Goal: Transaction & Acquisition: Purchase product/service

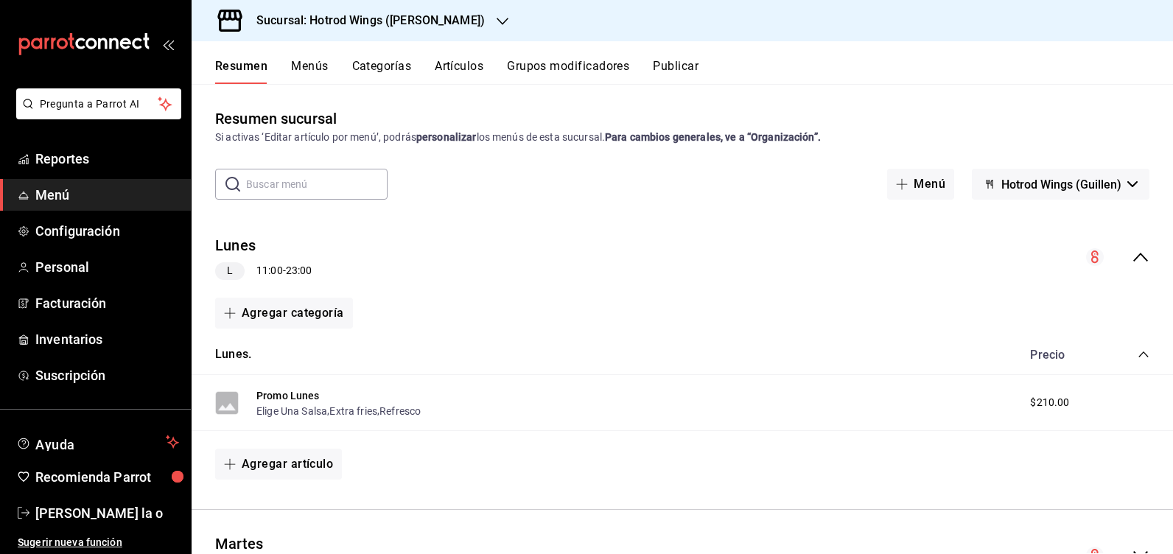
click at [497, 15] on icon "button" at bounding box center [503, 21] width 12 height 12
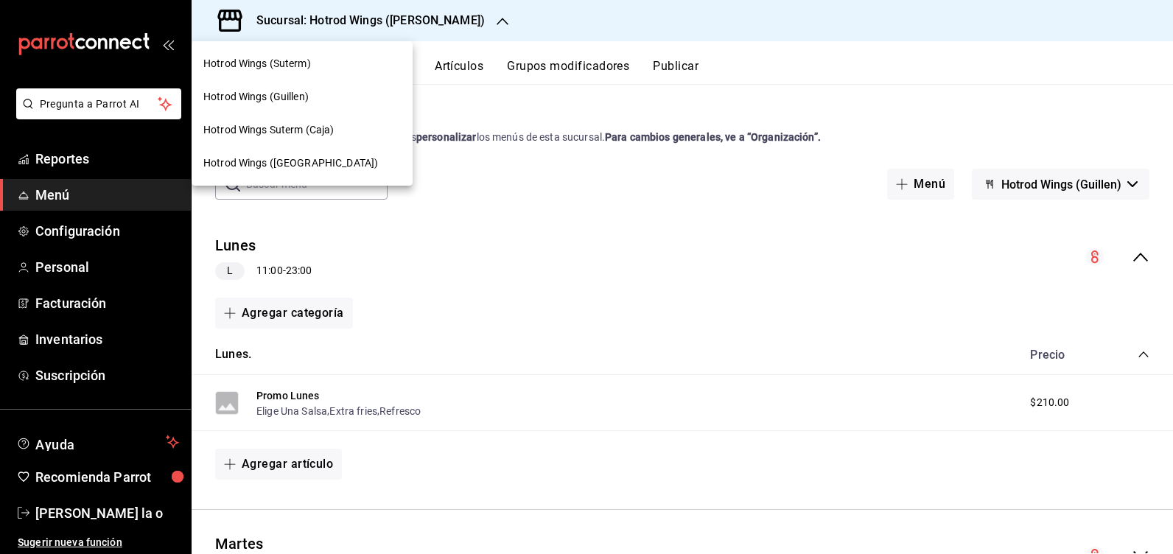
click at [56, 350] on div at bounding box center [586, 277] width 1173 height 554
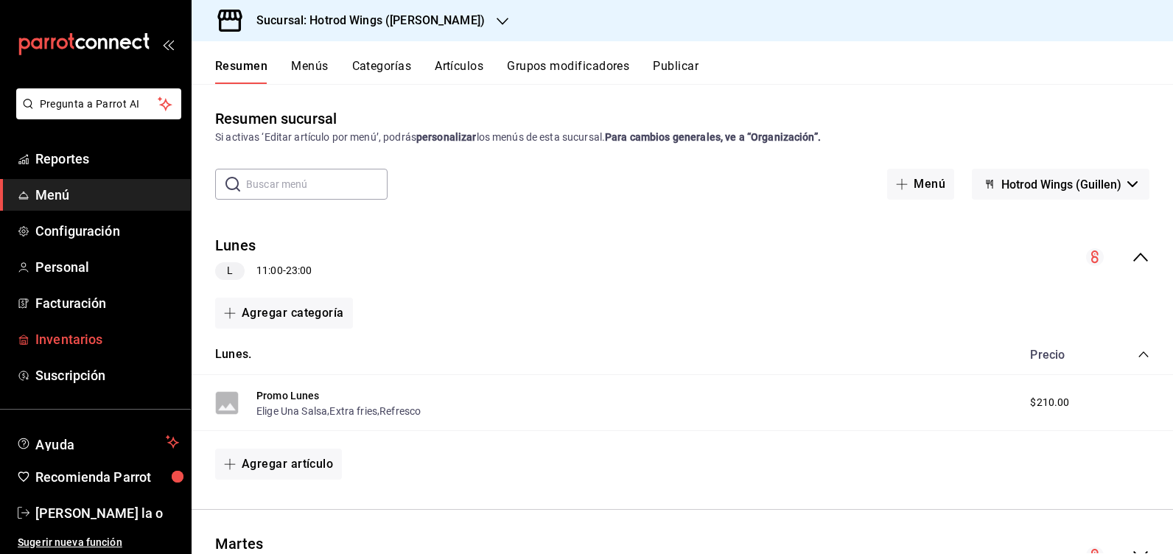
click at [59, 343] on span "Inventarios" at bounding box center [107, 339] width 144 height 20
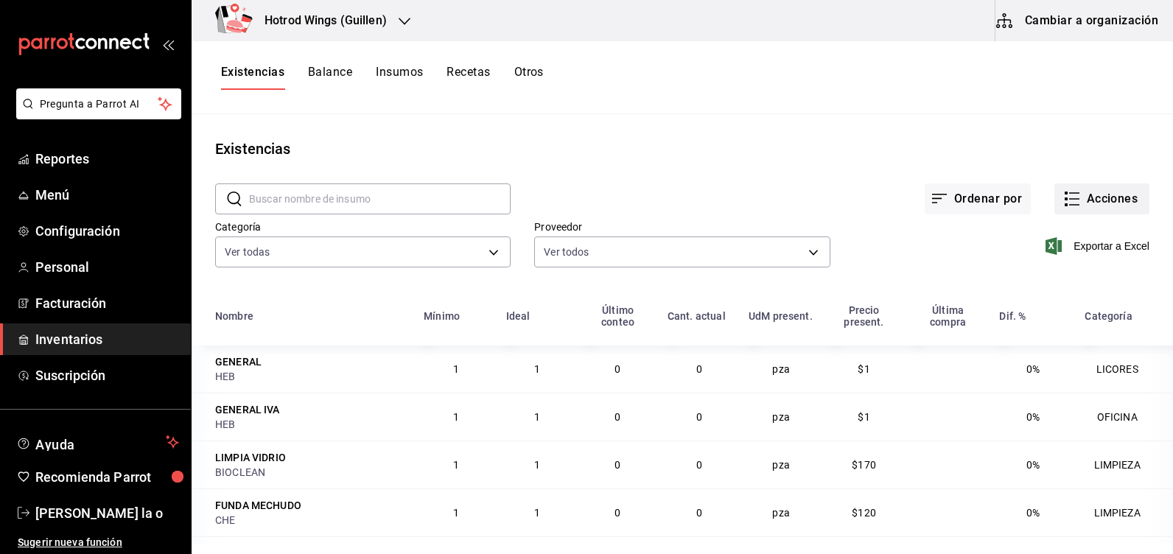
click at [1092, 203] on button "Acciones" at bounding box center [1102, 199] width 95 height 31
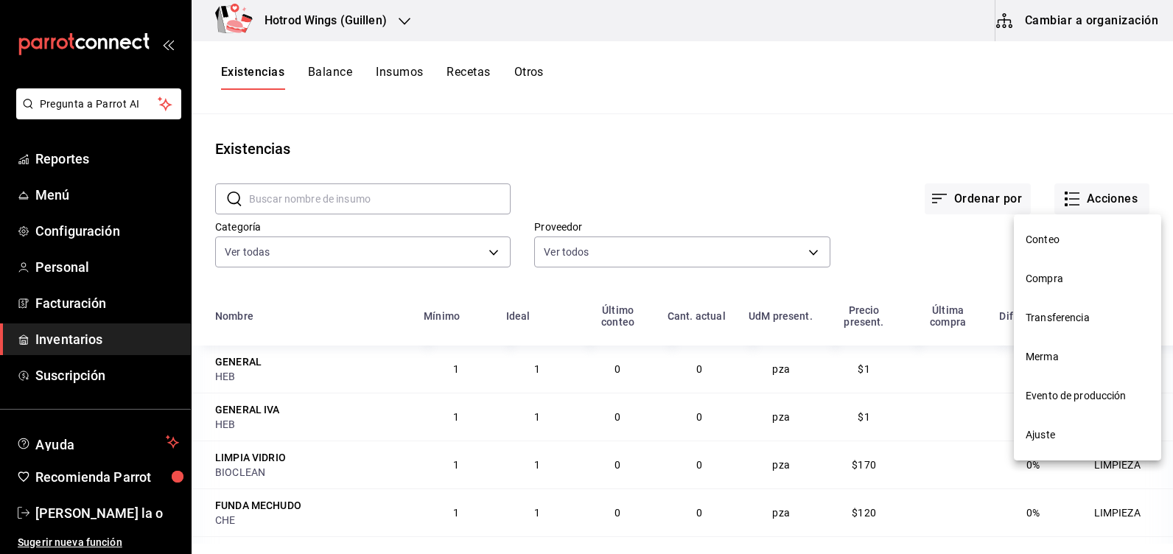
click at [1063, 278] on span "Compra" at bounding box center [1088, 278] width 124 height 15
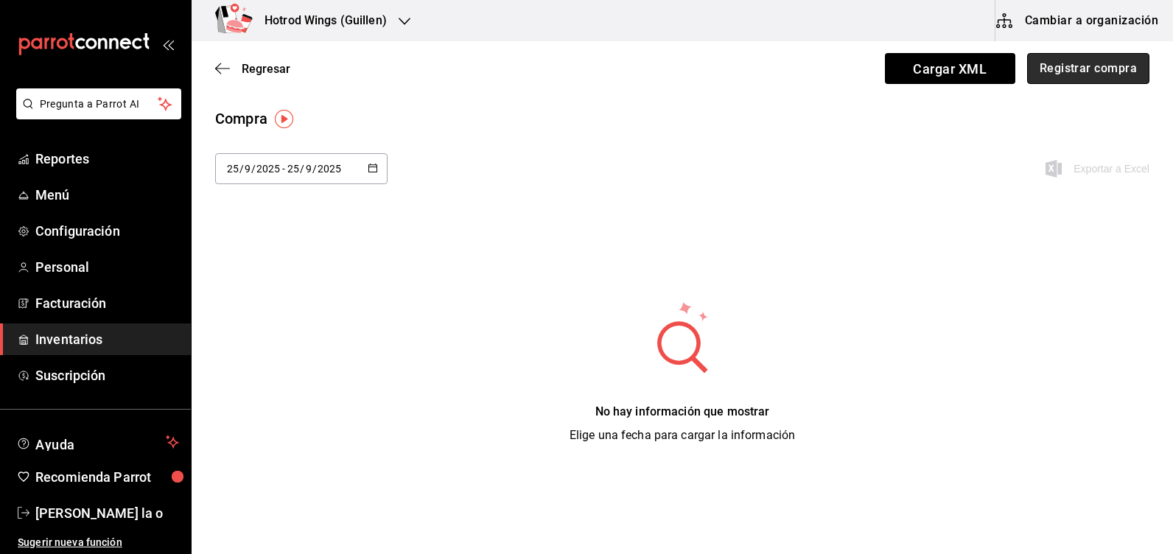
click at [1091, 77] on button "Registrar compra" at bounding box center [1089, 68] width 122 height 31
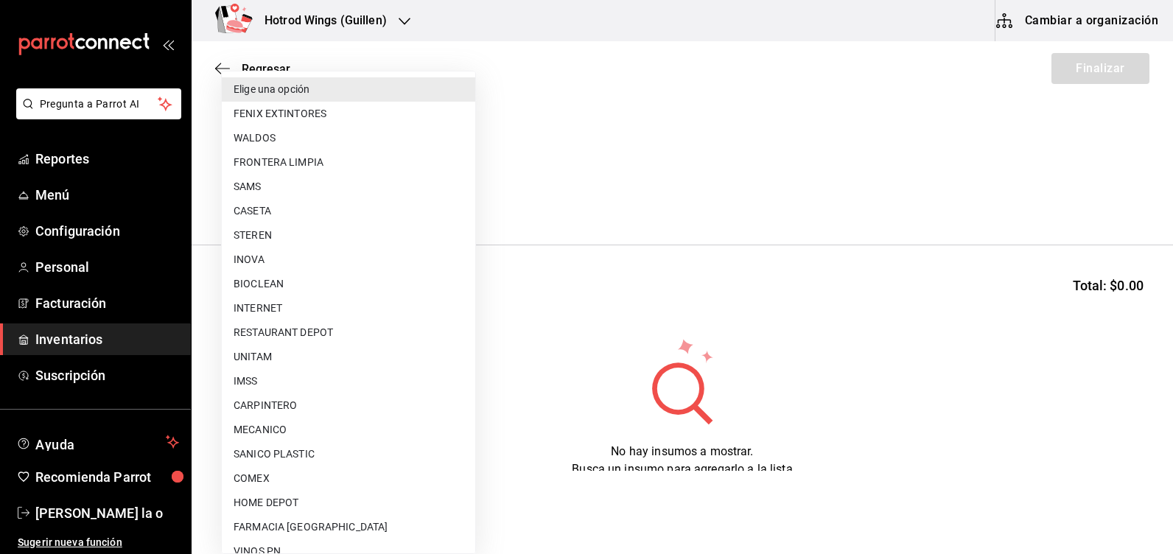
click at [465, 195] on body "Pregunta a Parrot AI Reportes Menú Configuración Personal Facturación Inventari…" at bounding box center [586, 235] width 1173 height 471
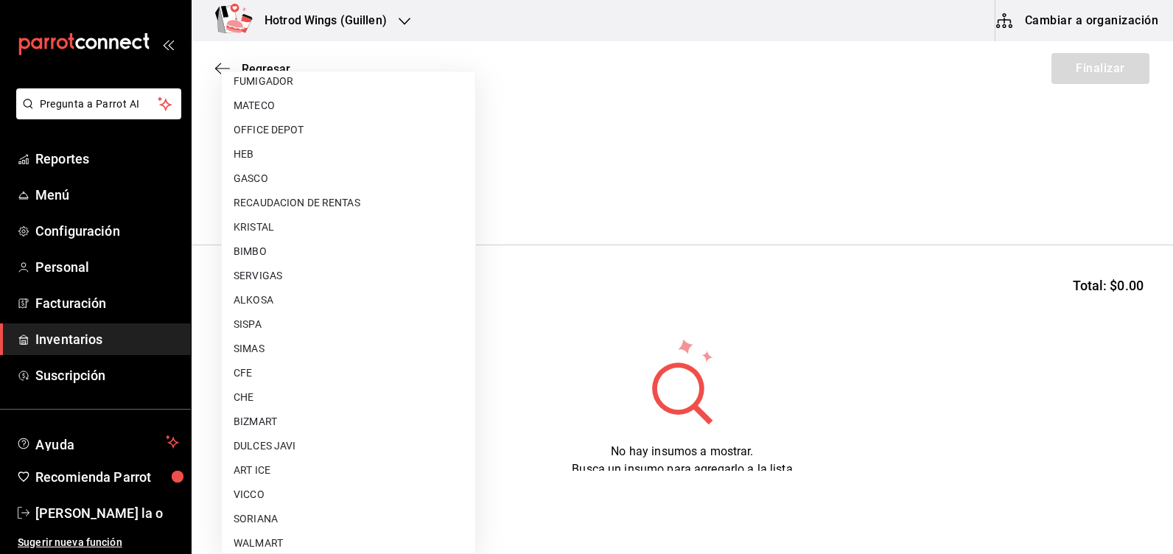
scroll to position [811, 0]
click at [311, 248] on li "SERVIGAS" at bounding box center [349, 252] width 254 height 24
type input "cfb56cc7-5142-4fd3-9c18-594a56f2780a"
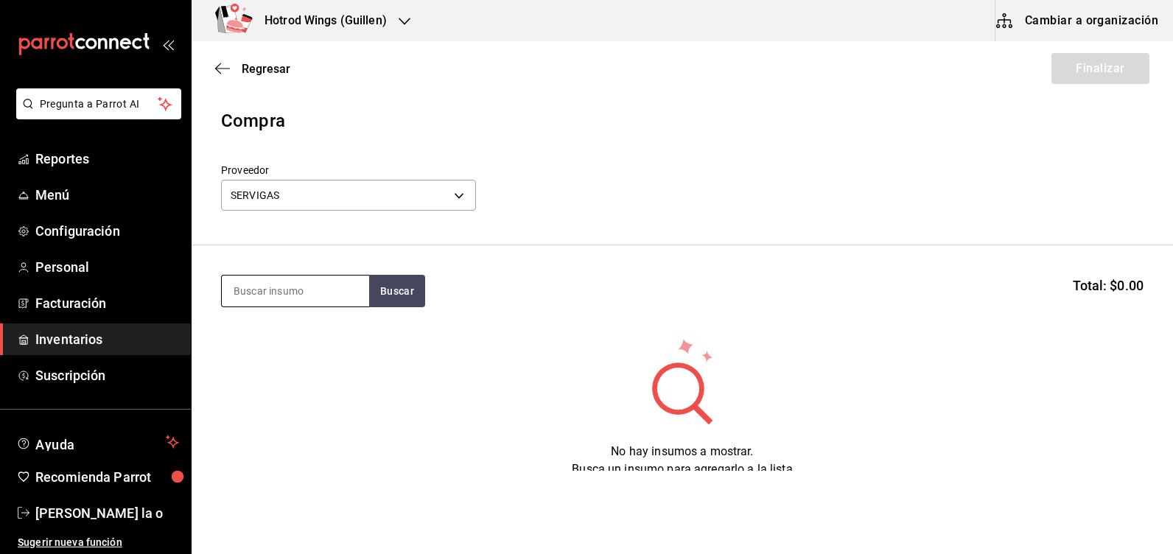
click at [252, 298] on input at bounding box center [295, 291] width 147 height 31
click at [375, 293] on button "Buscar" at bounding box center [397, 291] width 56 height 32
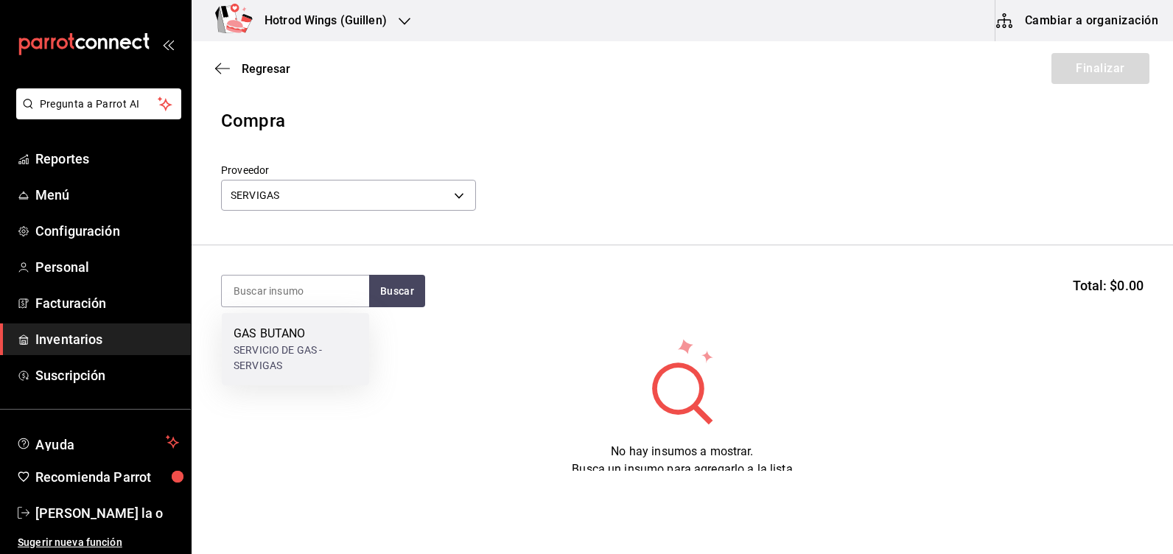
click at [291, 331] on div "GAS BUTANO" at bounding box center [296, 334] width 124 height 18
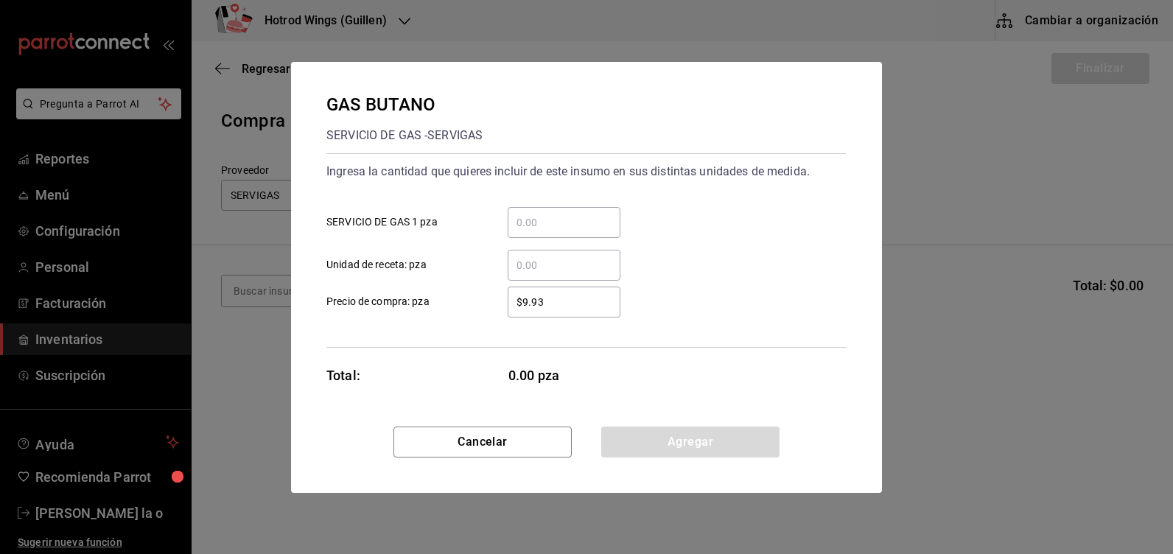
click at [517, 223] on input "​ SERVICIO DE GAS 1 pza" at bounding box center [564, 223] width 113 height 18
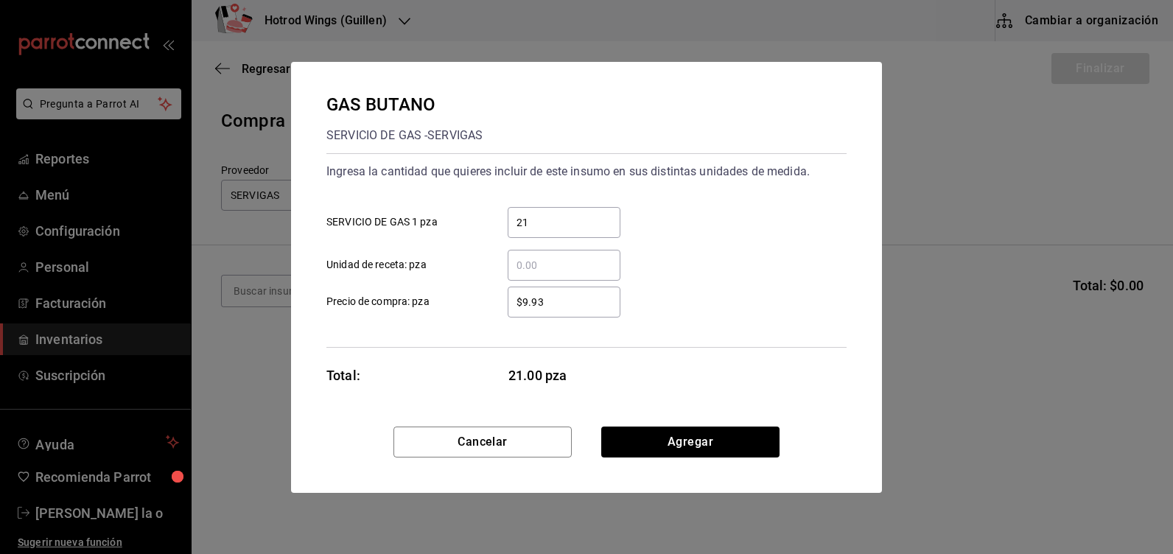
type input "2"
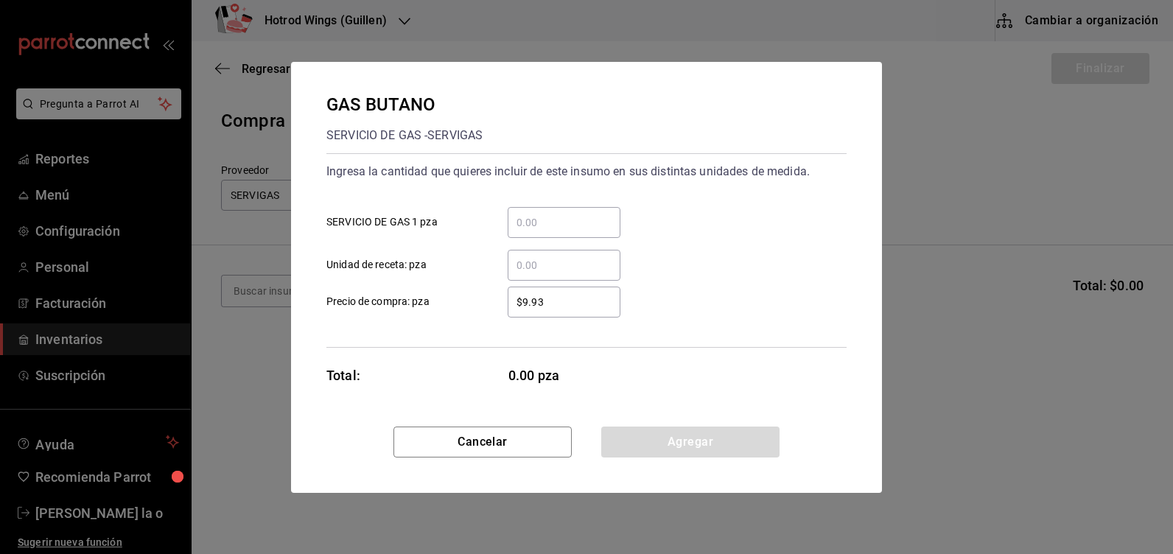
type input "4"
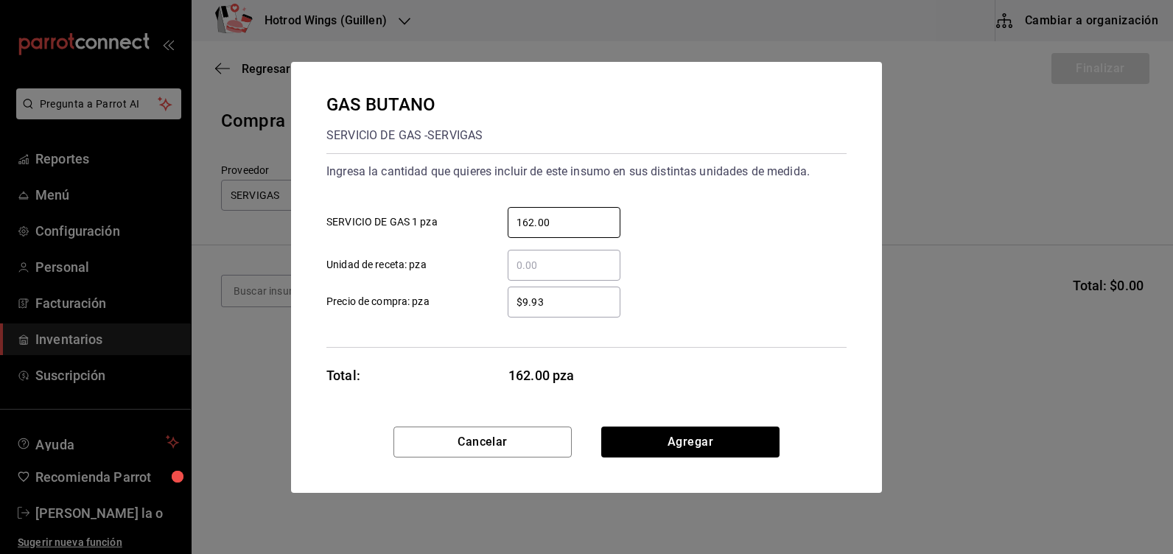
type input "162.00"
click at [571, 305] on input "$9.93" at bounding box center [564, 302] width 113 height 18
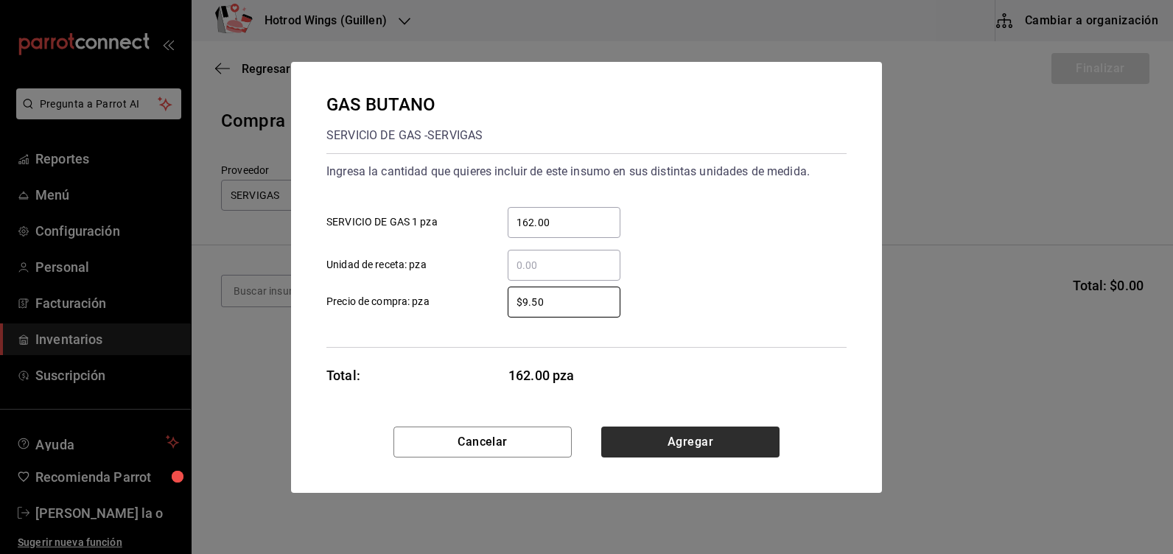
type input "$9.50"
click at [658, 442] on button "Agregar" at bounding box center [690, 442] width 178 height 31
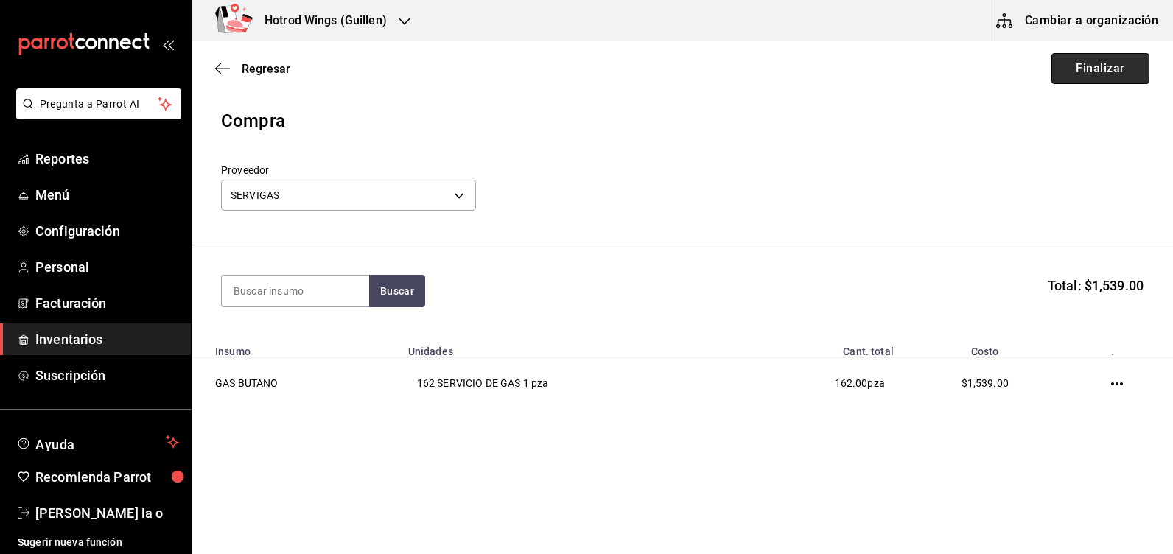
click at [1115, 72] on button "Finalizar" at bounding box center [1101, 68] width 98 height 31
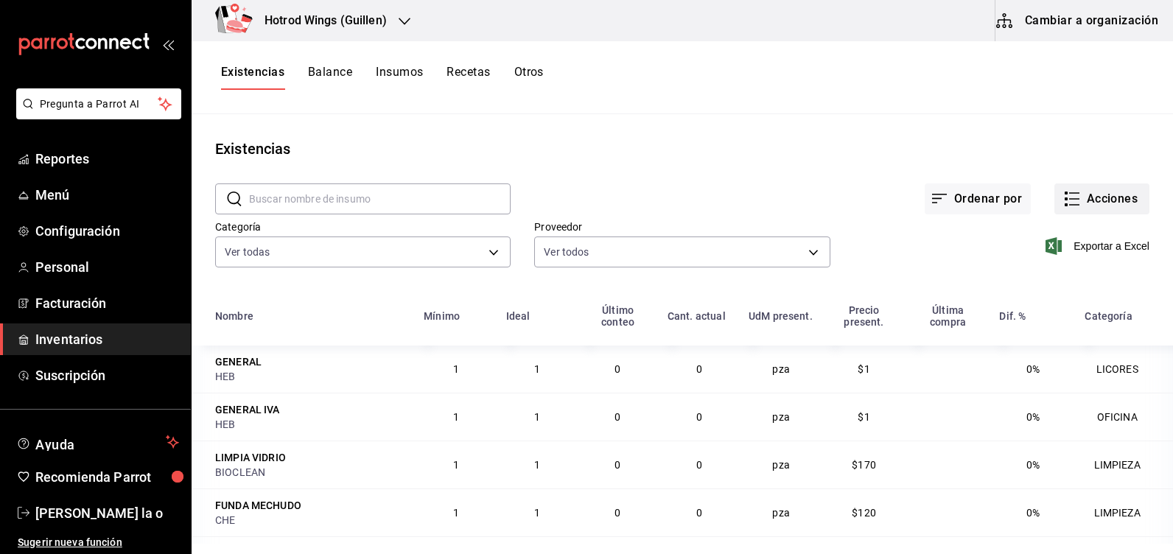
click at [1077, 190] on button "Acciones" at bounding box center [1102, 199] width 95 height 31
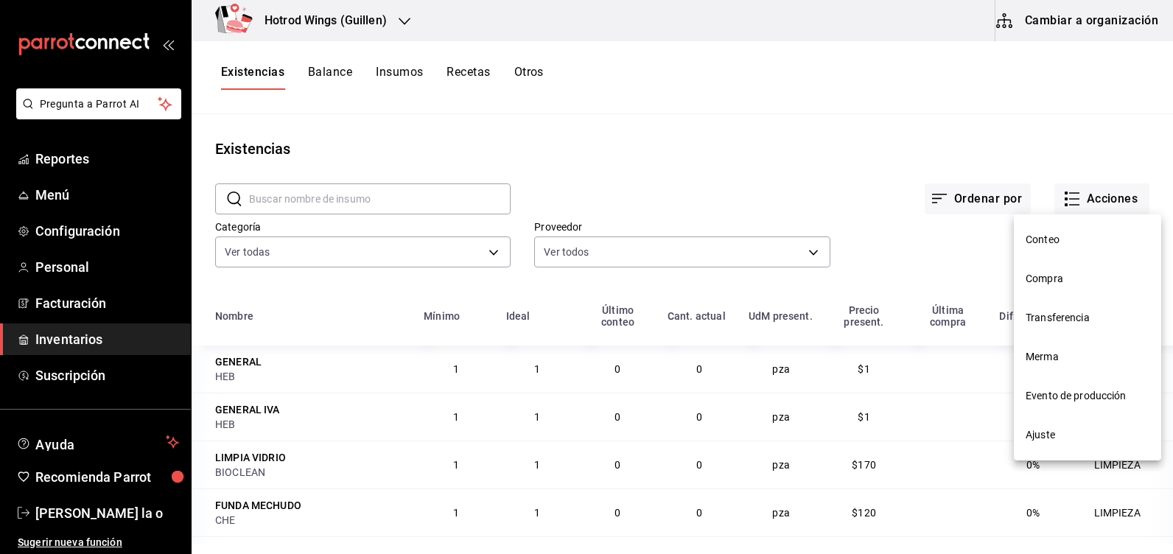
click at [1037, 286] on span "Compra" at bounding box center [1088, 278] width 124 height 15
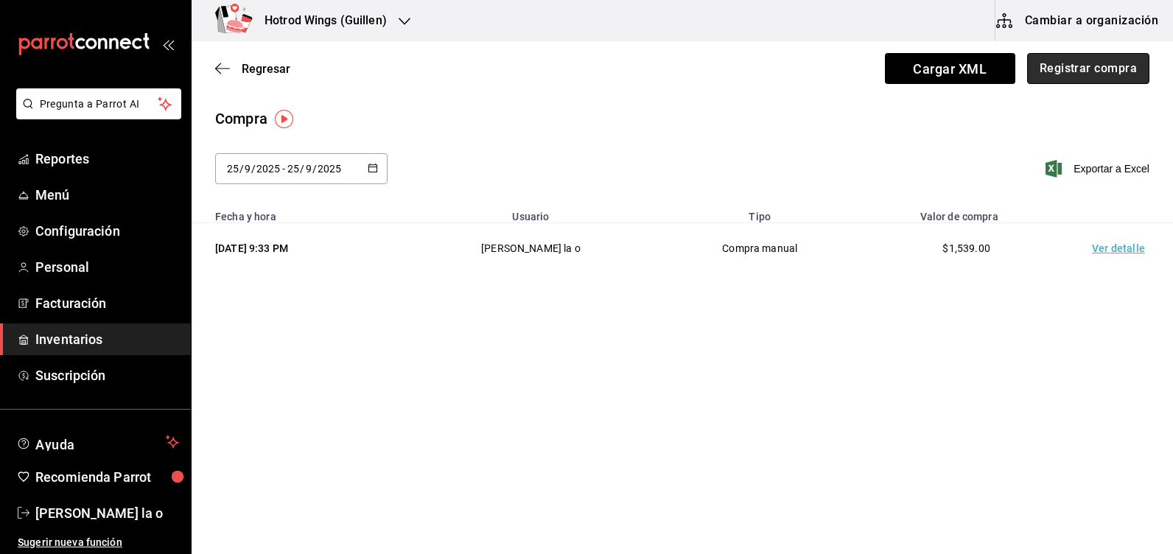
click at [1078, 66] on button "Registrar compra" at bounding box center [1089, 68] width 122 height 31
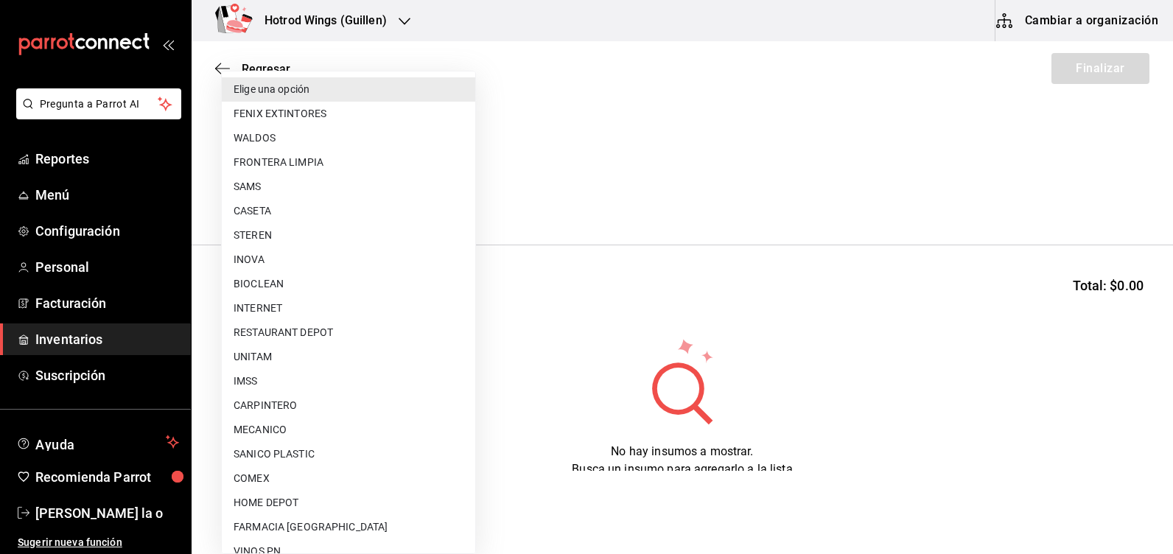
click at [458, 200] on body "Pregunta a Parrot AI Reportes Menú Configuración Personal Facturación Inventari…" at bounding box center [586, 235] width 1173 height 471
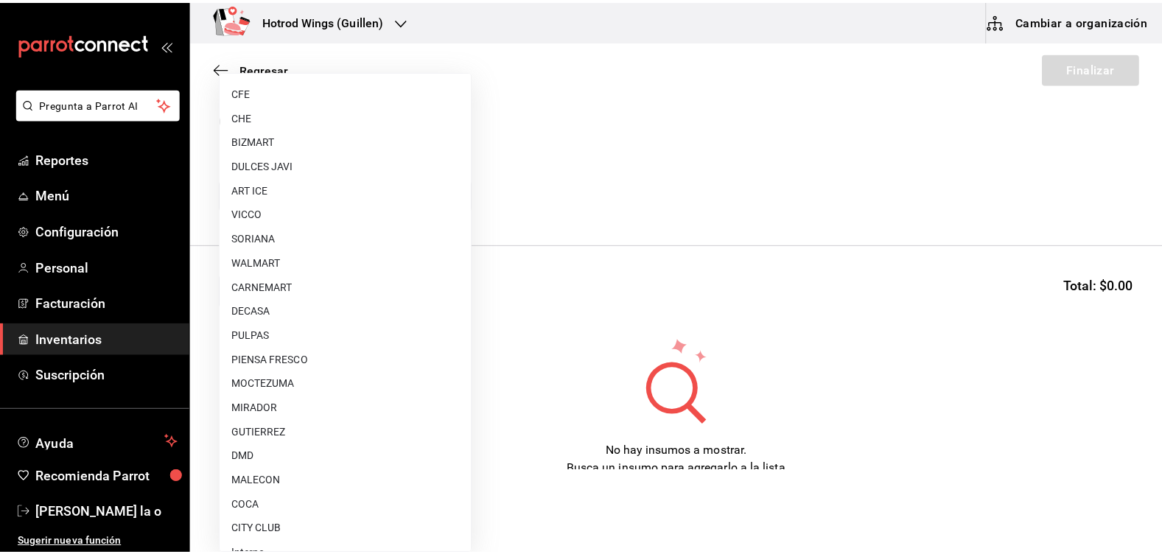
scroll to position [1087, 0]
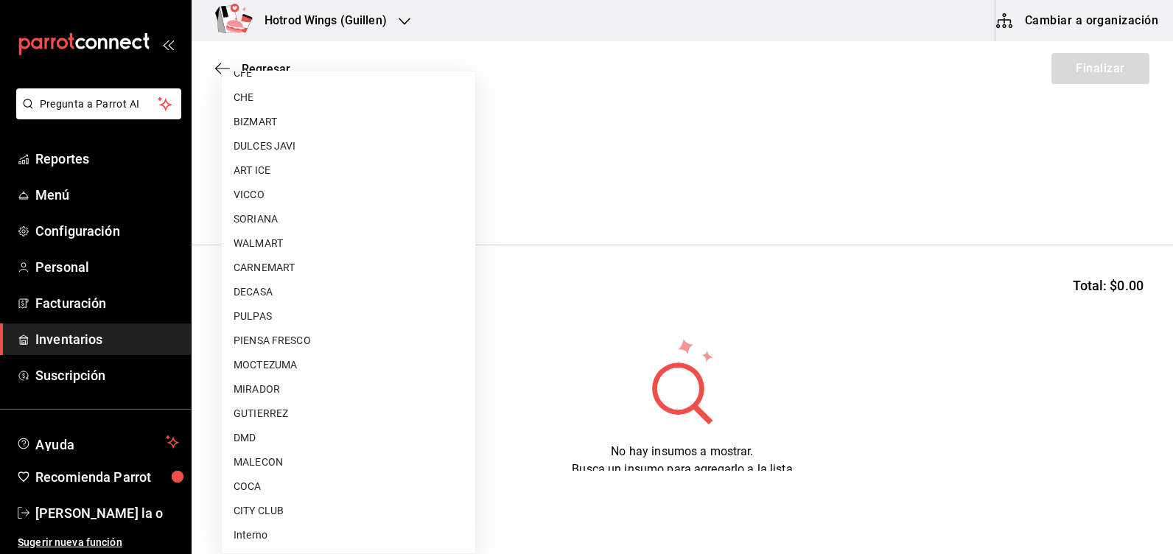
click at [276, 461] on li "MALECON" at bounding box center [349, 462] width 254 height 24
type input "30af0737-a678-46ec-8868-52d87b194834"
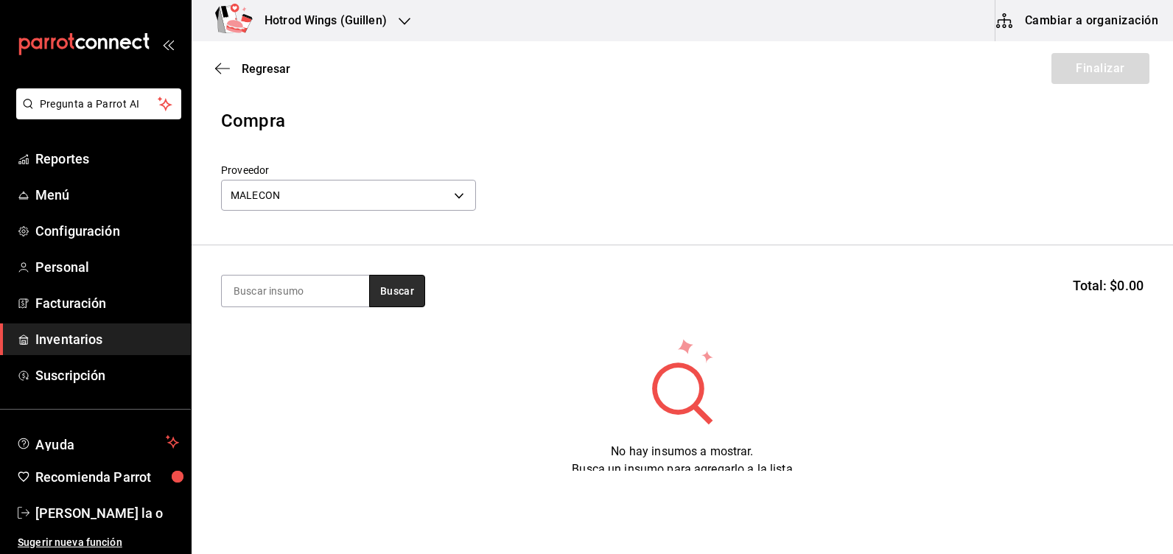
click at [407, 290] on button "Buscar" at bounding box center [397, 291] width 56 height 32
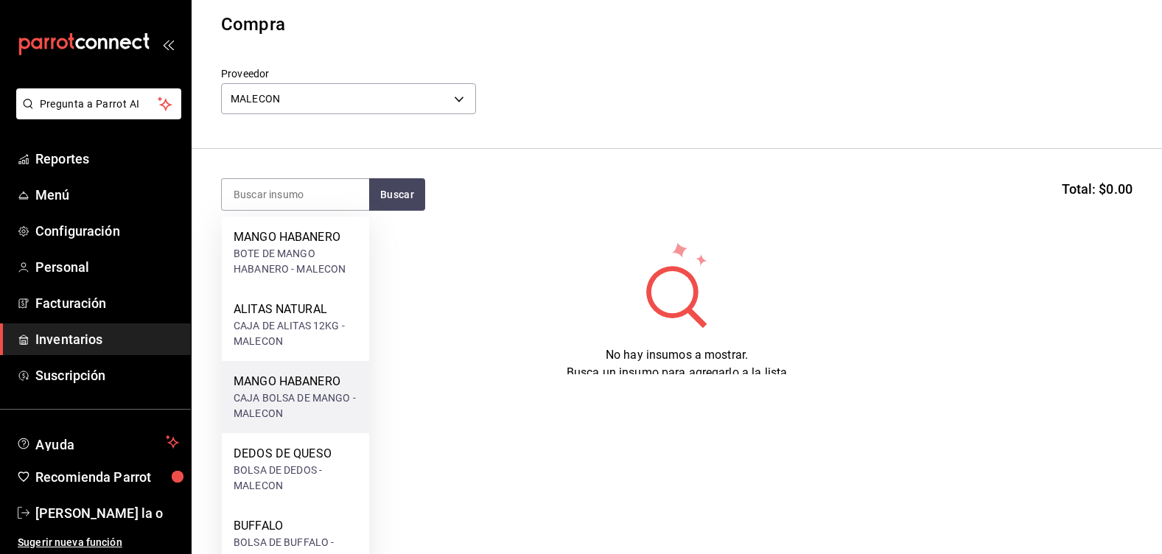
scroll to position [221, 0]
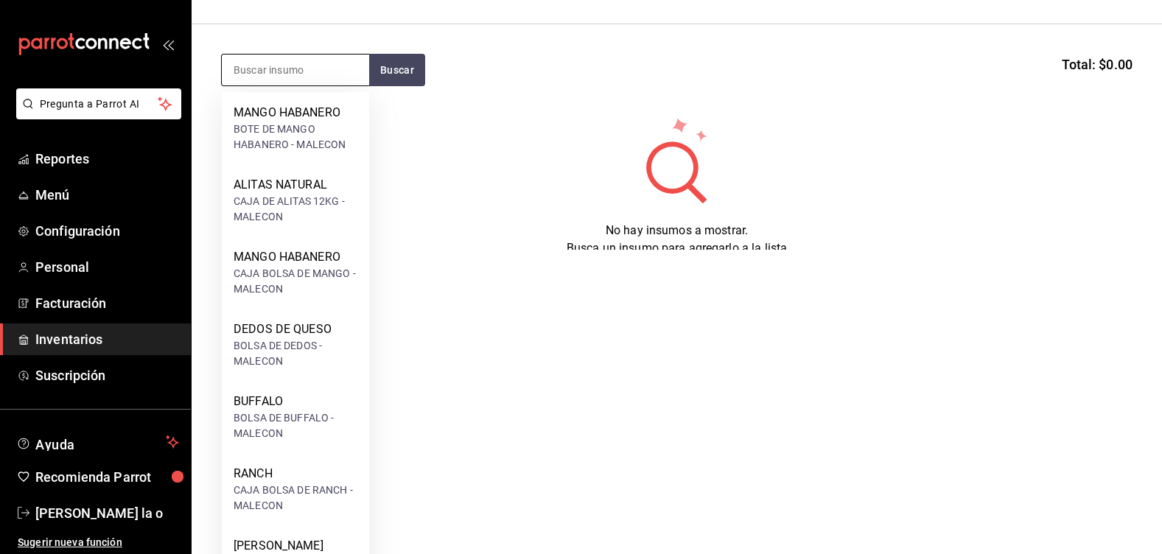
click at [241, 71] on input at bounding box center [295, 70] width 147 height 31
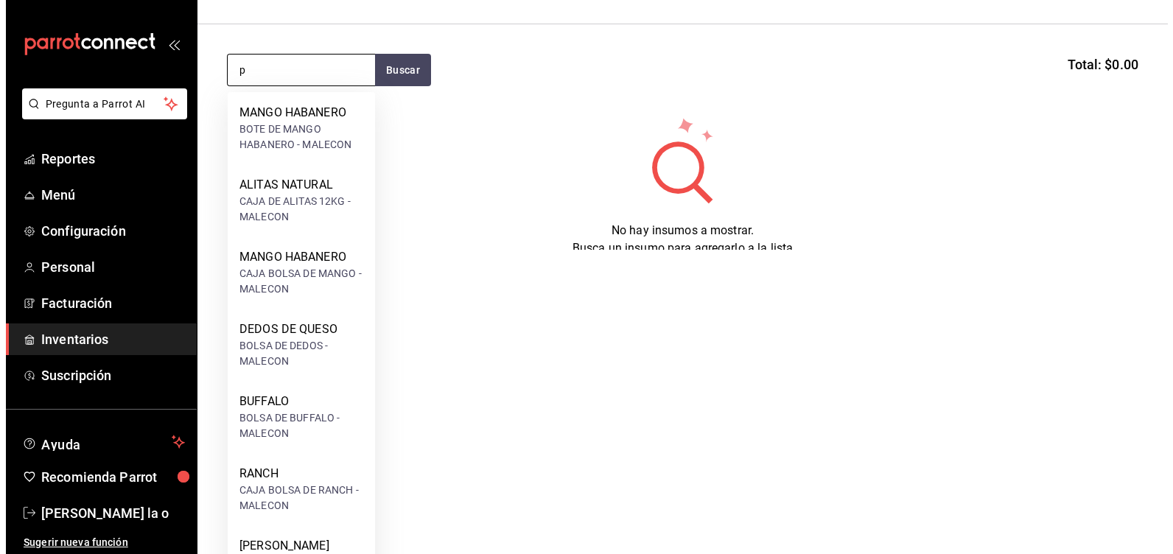
scroll to position [0, 0]
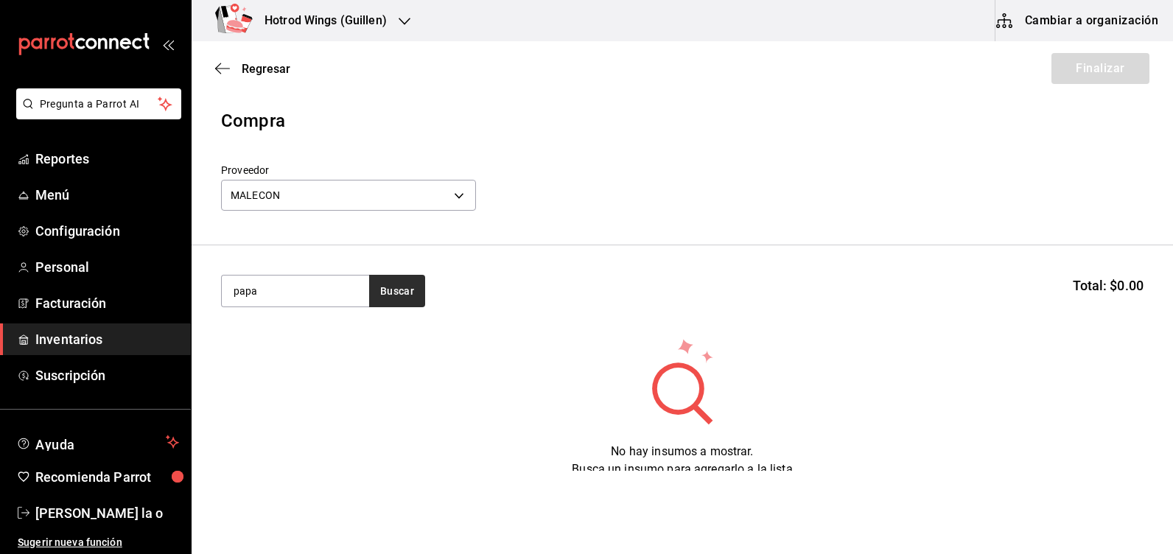
type input "papa"
click at [408, 293] on button "Buscar" at bounding box center [397, 291] width 56 height 32
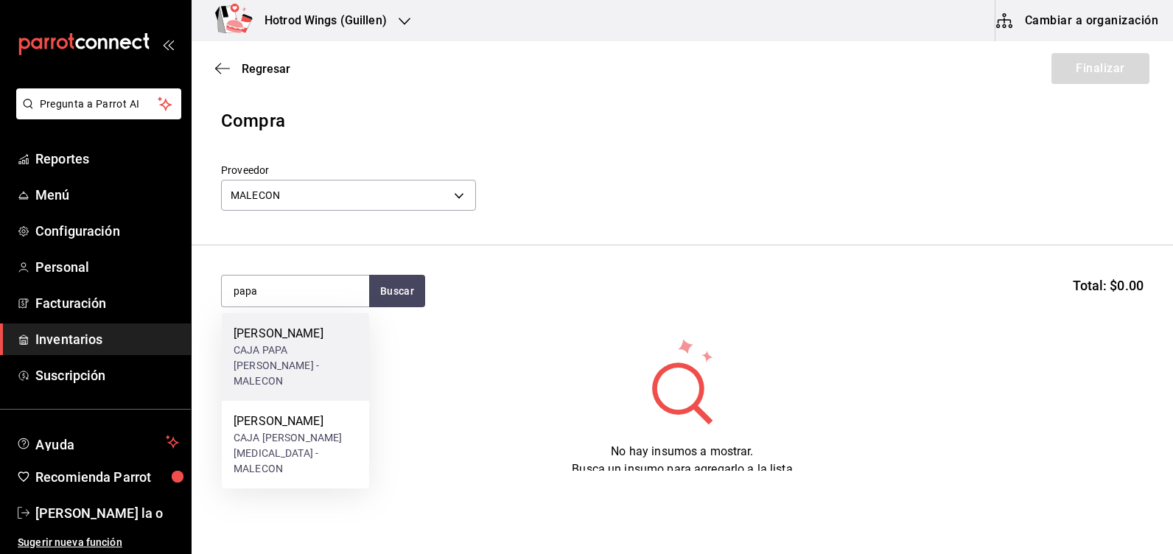
click at [320, 374] on div "PAPA [PERSON_NAME] PAPA [PERSON_NAME] - MALECON" at bounding box center [295, 357] width 147 height 88
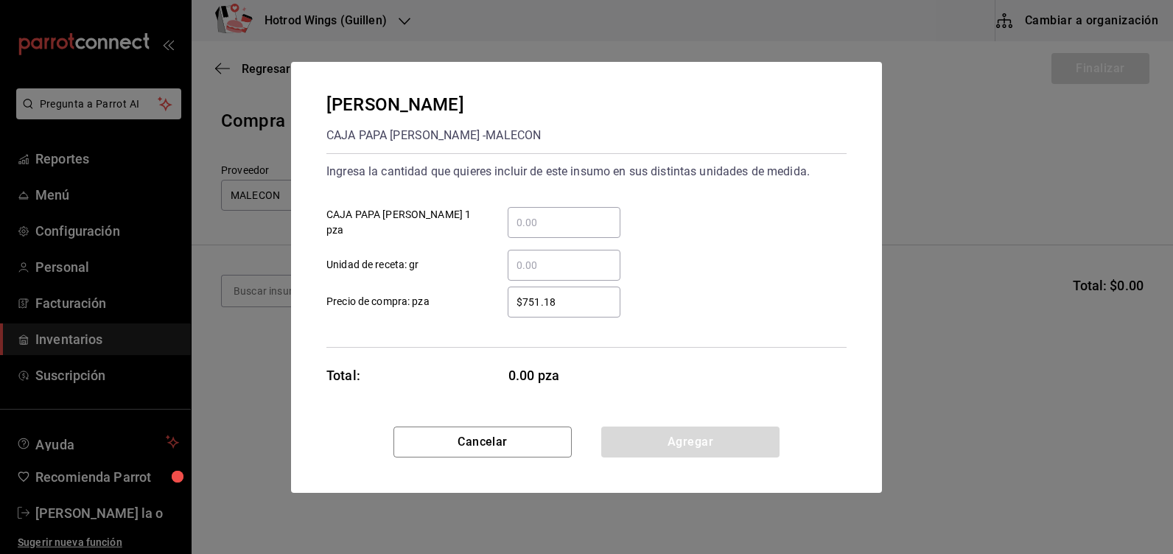
click at [565, 226] on input "​ CAJA PAPA [PERSON_NAME] 1 pza" at bounding box center [564, 223] width 113 height 18
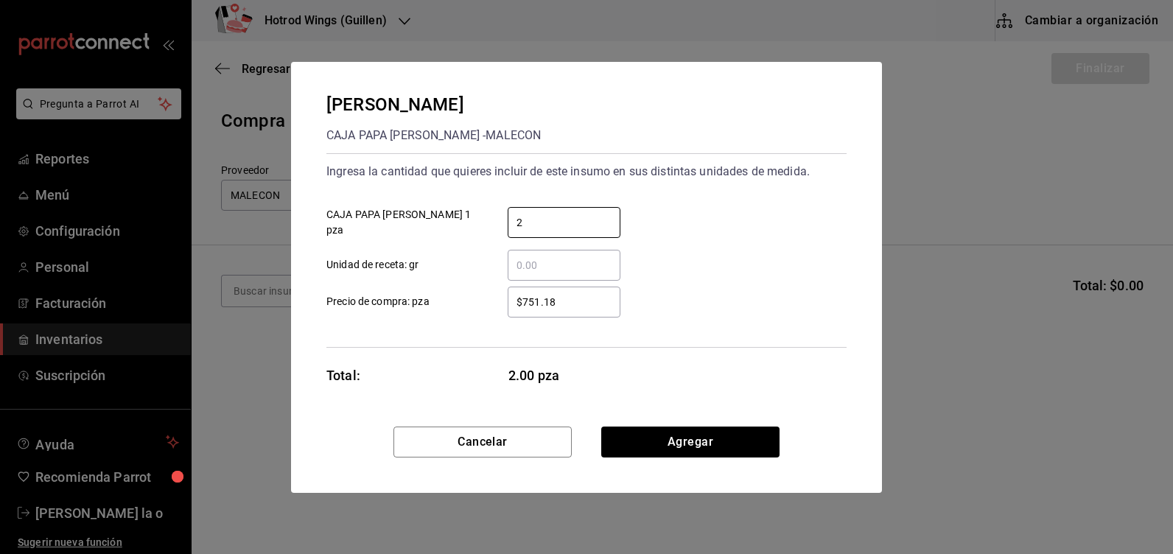
type input "2"
click at [576, 302] on input "$751.18" at bounding box center [564, 302] width 113 height 18
type input "$734.85"
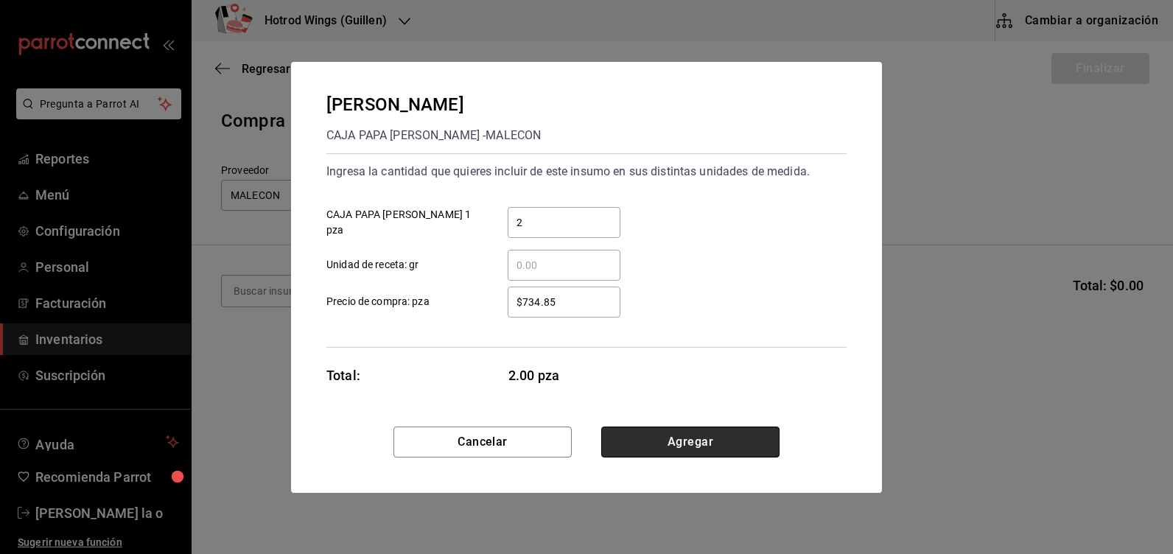
click at [706, 444] on button "Agregar" at bounding box center [690, 442] width 178 height 31
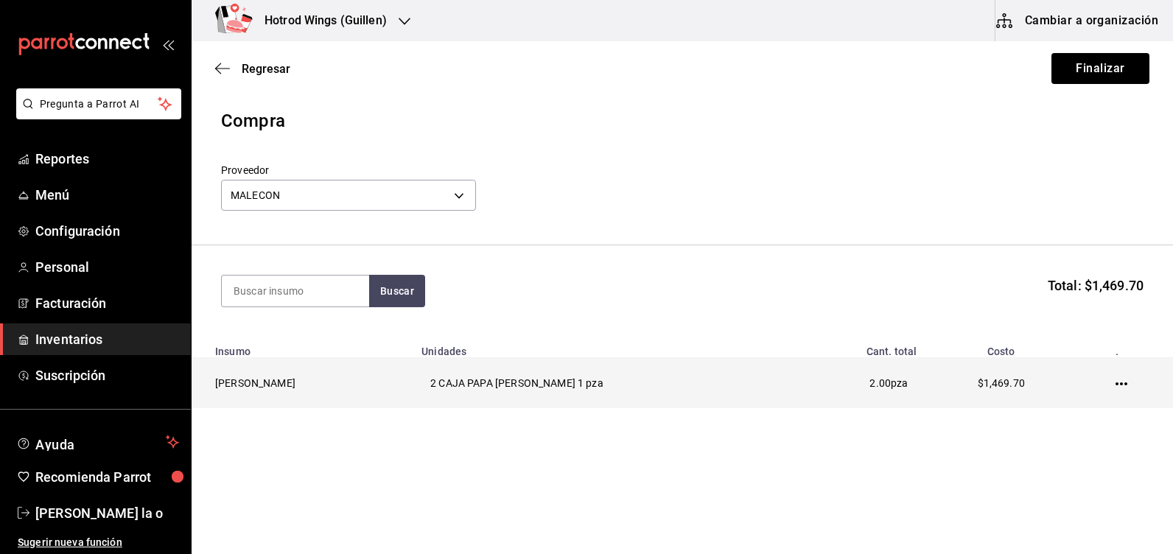
click at [1116, 382] on icon "button" at bounding box center [1122, 384] width 12 height 12
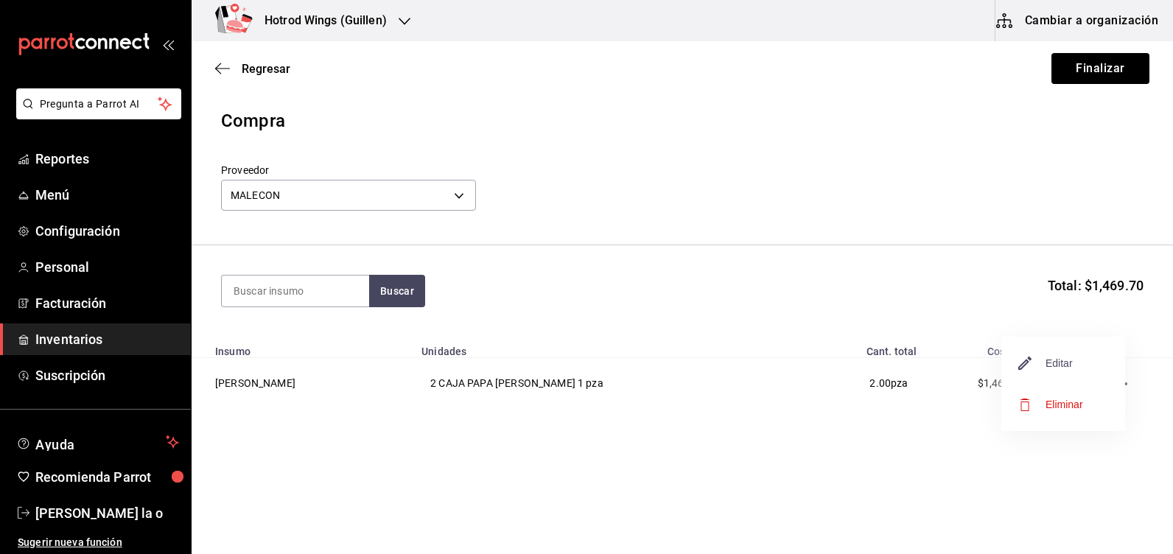
click at [1053, 370] on span "Editar" at bounding box center [1046, 364] width 54 height 18
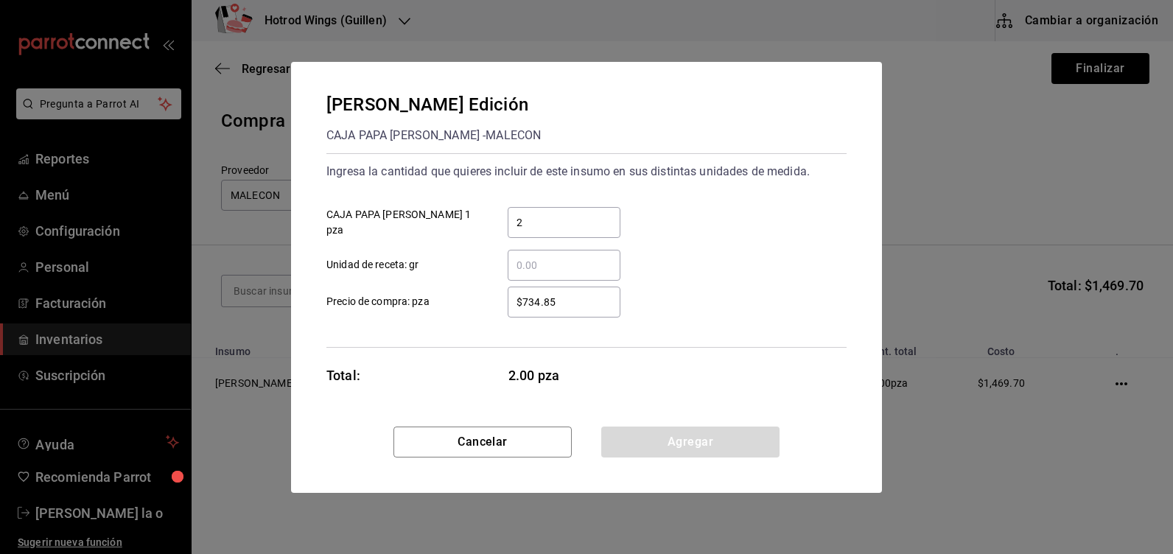
click at [540, 301] on input "$734.85" at bounding box center [564, 302] width 113 height 18
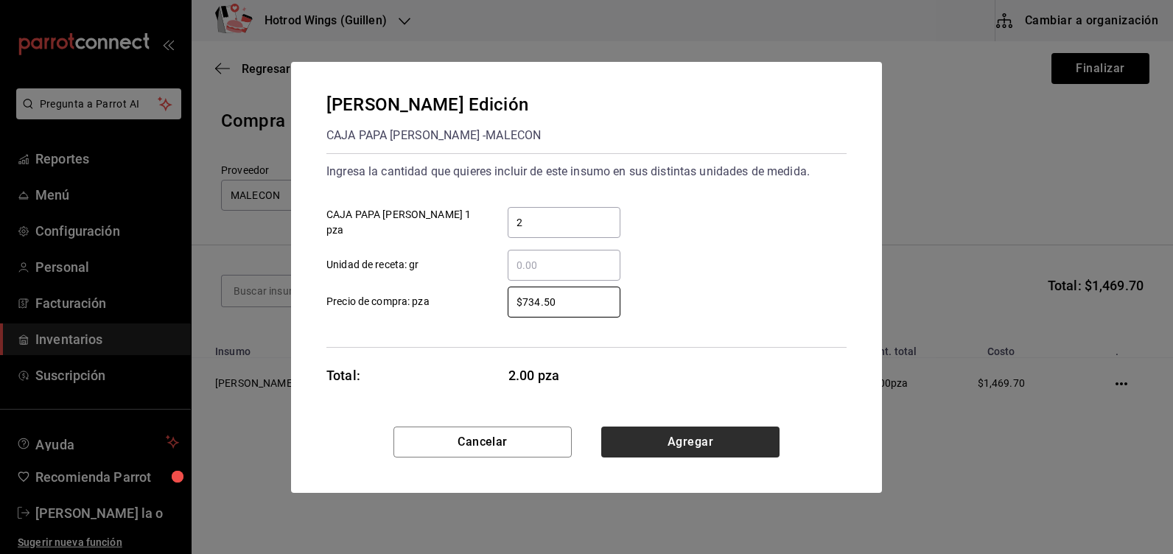
type input "$734.50"
click at [702, 445] on button "Agregar" at bounding box center [690, 442] width 178 height 31
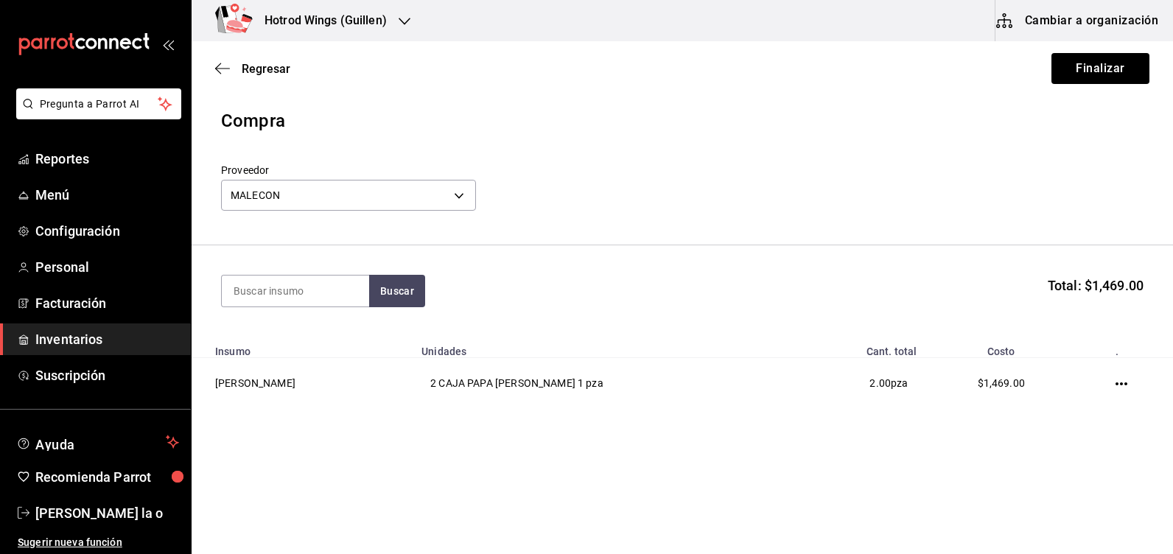
drag, startPoint x: 1116, startPoint y: 380, endPoint x: 1098, endPoint y: 379, distance: 18.4
click at [1116, 380] on icon "button" at bounding box center [1122, 384] width 12 height 12
click at [1051, 369] on span "Editar" at bounding box center [1046, 364] width 54 height 18
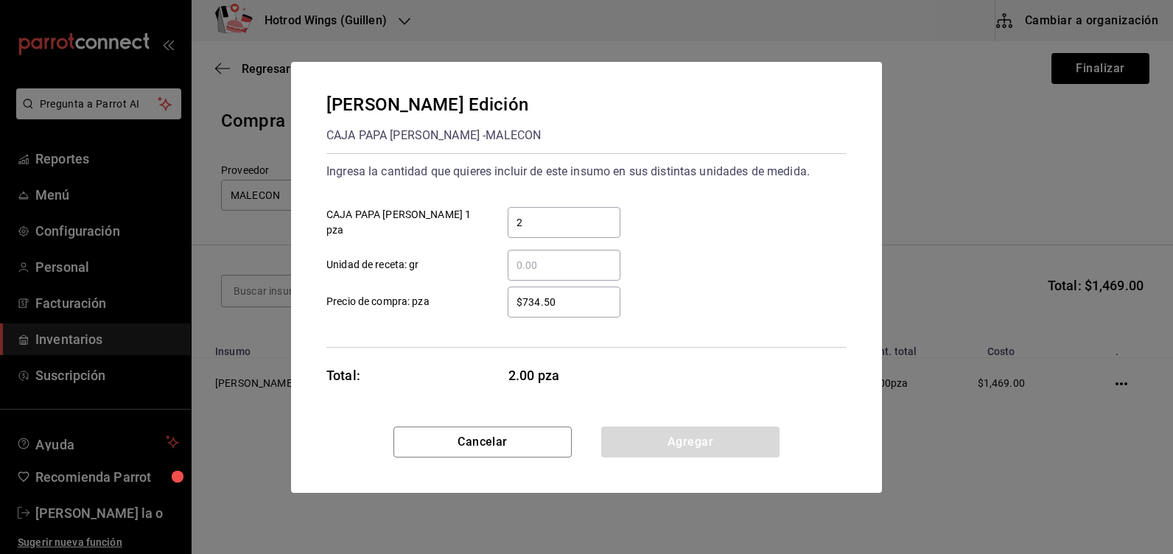
click at [558, 301] on input "$734.50" at bounding box center [564, 302] width 113 height 18
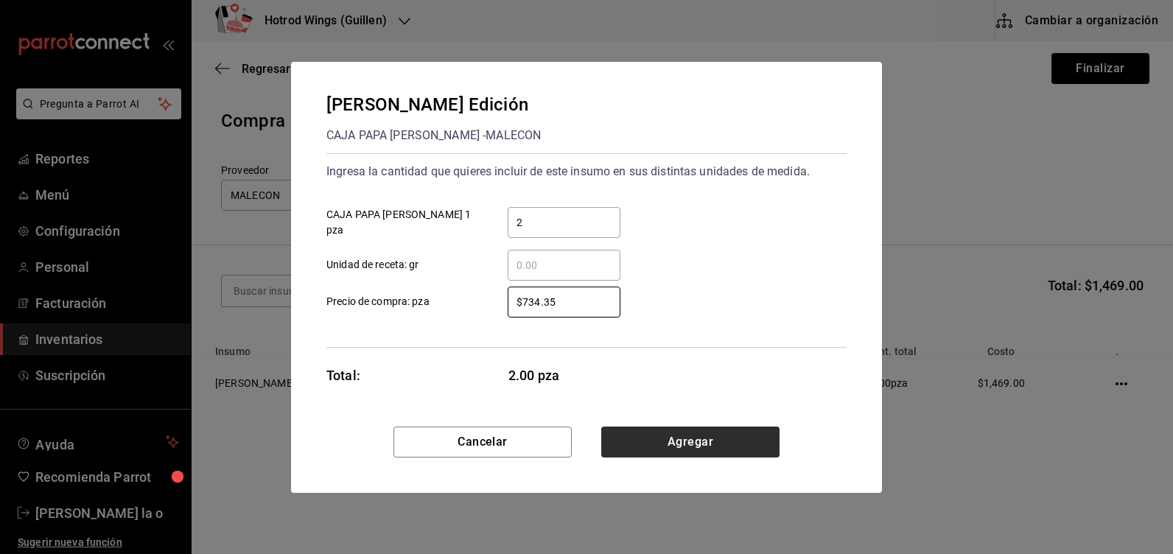
type input "$734.35"
click at [674, 435] on button "Agregar" at bounding box center [690, 442] width 178 height 31
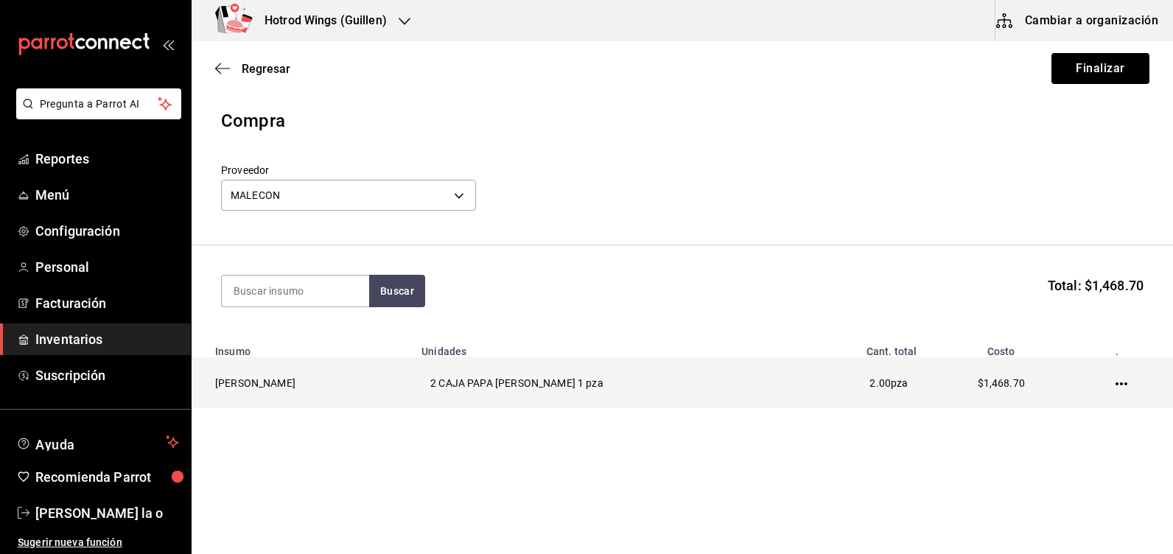
click at [1117, 384] on icon "button" at bounding box center [1122, 384] width 12 height 12
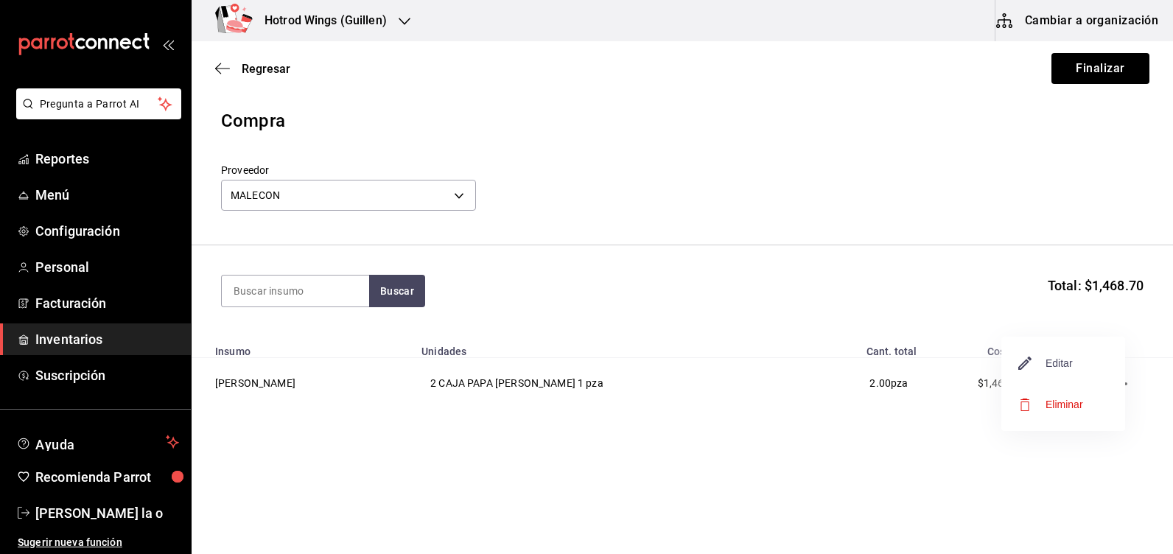
click at [1056, 371] on span "Editar" at bounding box center [1046, 364] width 54 height 18
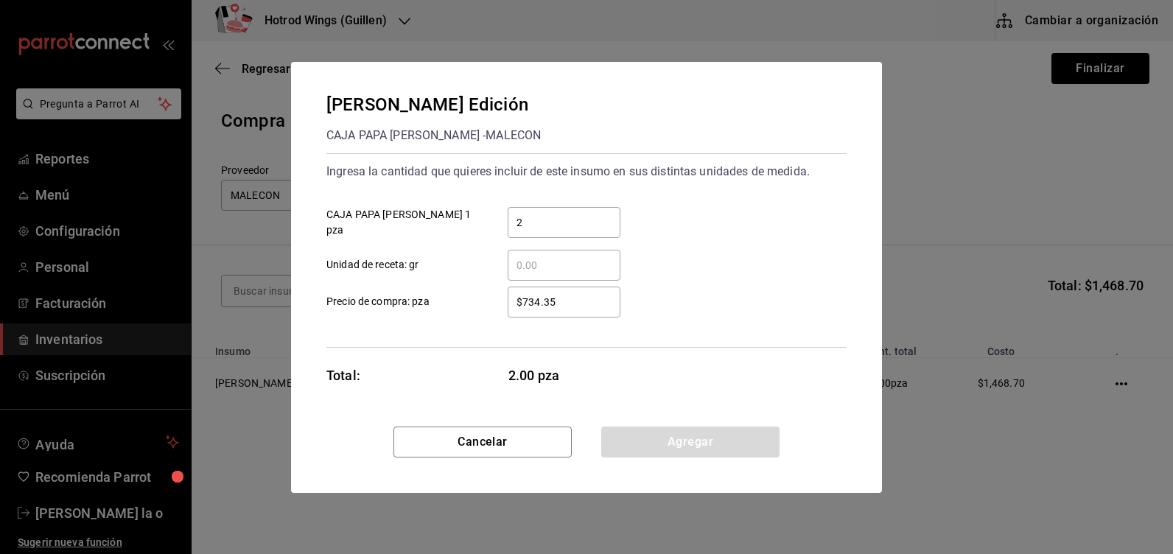
click at [556, 300] on input "$734.35" at bounding box center [564, 302] width 113 height 18
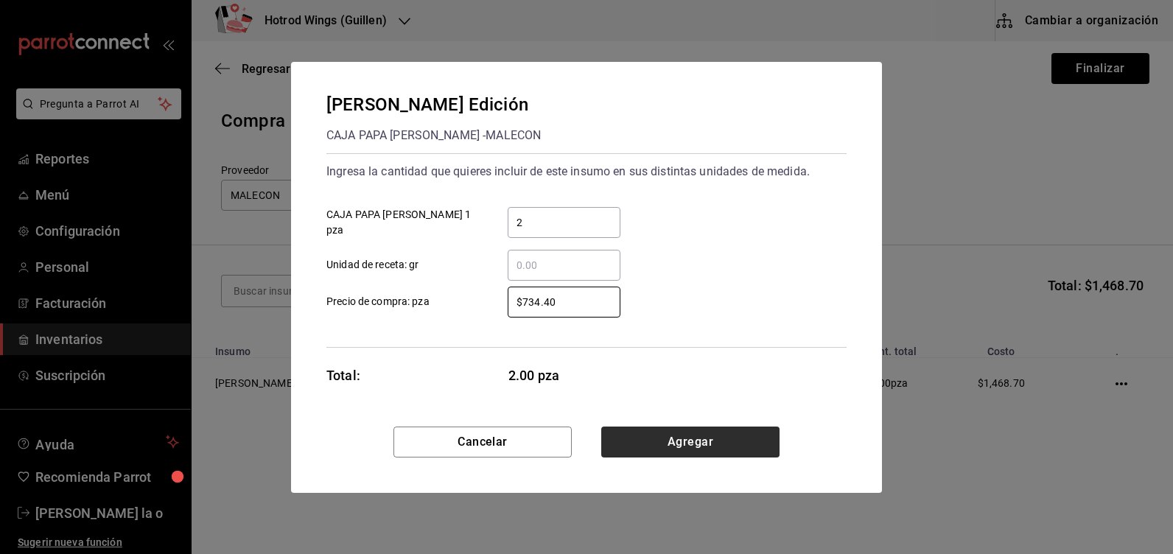
type input "$734.40"
click at [696, 438] on button "Agregar" at bounding box center [690, 442] width 178 height 31
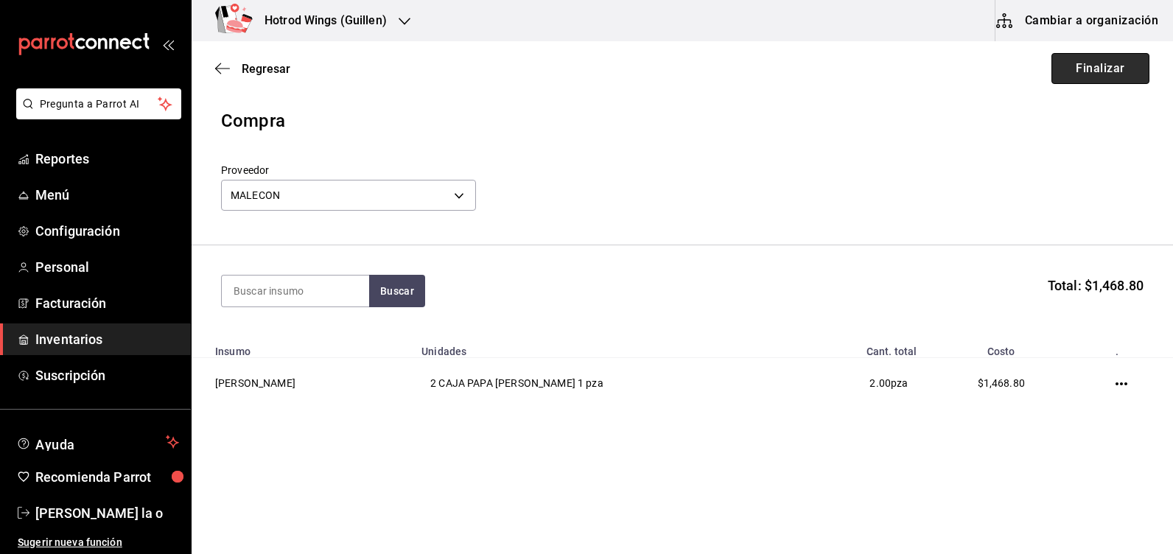
click at [1087, 61] on button "Finalizar" at bounding box center [1101, 68] width 98 height 31
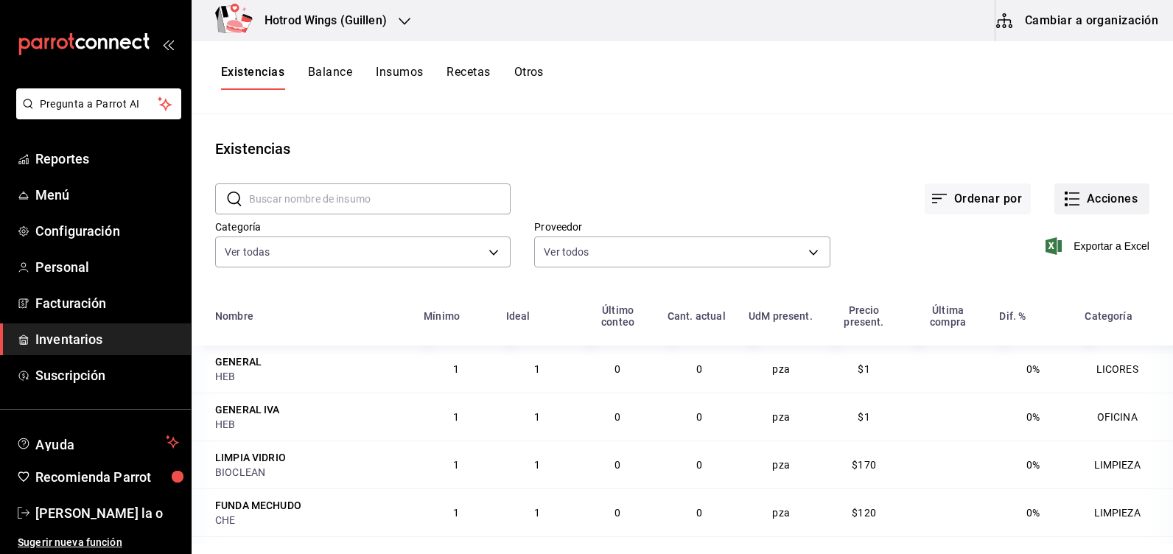
click at [1119, 202] on button "Acciones" at bounding box center [1102, 199] width 95 height 31
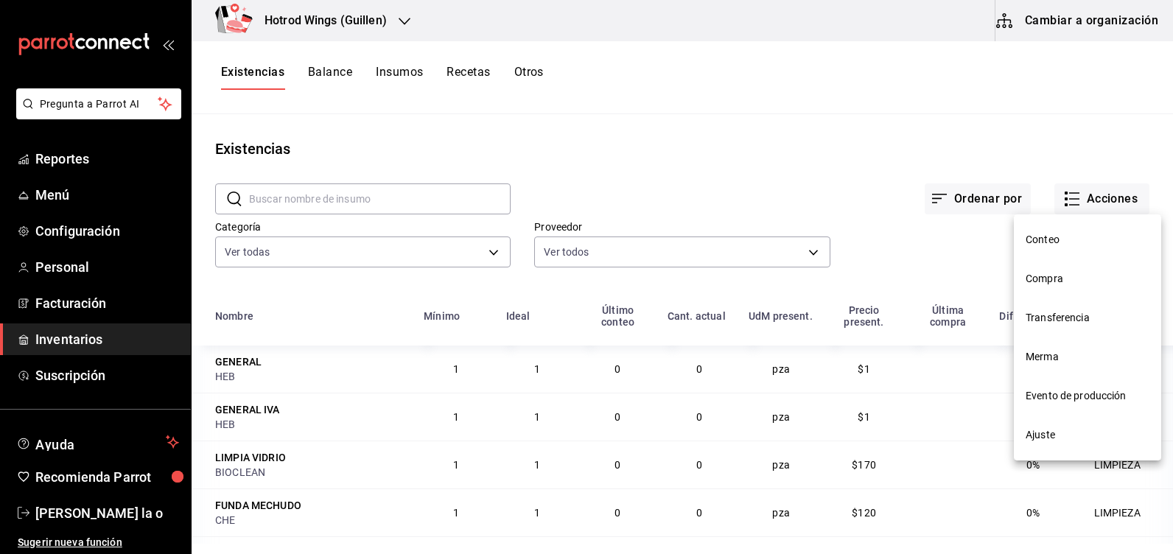
click at [1071, 276] on span "Compra" at bounding box center [1088, 278] width 124 height 15
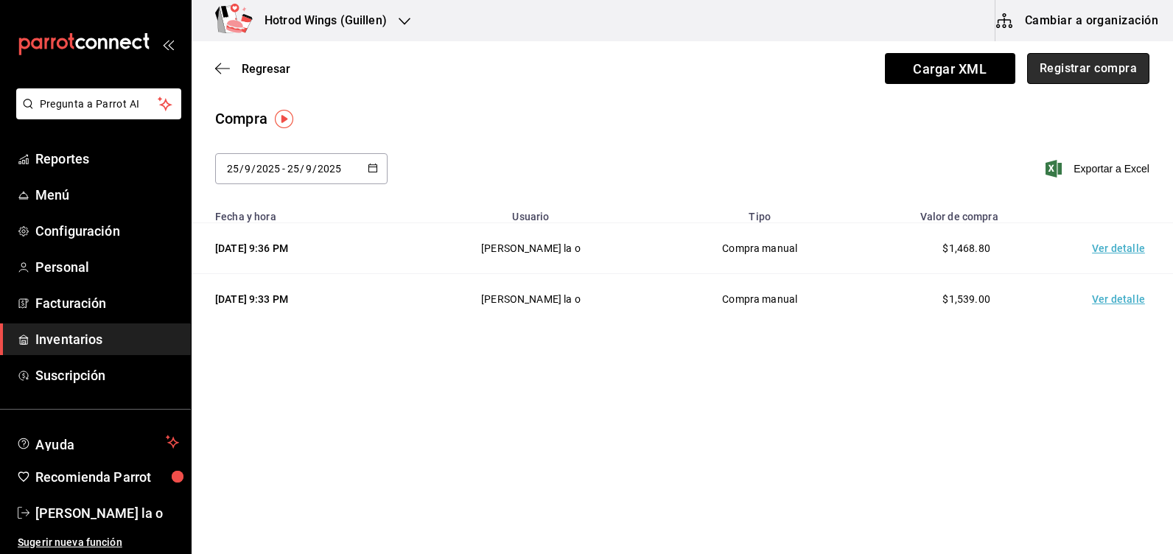
click at [1071, 63] on button "Registrar compra" at bounding box center [1089, 68] width 122 height 31
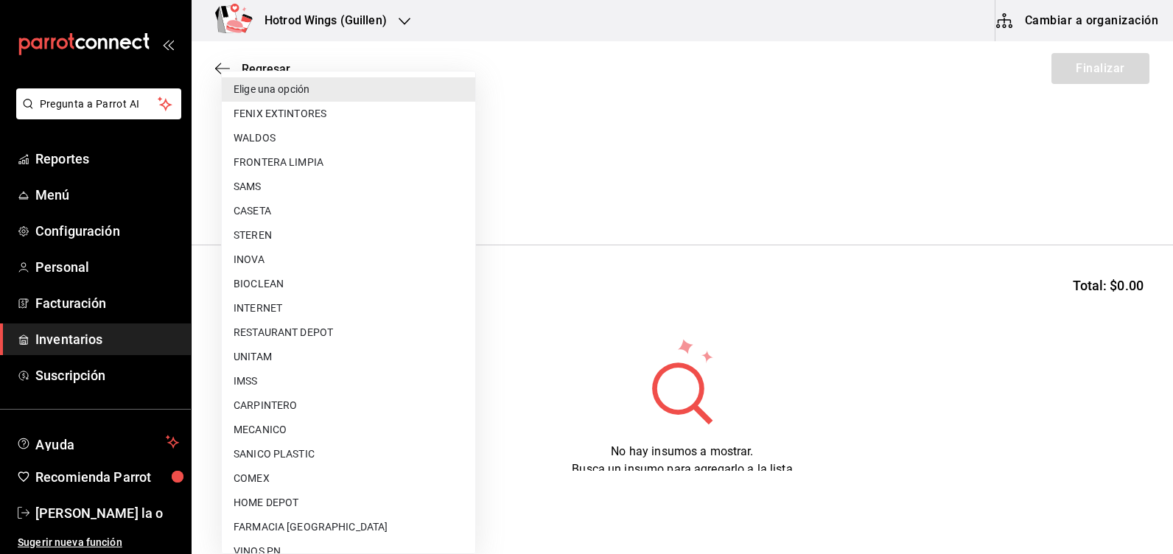
click at [469, 195] on body "Pregunta a Parrot AI Reportes Menú Configuración Personal Facturación Inventari…" at bounding box center [586, 235] width 1173 height 471
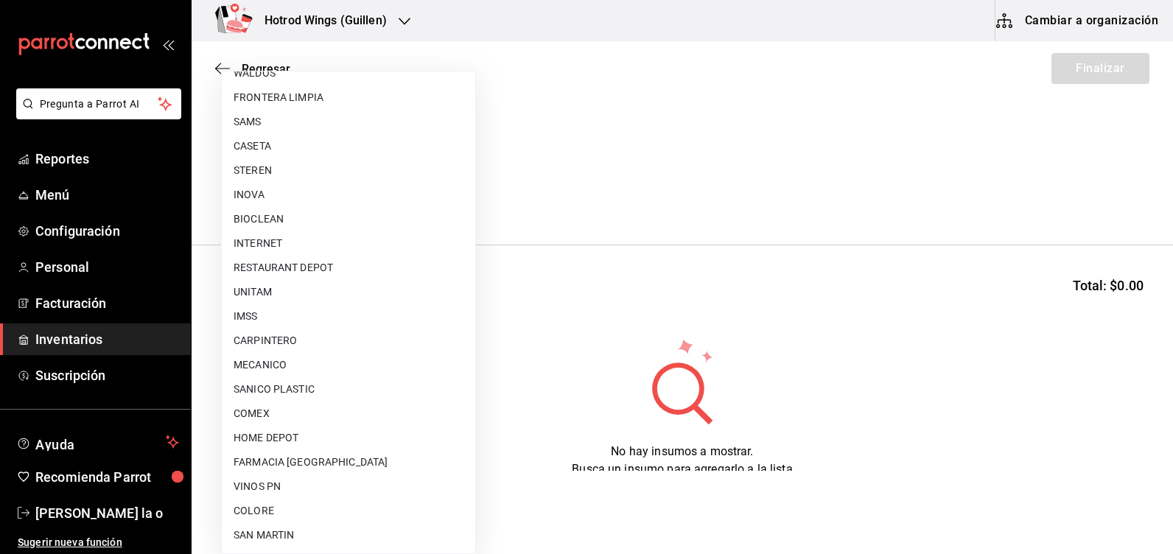
scroll to position [74, 0]
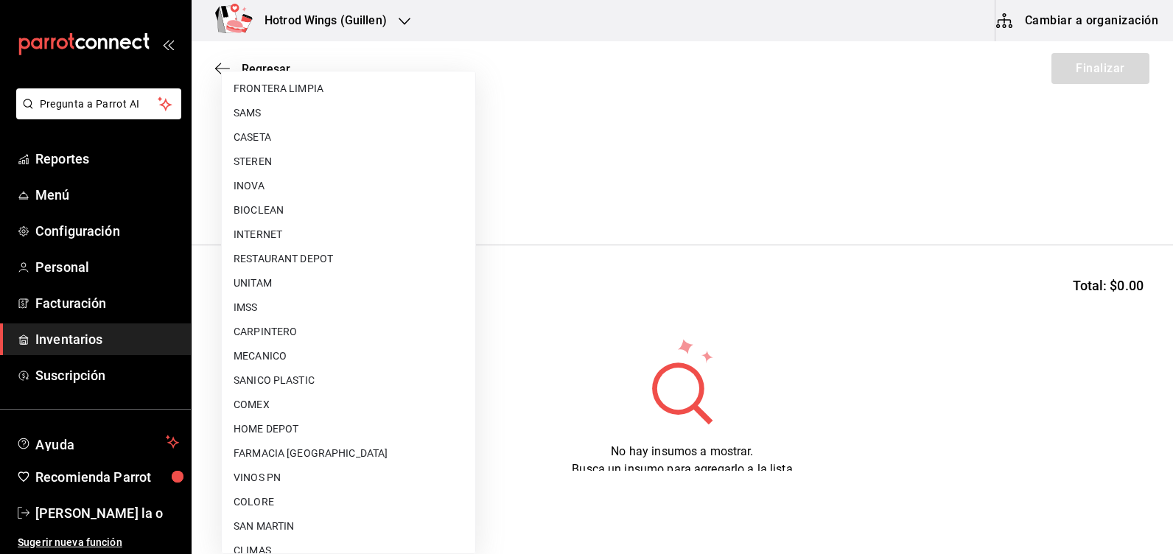
click at [279, 404] on li "COMEX" at bounding box center [349, 405] width 254 height 24
type input "92cd4fb0-8bed-443b-aaca-65601506f73e"
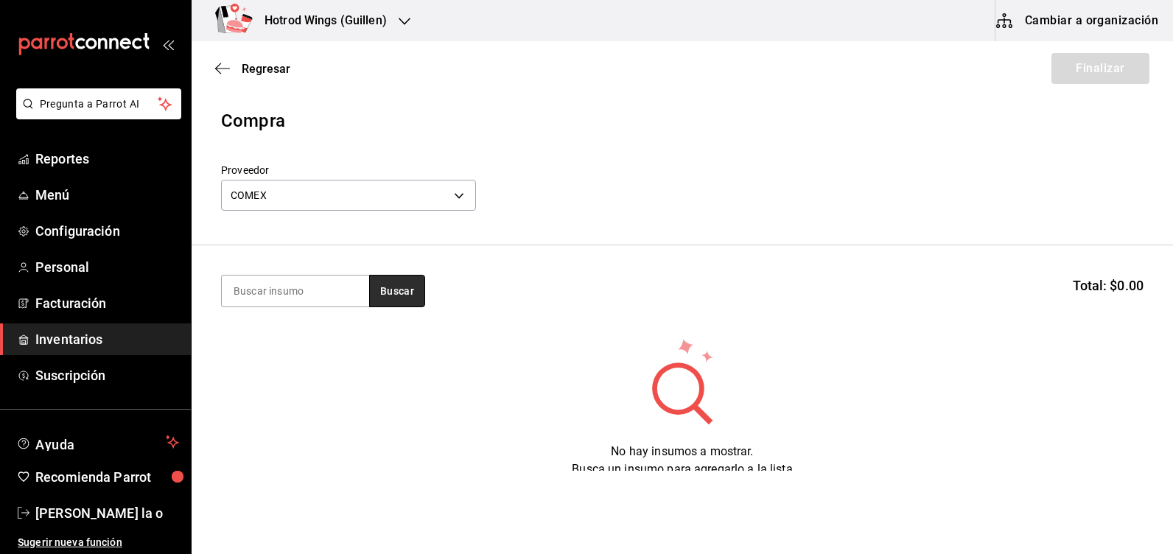
click at [402, 295] on button "Buscar" at bounding box center [397, 291] width 56 height 32
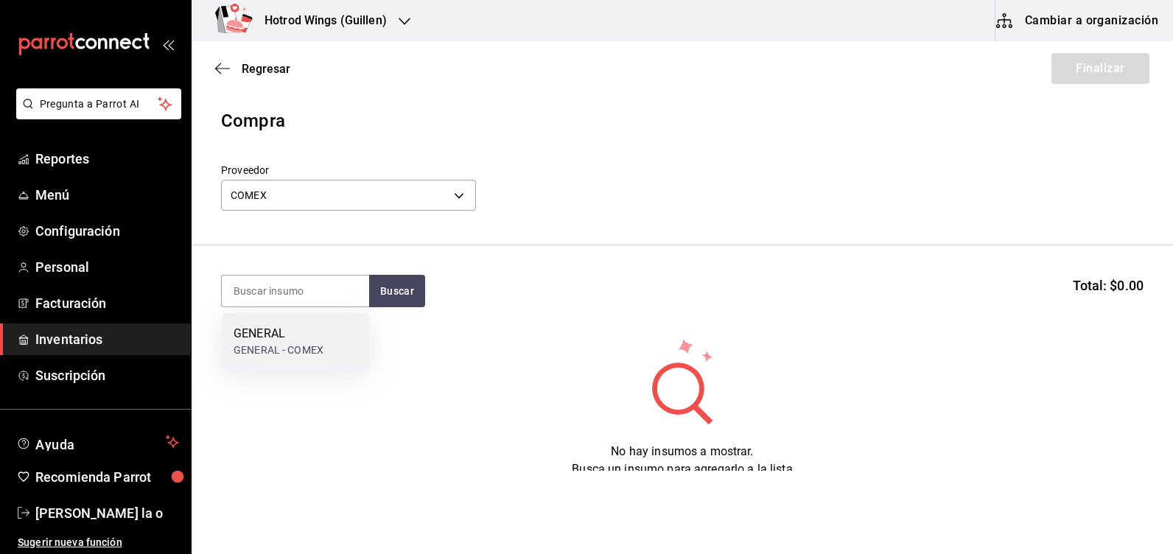
click at [285, 327] on div "GENERAL" at bounding box center [279, 334] width 90 height 18
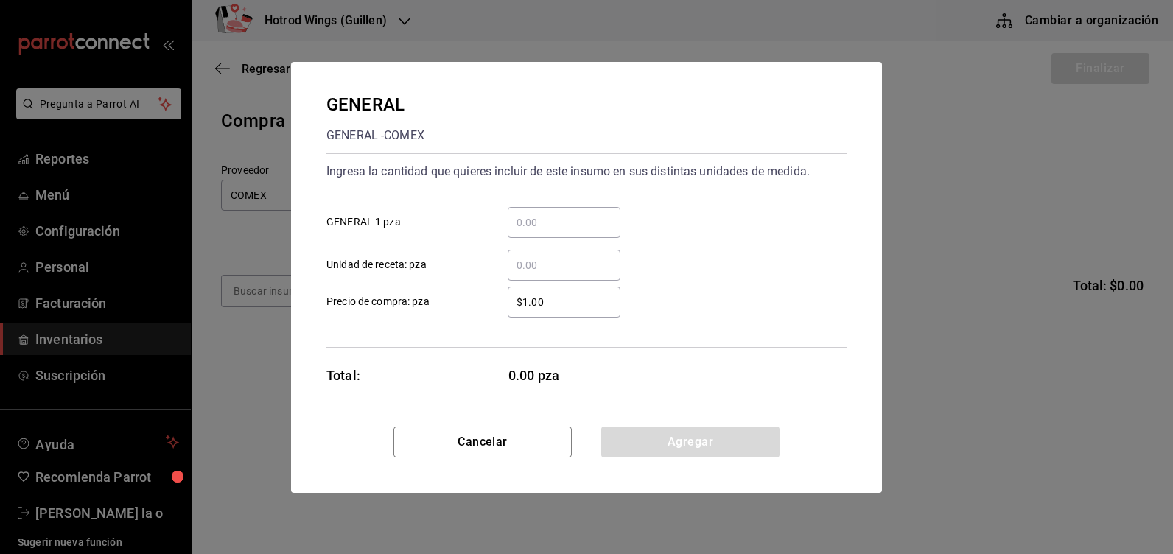
click at [545, 212] on div "​" at bounding box center [564, 222] width 113 height 31
click at [545, 214] on input "​ GENERAL 1 pza" at bounding box center [564, 223] width 113 height 18
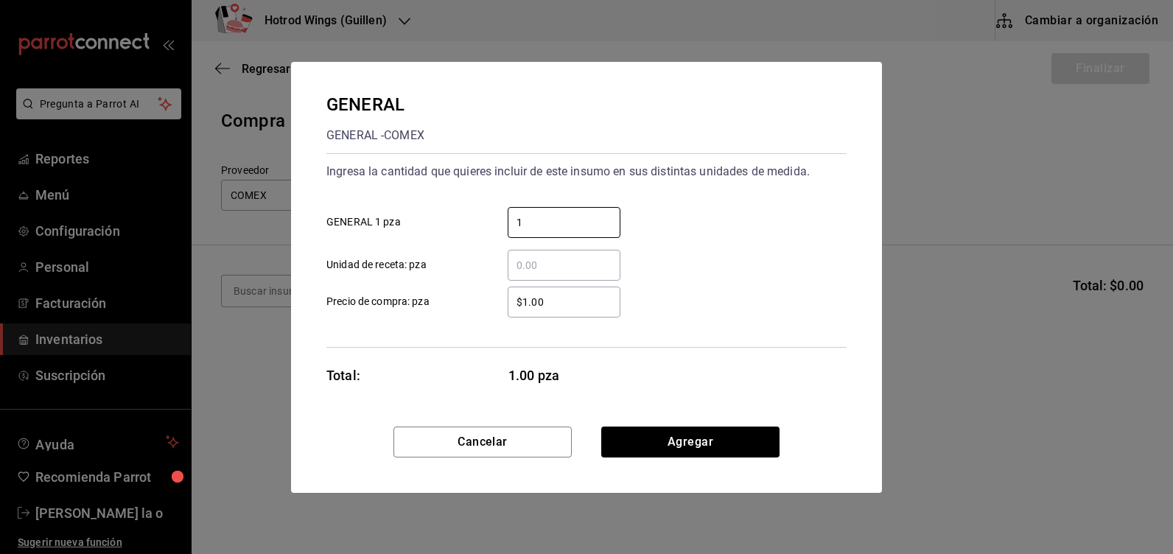
type input "1"
click at [547, 310] on input "$1.00" at bounding box center [564, 302] width 113 height 18
type input "$1"
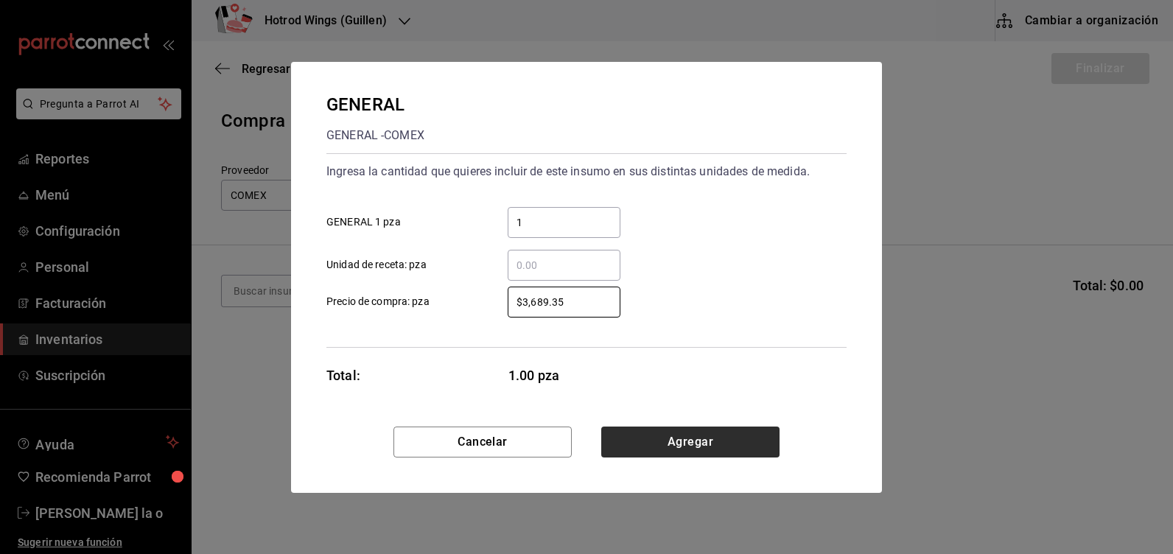
type input "$3,689.35"
click at [657, 444] on button "Agregar" at bounding box center [690, 442] width 178 height 31
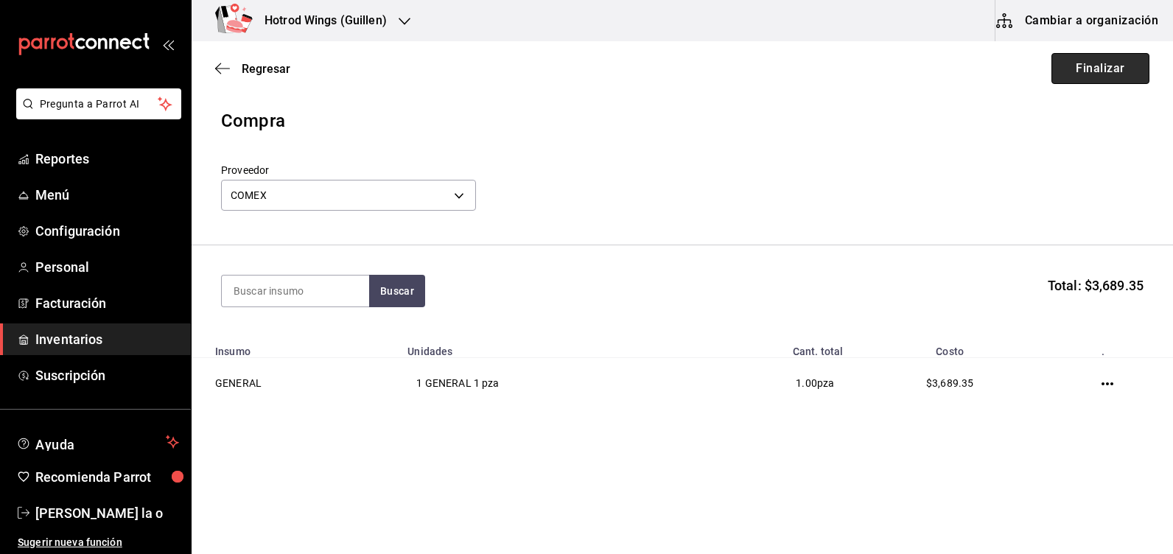
click at [1110, 63] on button "Finalizar" at bounding box center [1101, 68] width 98 height 31
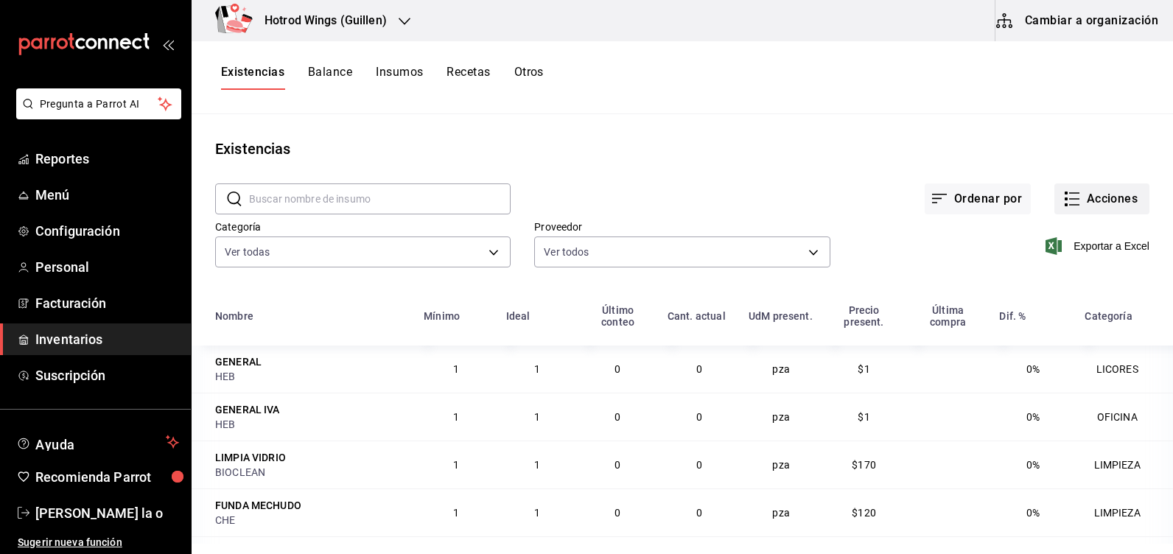
click at [1089, 189] on button "Acciones" at bounding box center [1102, 199] width 95 height 31
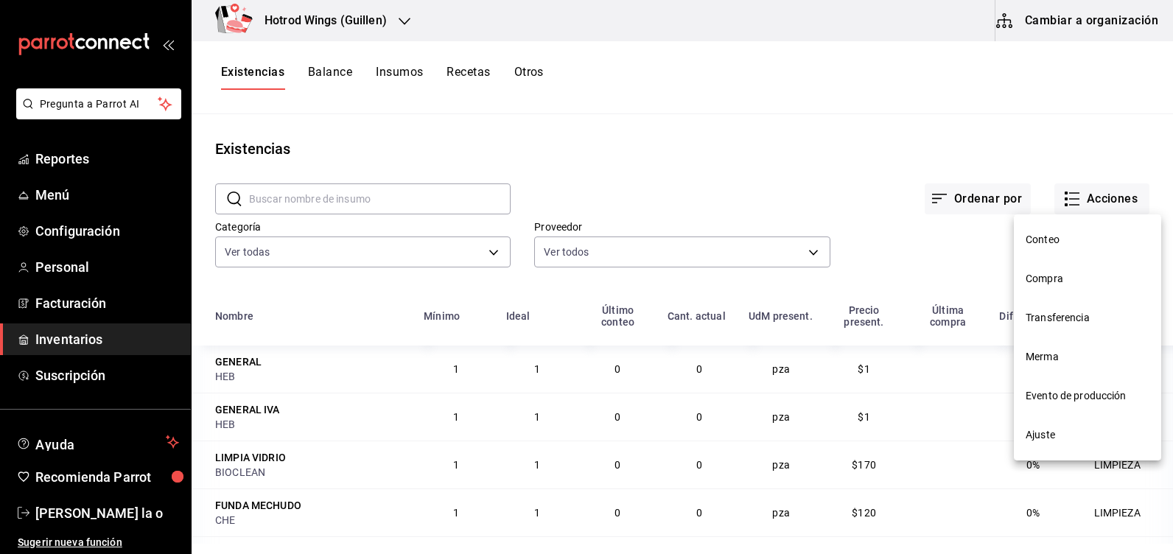
click at [1084, 284] on span "Compra" at bounding box center [1088, 278] width 124 height 15
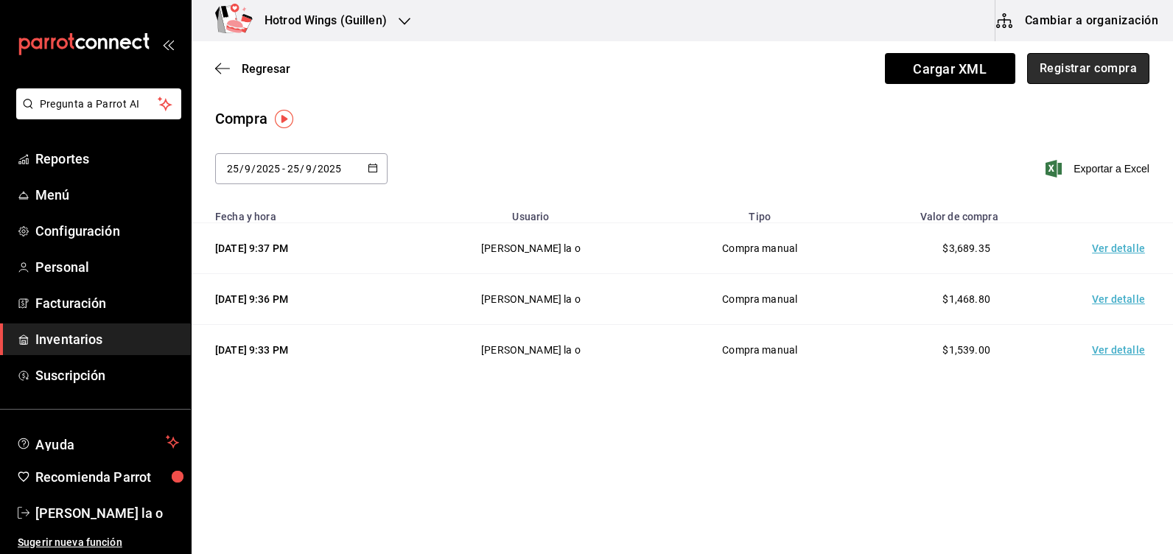
click at [1077, 69] on button "Registrar compra" at bounding box center [1089, 68] width 122 height 31
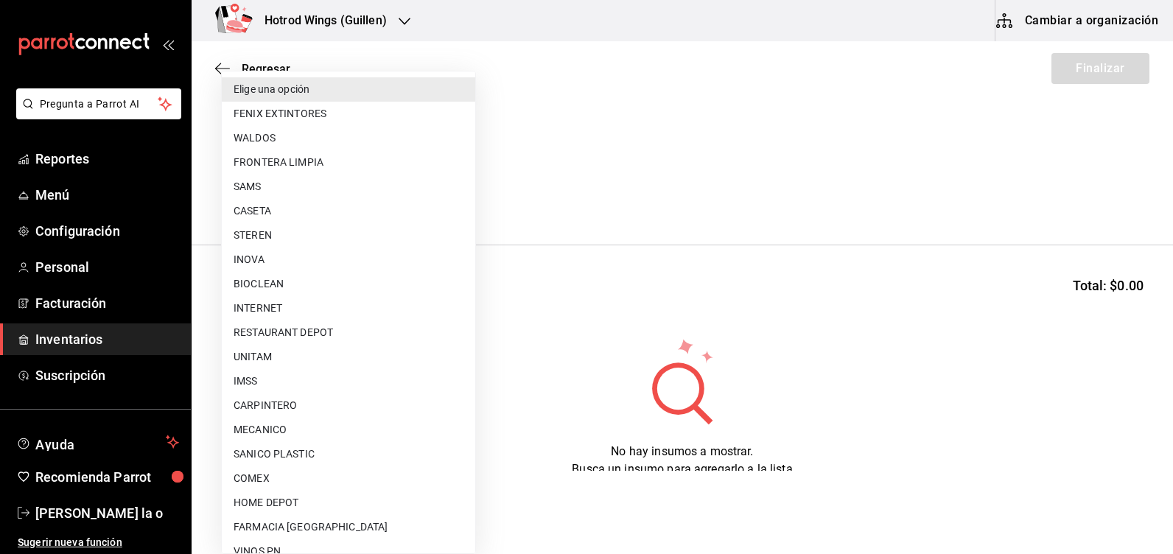
click at [469, 198] on body "Pregunta a Parrot AI Reportes Menú Configuración Personal Facturación Inventari…" at bounding box center [586, 235] width 1173 height 471
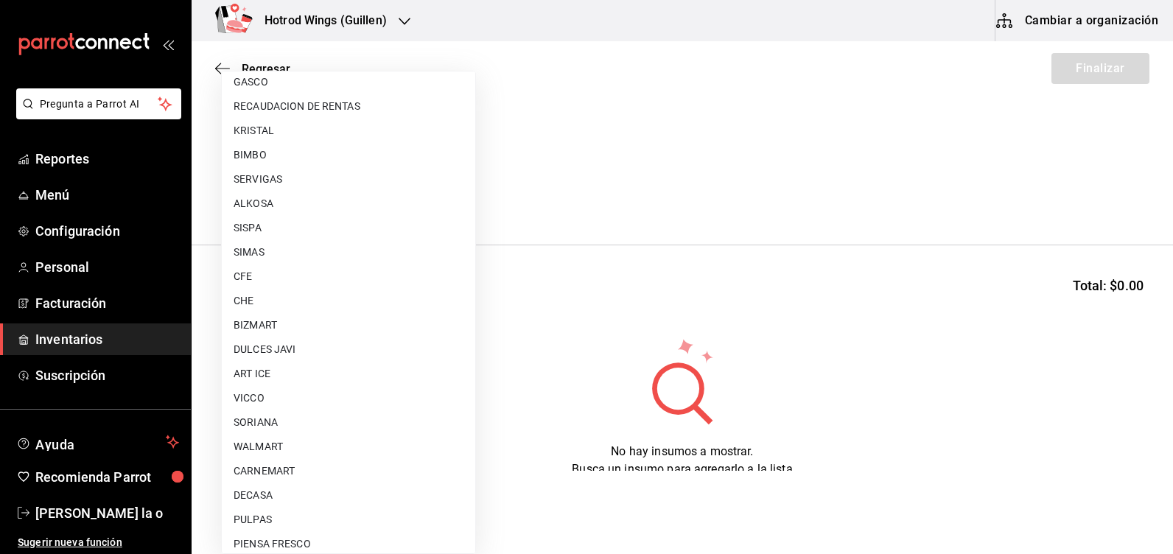
scroll to position [885, 0]
click at [258, 153] on li "BIMBO" at bounding box center [349, 154] width 254 height 24
type input "04cac25e-4c91-43dd-8013-81e31d9743aa"
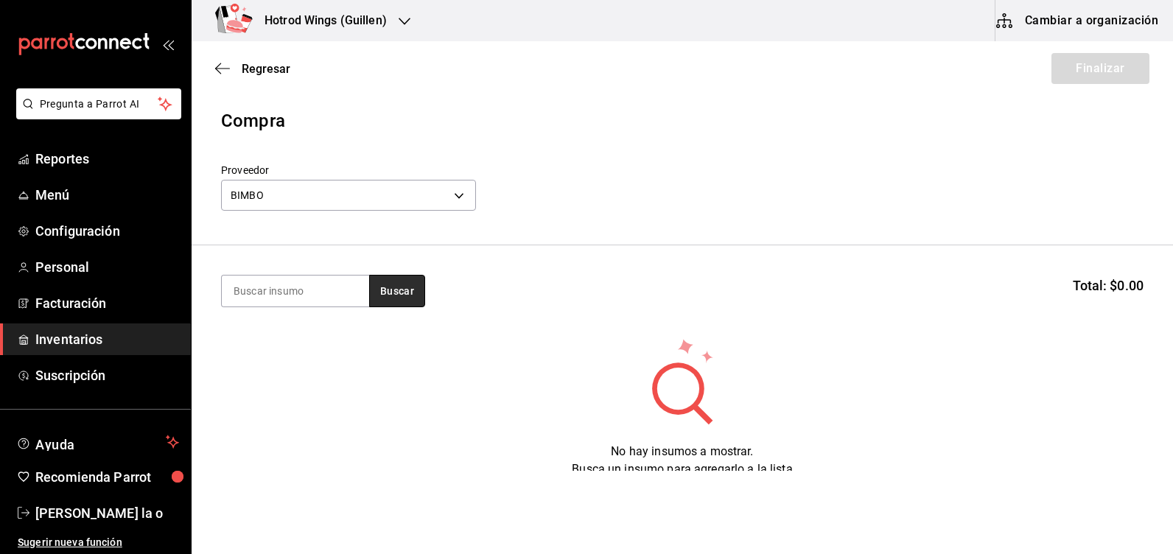
click at [386, 286] on button "Buscar" at bounding box center [397, 291] width 56 height 32
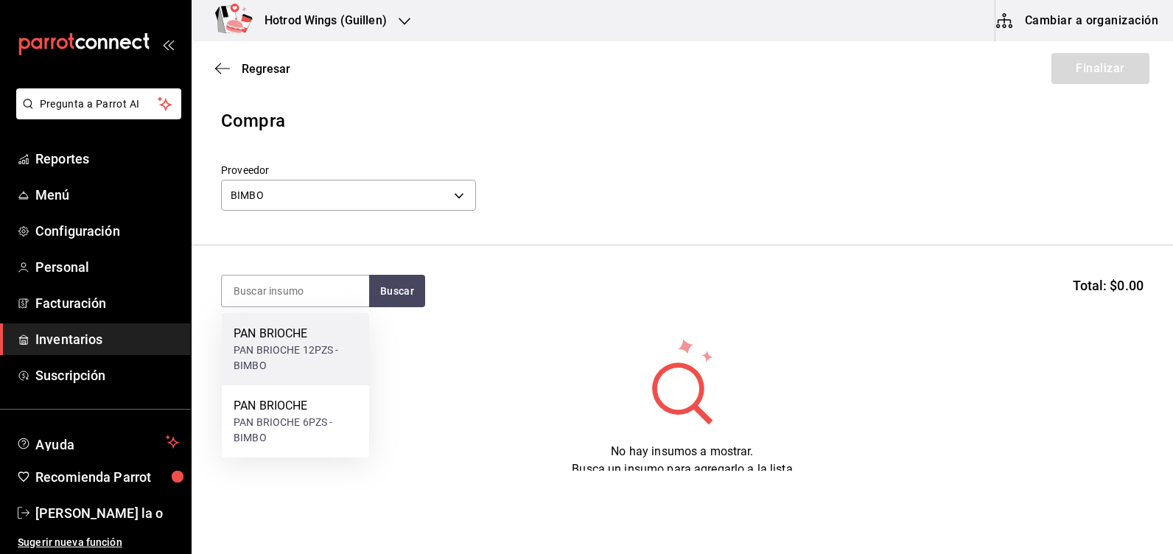
click at [304, 351] on div "PAN BRIOCHE 12PZS - BIMBO" at bounding box center [296, 358] width 124 height 31
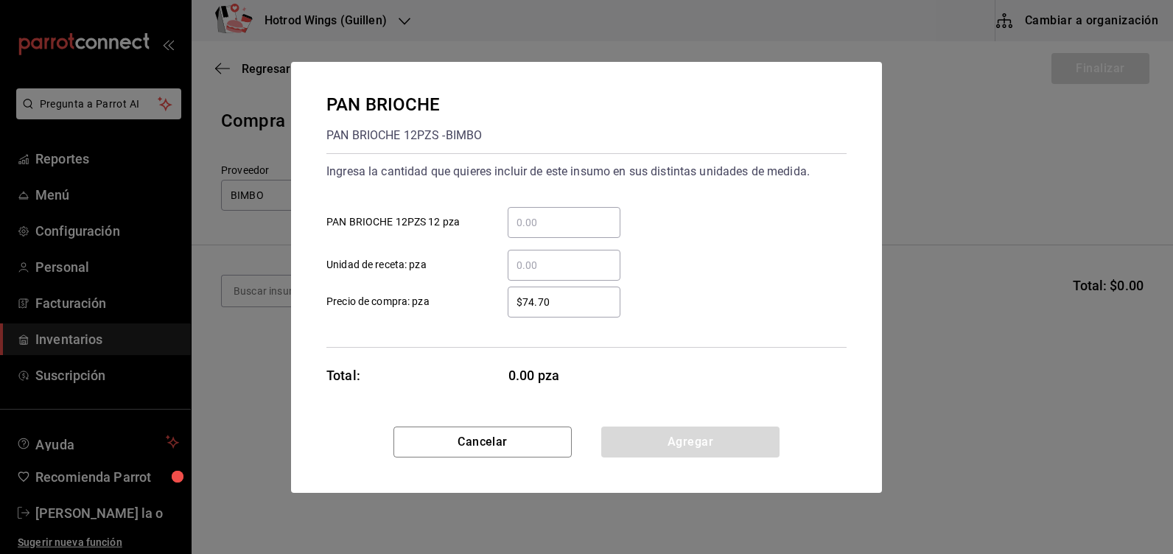
click at [544, 223] on input "​ PAN BRIOCHE 12PZS 12 pza" at bounding box center [564, 223] width 113 height 18
type input "7"
click at [534, 225] on input "7" at bounding box center [564, 223] width 113 height 18
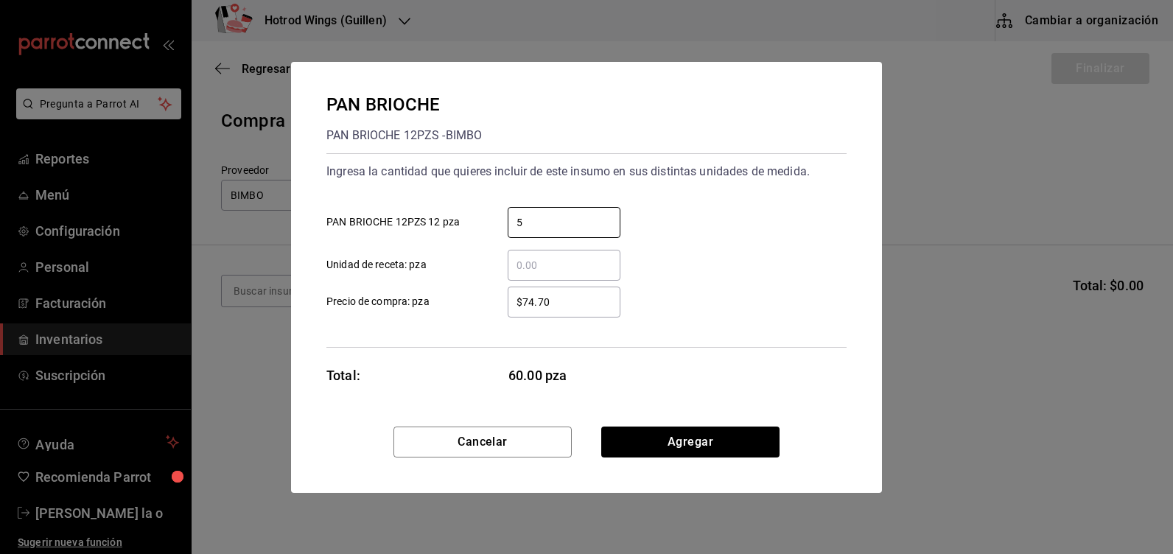
type input "5"
click at [558, 303] on input "$74.70" at bounding box center [564, 302] width 113 height 18
type input "$7"
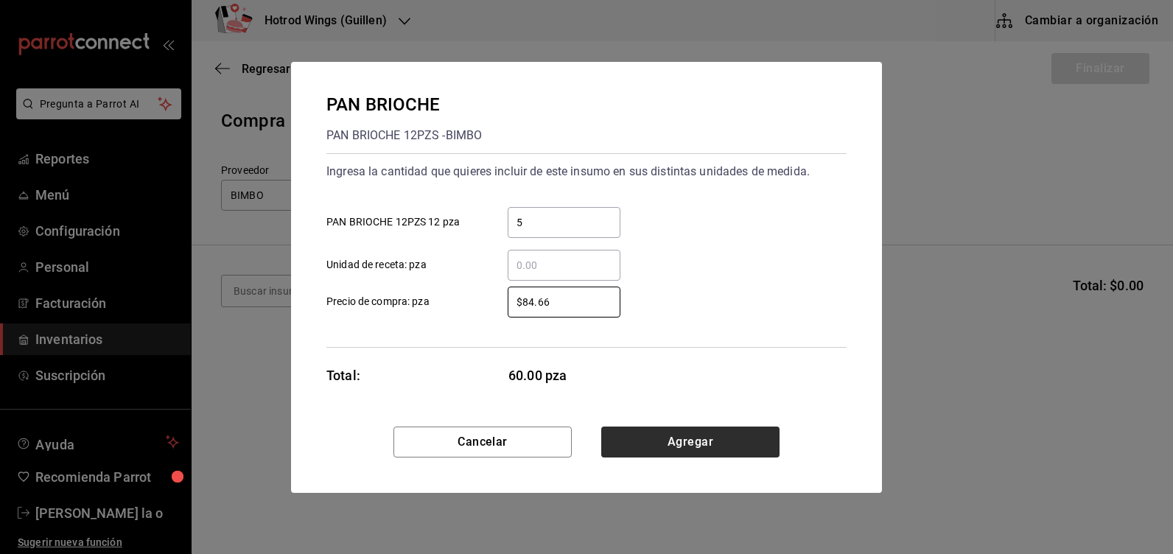
type input "$84.66"
click at [706, 442] on button "Agregar" at bounding box center [690, 442] width 178 height 31
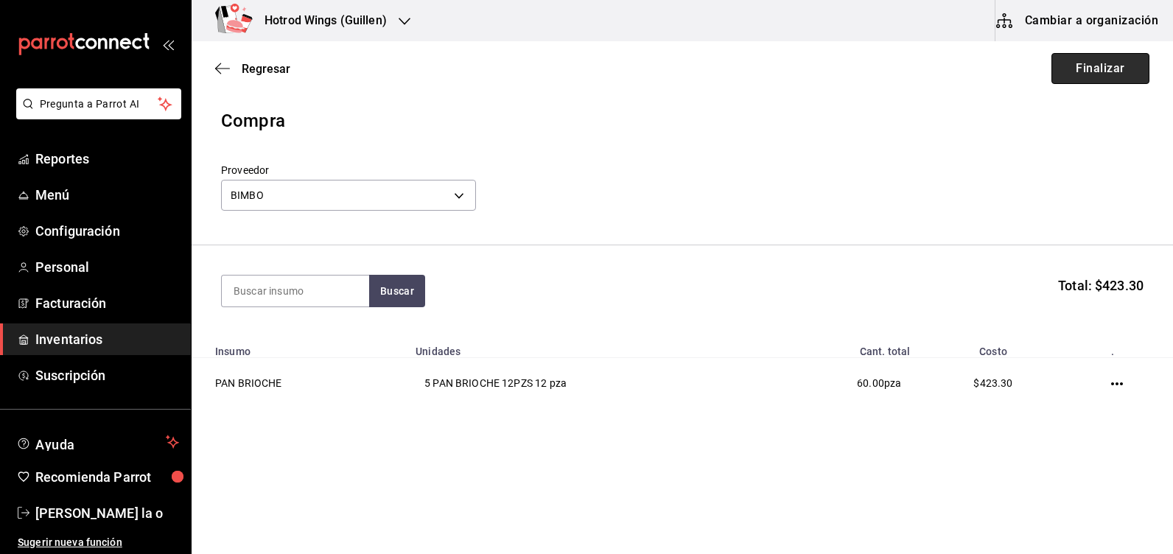
click at [1092, 74] on button "Finalizar" at bounding box center [1101, 68] width 98 height 31
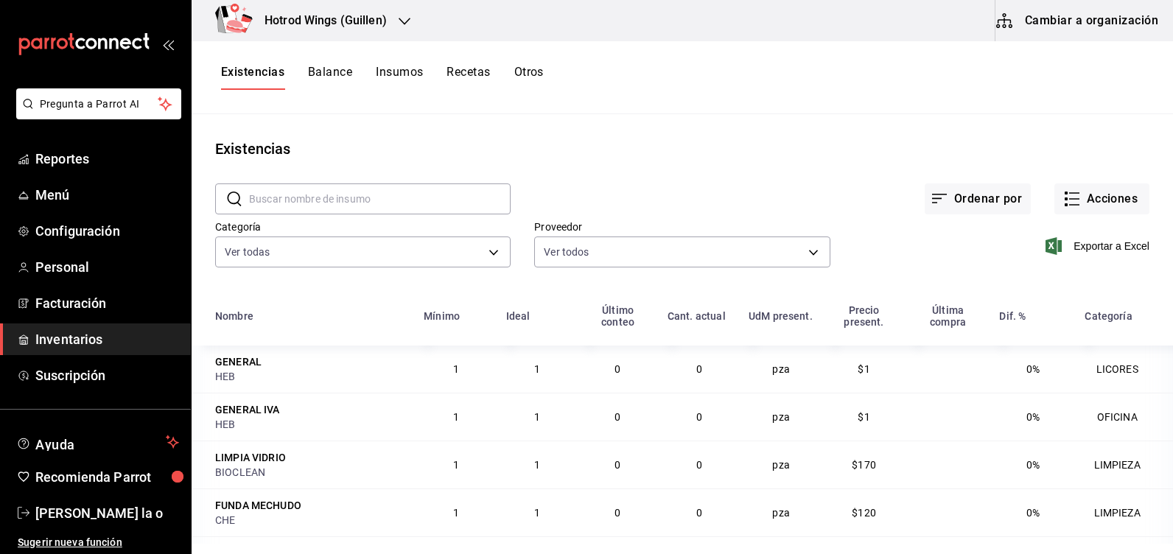
click at [405, 18] on icon "button" at bounding box center [405, 21] width 12 height 12
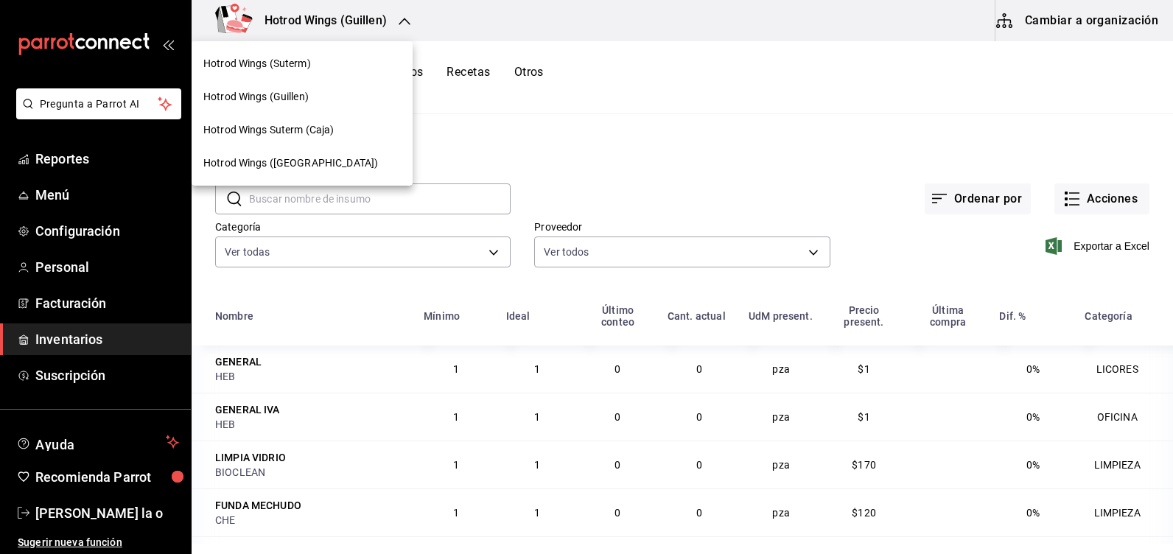
click at [285, 63] on span "Hotrod Wings (Suterm)" at bounding box center [257, 63] width 108 height 15
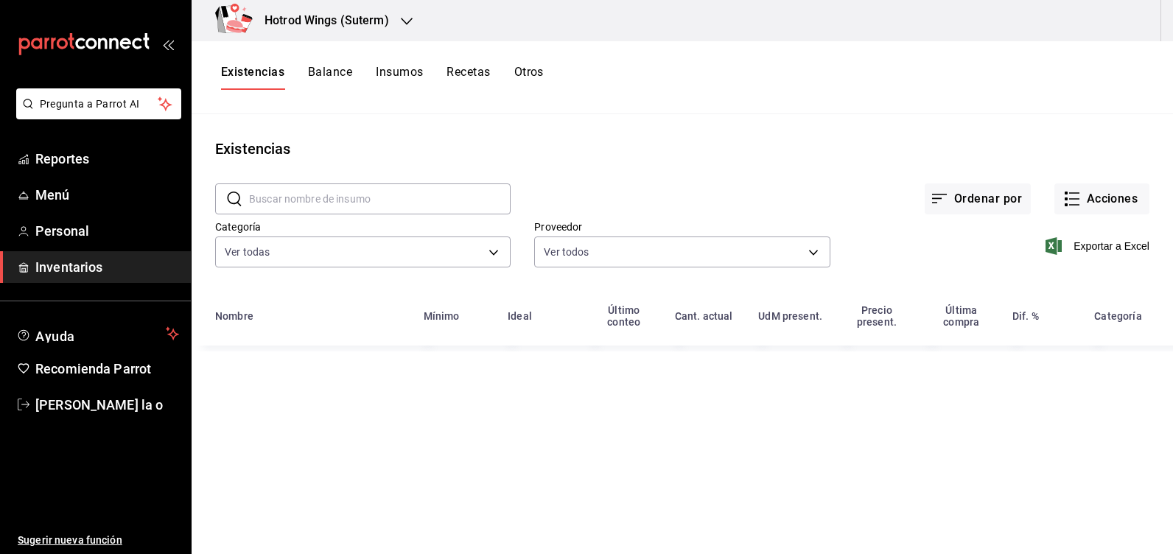
click at [95, 268] on span "Inventarios" at bounding box center [107, 267] width 144 height 20
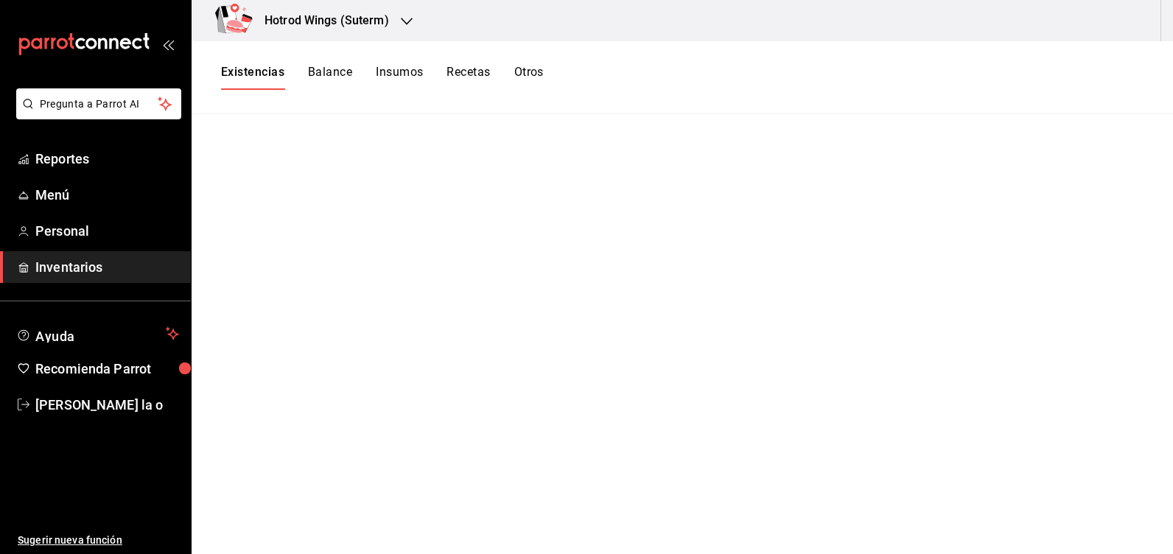
click at [57, 266] on span "Inventarios" at bounding box center [107, 267] width 144 height 20
click at [116, 261] on span "Inventarios" at bounding box center [107, 267] width 144 height 20
click at [408, 24] on icon "button" at bounding box center [407, 21] width 12 height 12
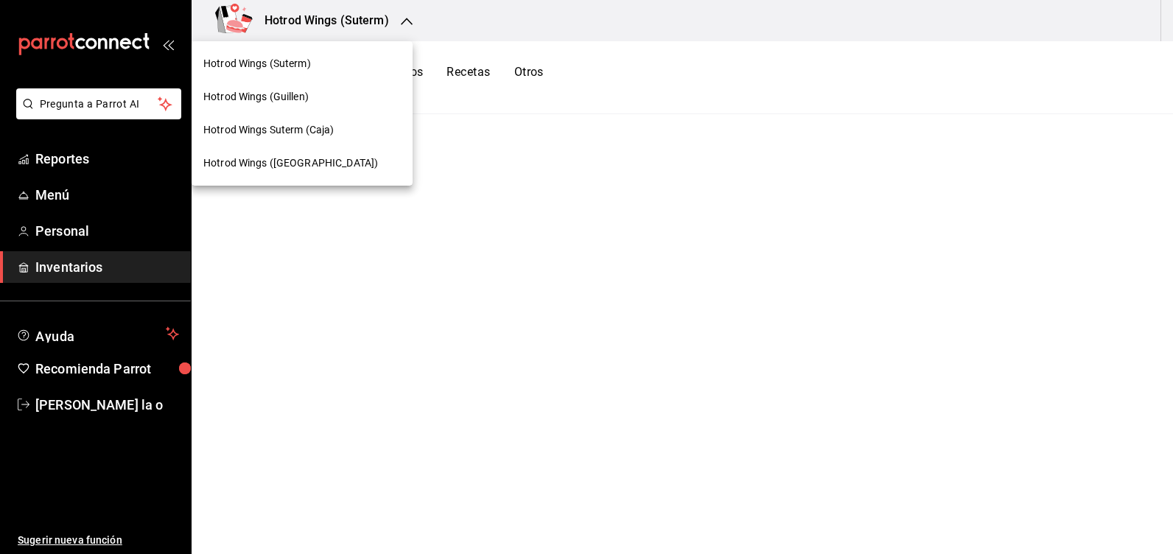
click at [331, 67] on div "Hotrod Wings (Suterm)" at bounding box center [302, 63] width 198 height 15
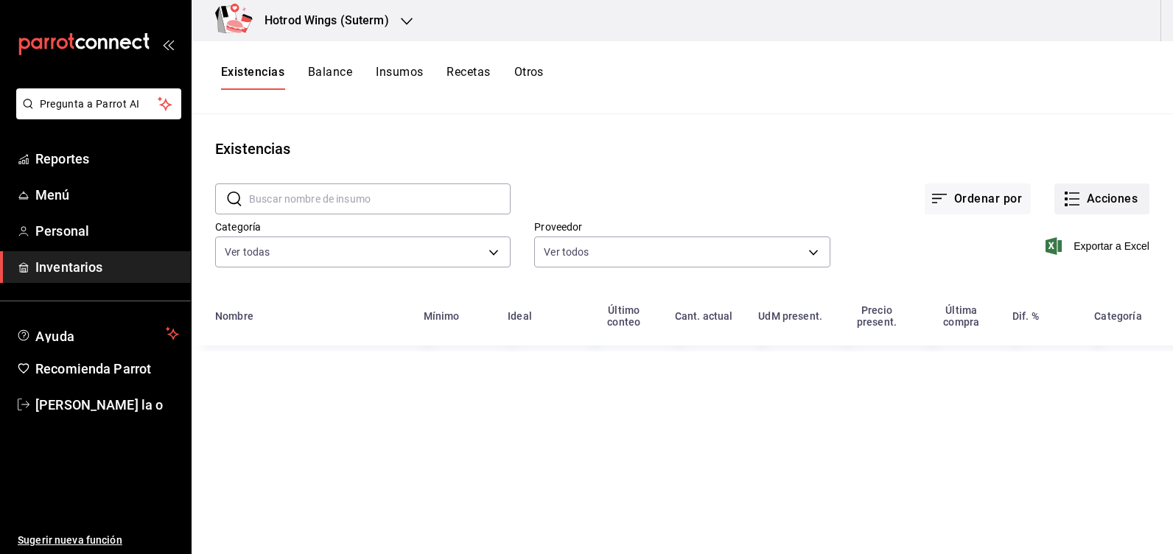
click at [1099, 198] on button "Acciones" at bounding box center [1102, 199] width 95 height 31
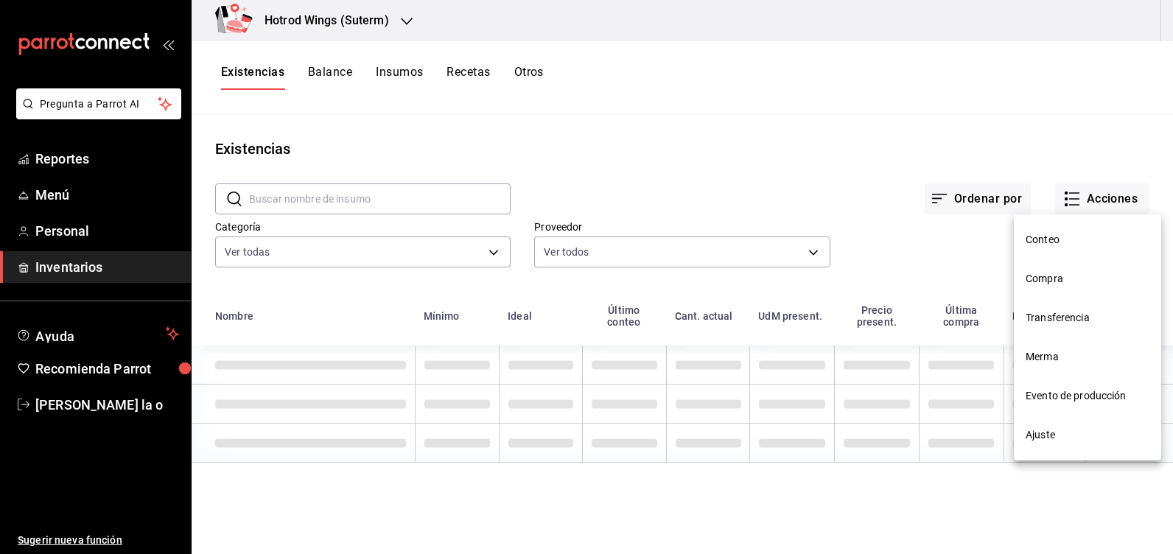
click at [1060, 279] on span "Compra" at bounding box center [1088, 278] width 124 height 15
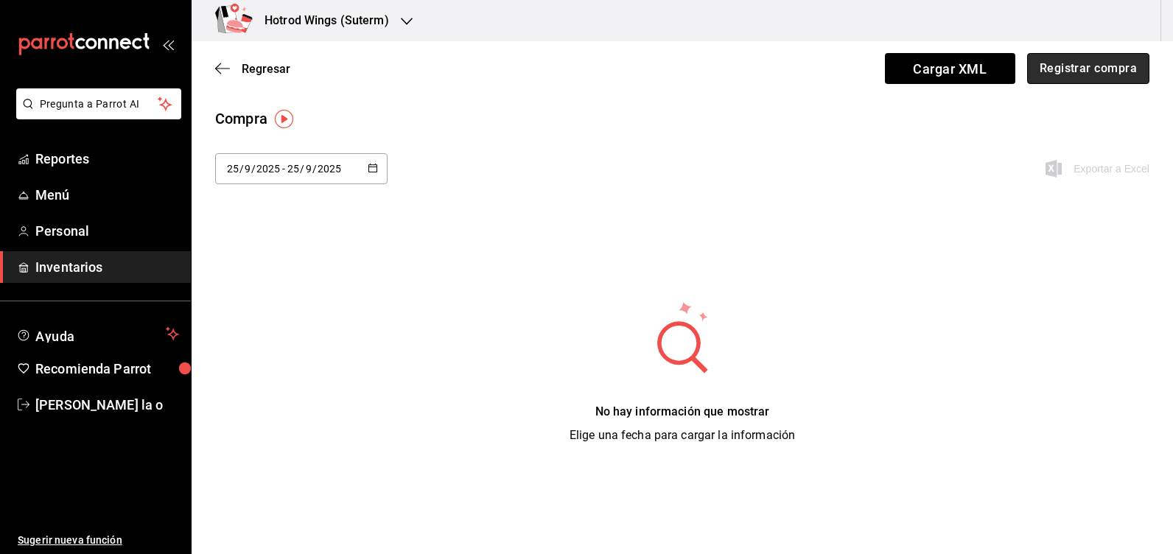
click at [1101, 75] on button "Registrar compra" at bounding box center [1089, 68] width 122 height 31
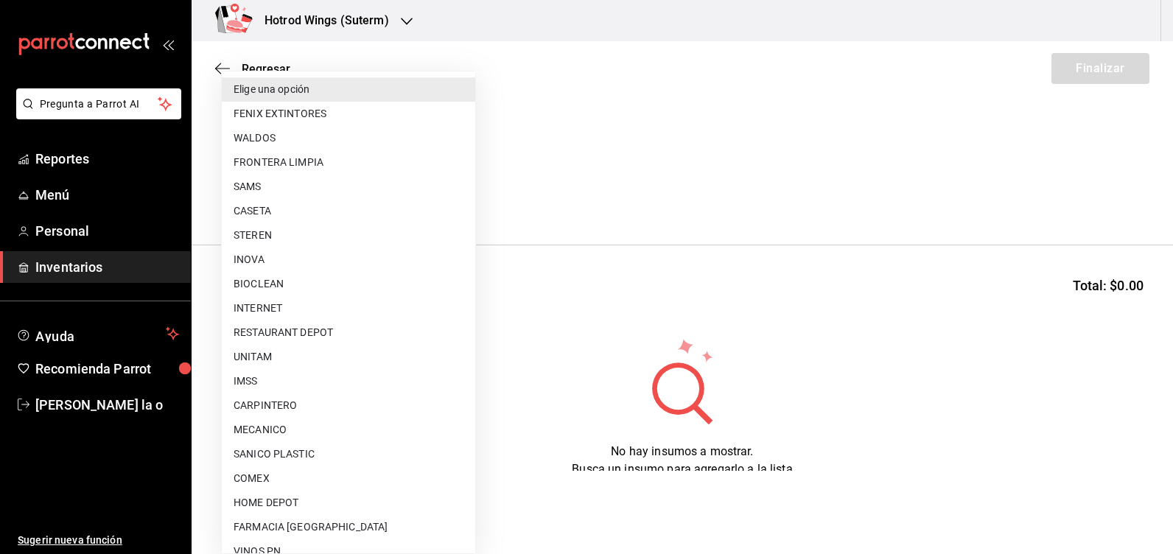
click at [464, 195] on body "Pregunta a Parrot AI Reportes Menú Personal Inventarios Ayuda Recomienda Parrot…" at bounding box center [586, 235] width 1173 height 471
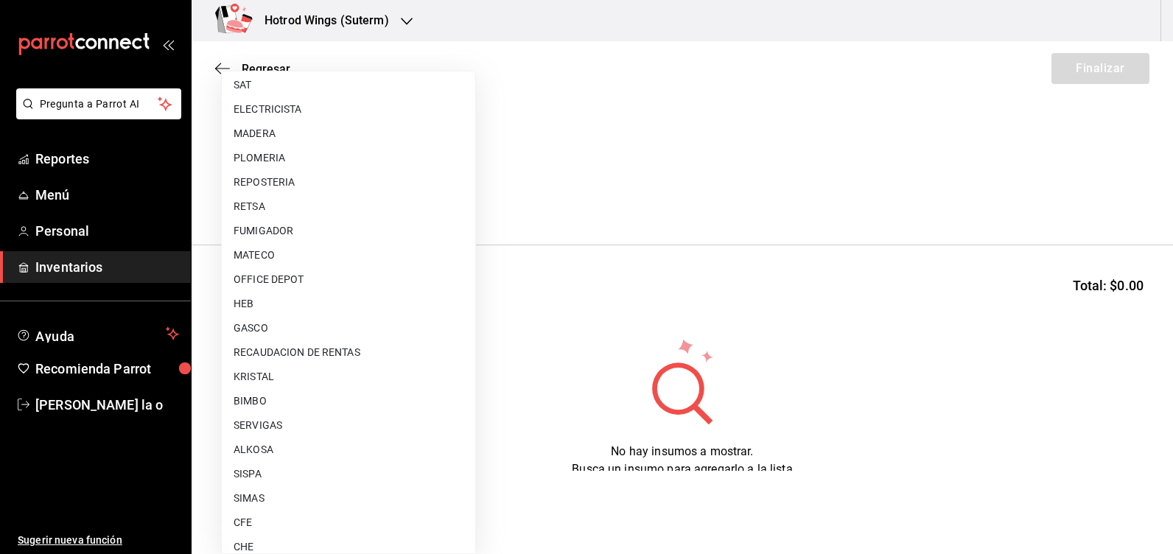
scroll to position [663, 0]
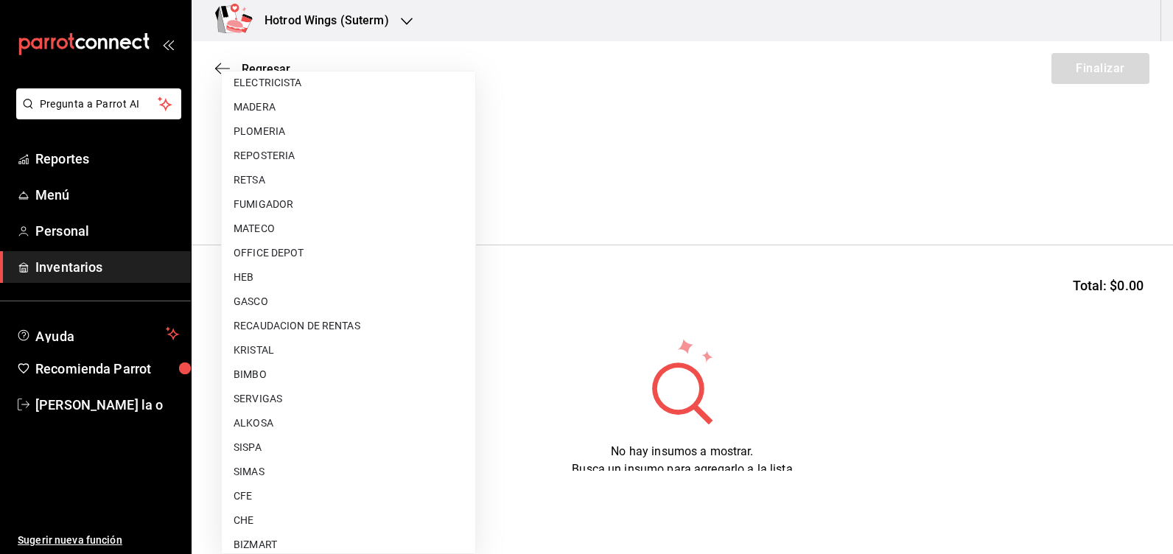
click at [273, 366] on li "BIMBO" at bounding box center [349, 375] width 254 height 24
type input "04cac25e-4c91-43dd-8013-81e31d9743aa"
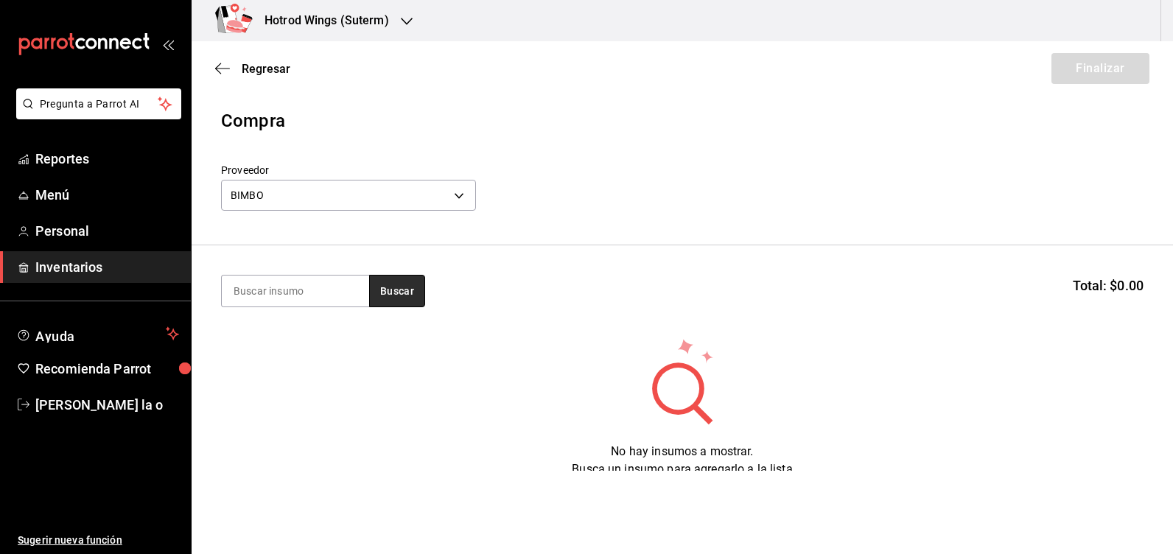
click at [405, 304] on button "Buscar" at bounding box center [397, 291] width 56 height 32
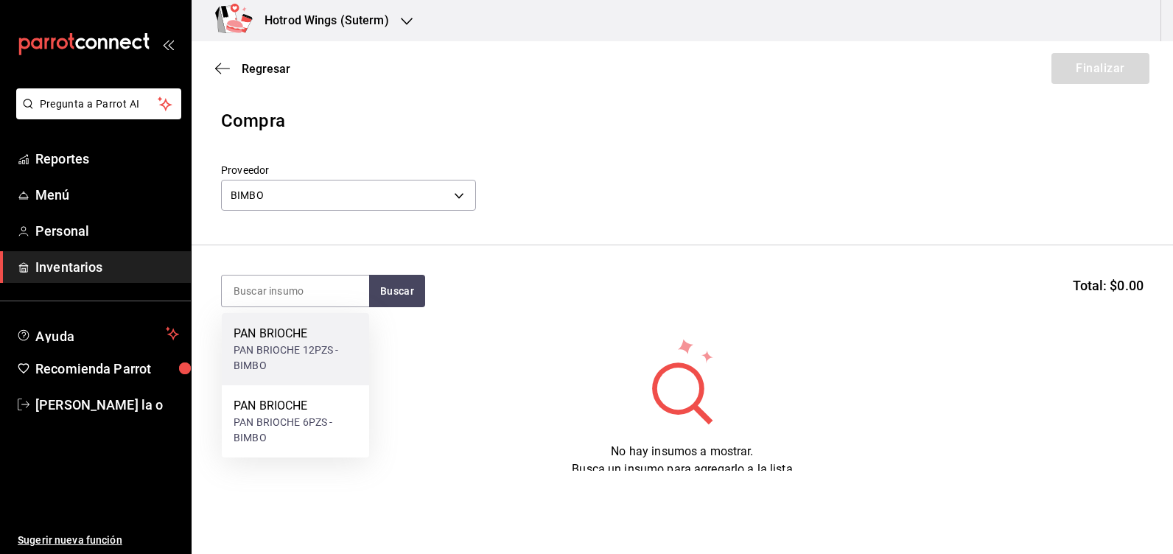
click at [314, 338] on div "PAN BRIOCHE" at bounding box center [296, 334] width 124 height 18
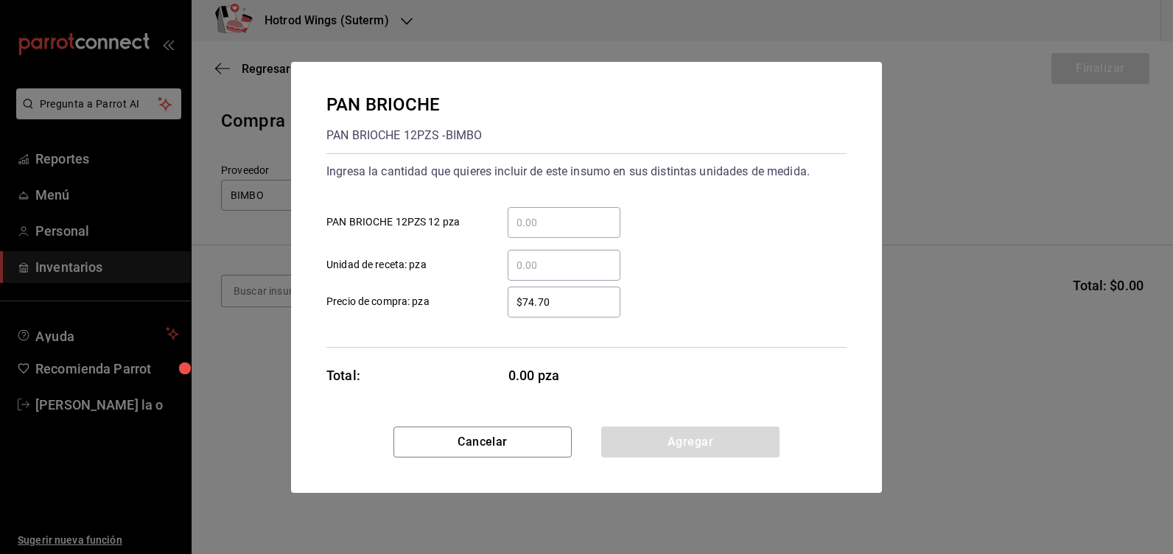
click at [559, 222] on input "​ PAN BRIOCHE 12PZS 12 pza" at bounding box center [564, 223] width 113 height 18
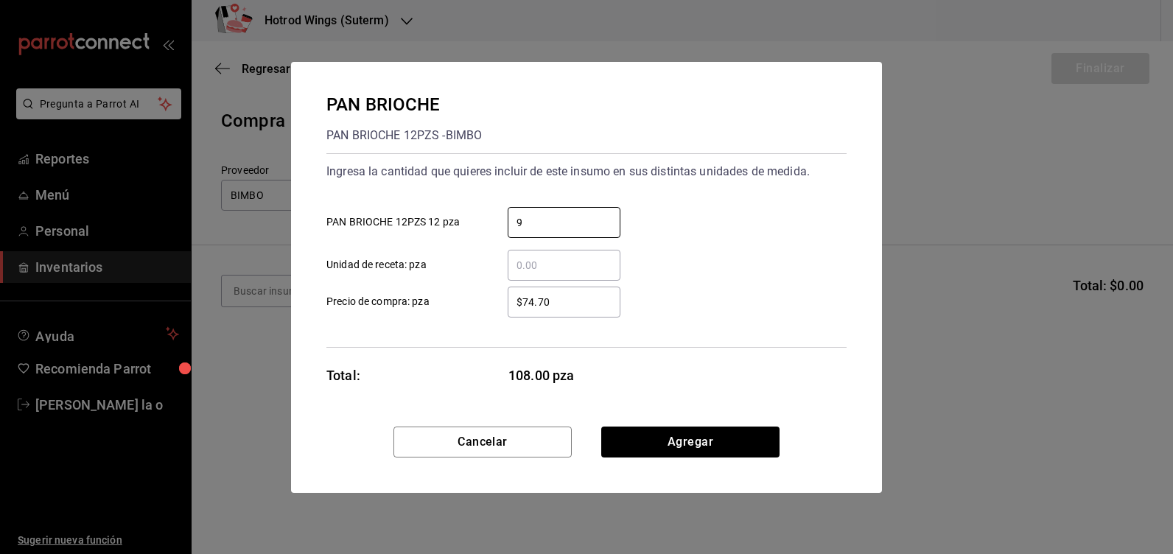
type input "9"
click at [584, 302] on input "$74.70" at bounding box center [564, 302] width 113 height 18
type input "$7"
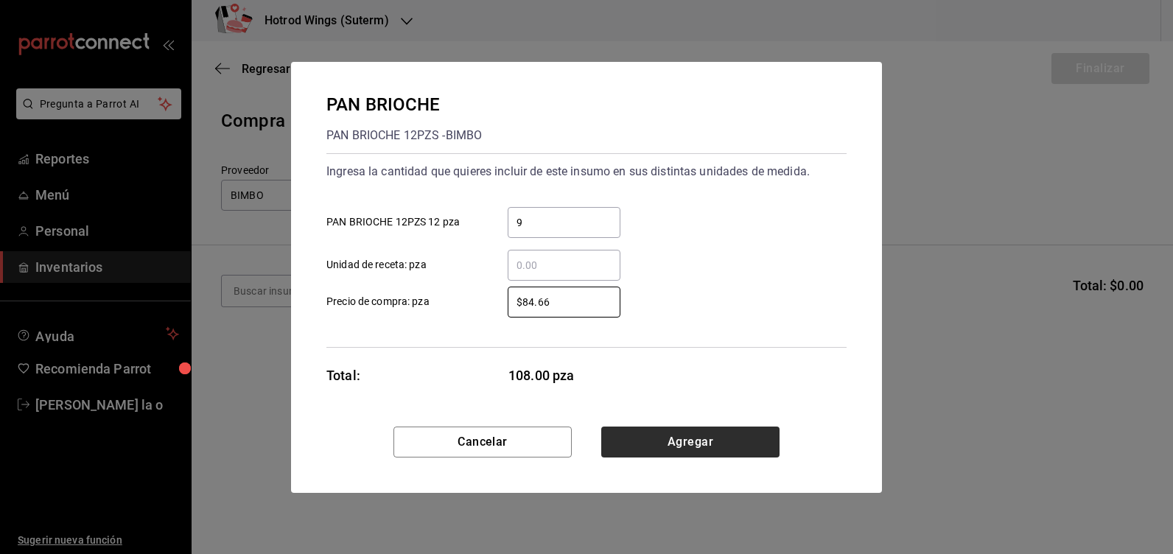
type input "$84.66"
click at [674, 450] on button "Agregar" at bounding box center [690, 442] width 178 height 31
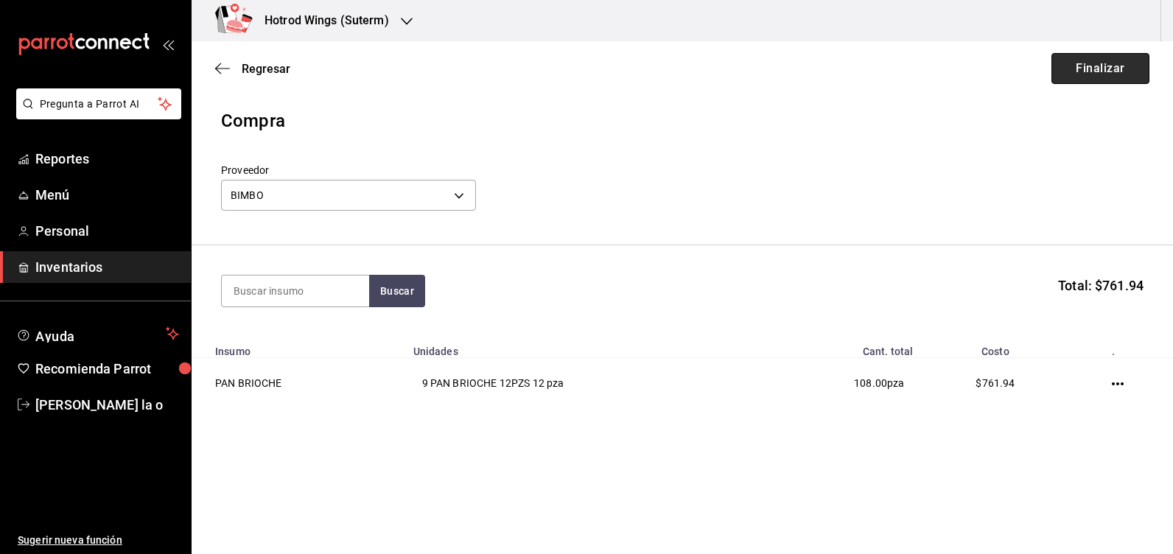
click at [1098, 71] on button "Finalizar" at bounding box center [1101, 68] width 98 height 31
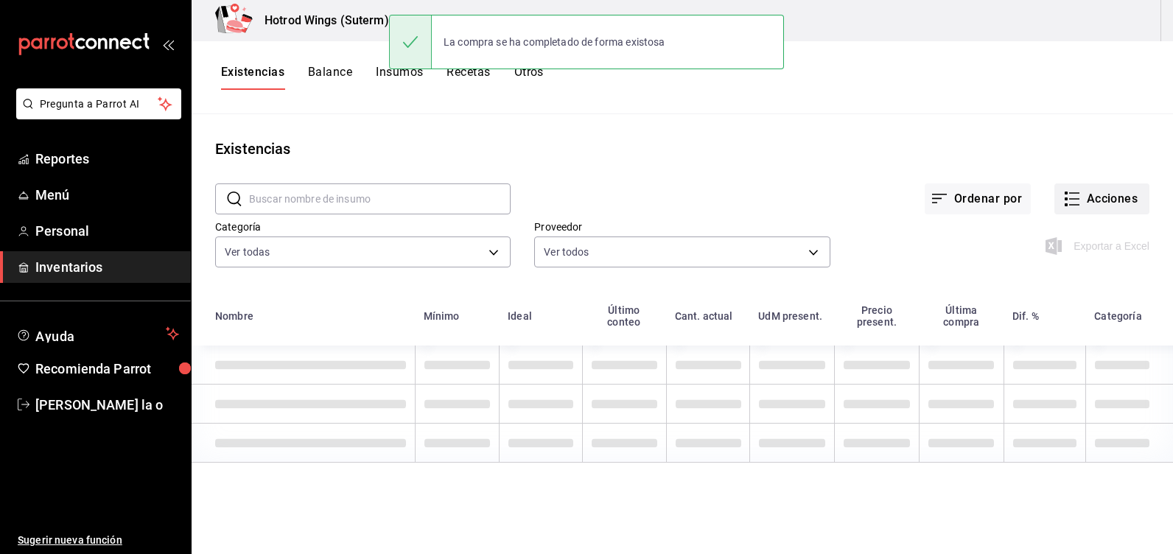
click at [1103, 198] on button "Acciones" at bounding box center [1102, 199] width 95 height 31
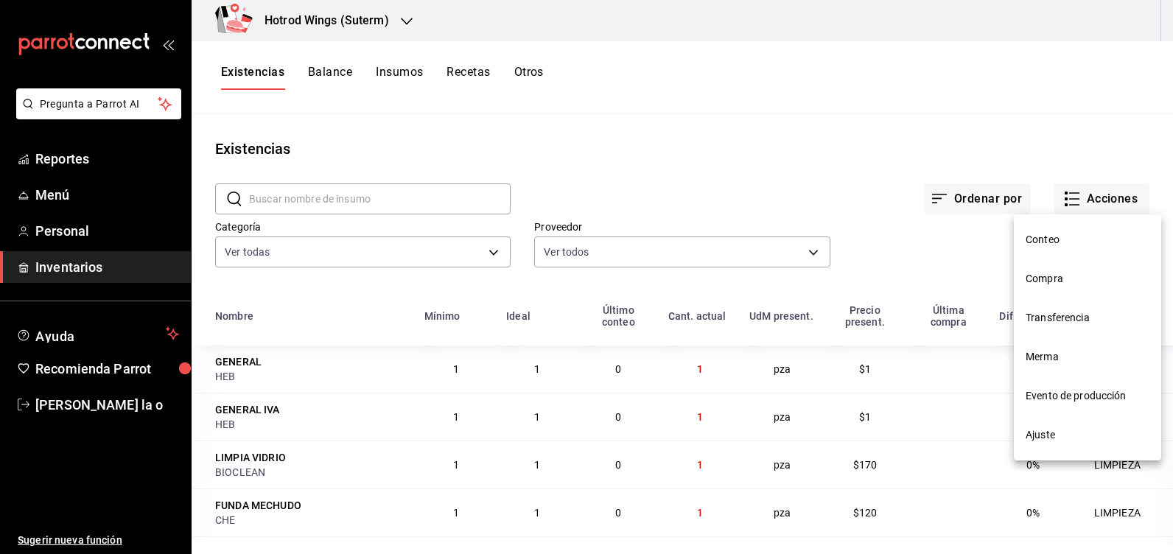
click at [1084, 279] on span "Compra" at bounding box center [1088, 278] width 124 height 15
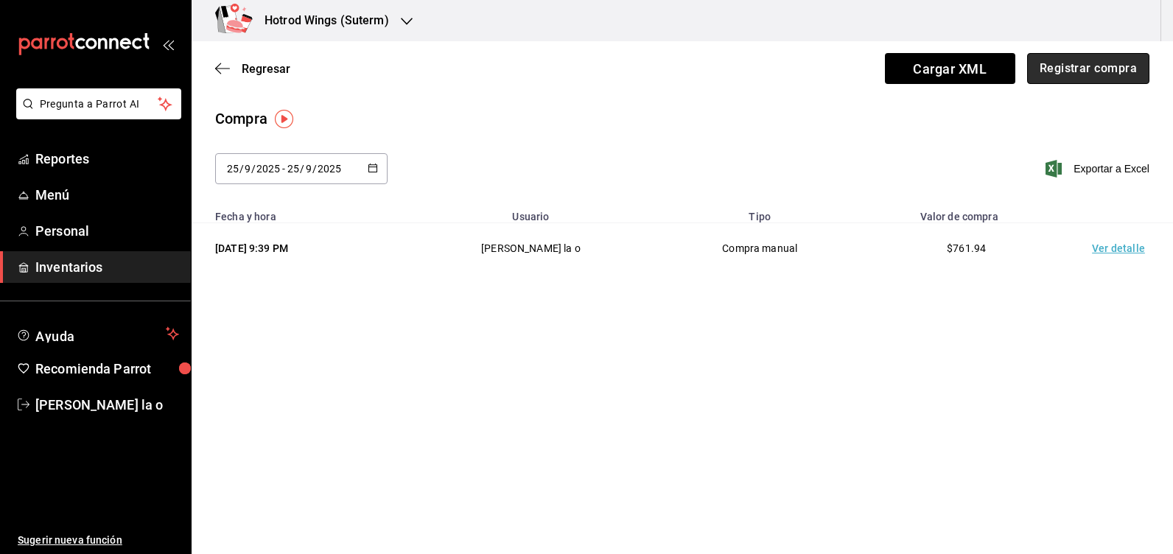
click at [1088, 69] on button "Registrar compra" at bounding box center [1089, 68] width 122 height 31
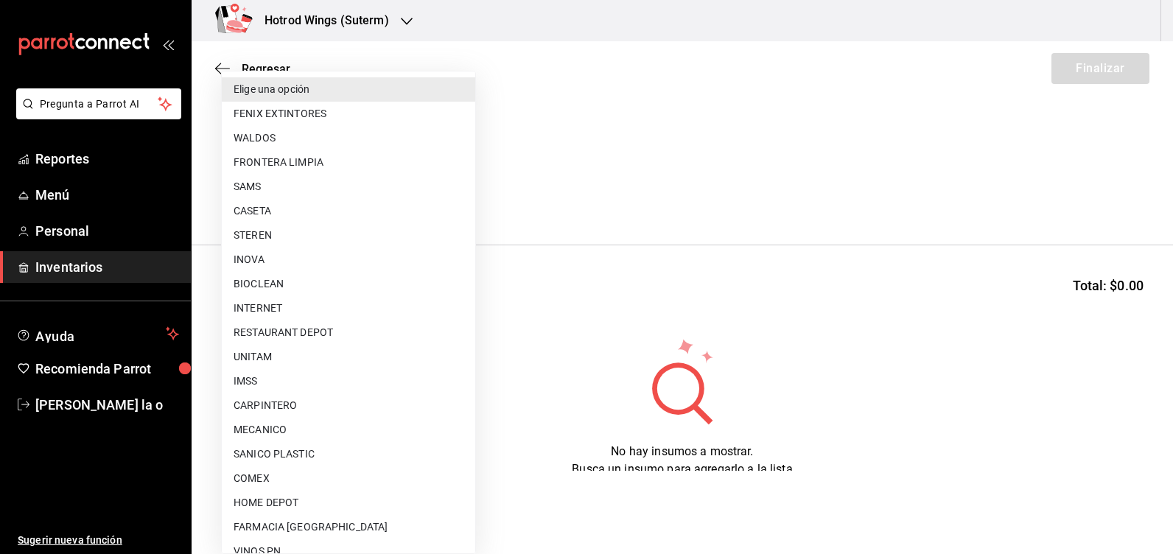
click at [455, 186] on body "Pregunta a Parrot AI Reportes Menú Personal Inventarios Ayuda Recomienda Parrot…" at bounding box center [586, 235] width 1173 height 471
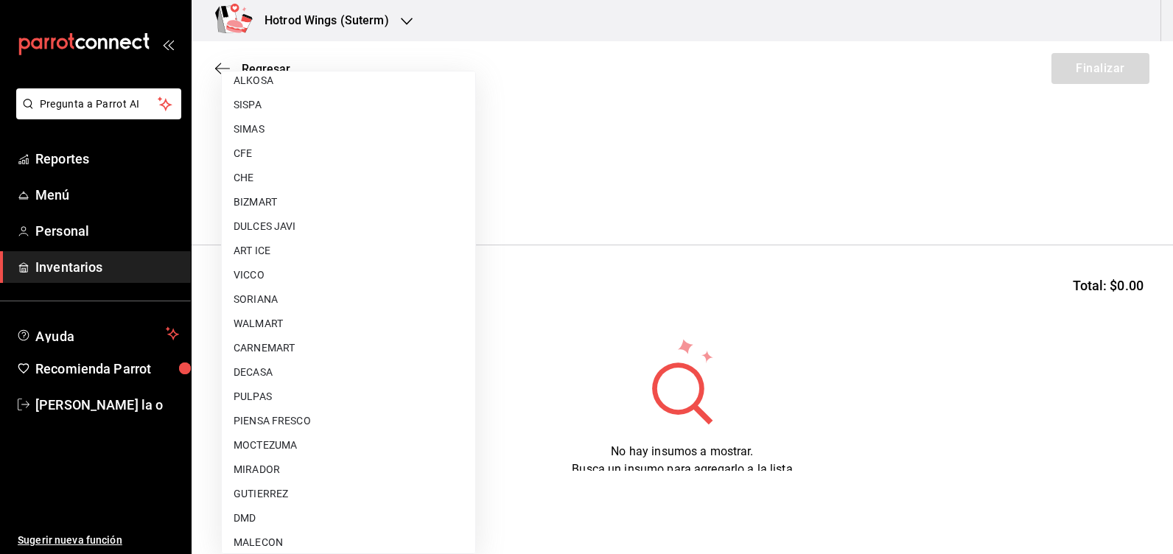
scroll to position [1087, 0]
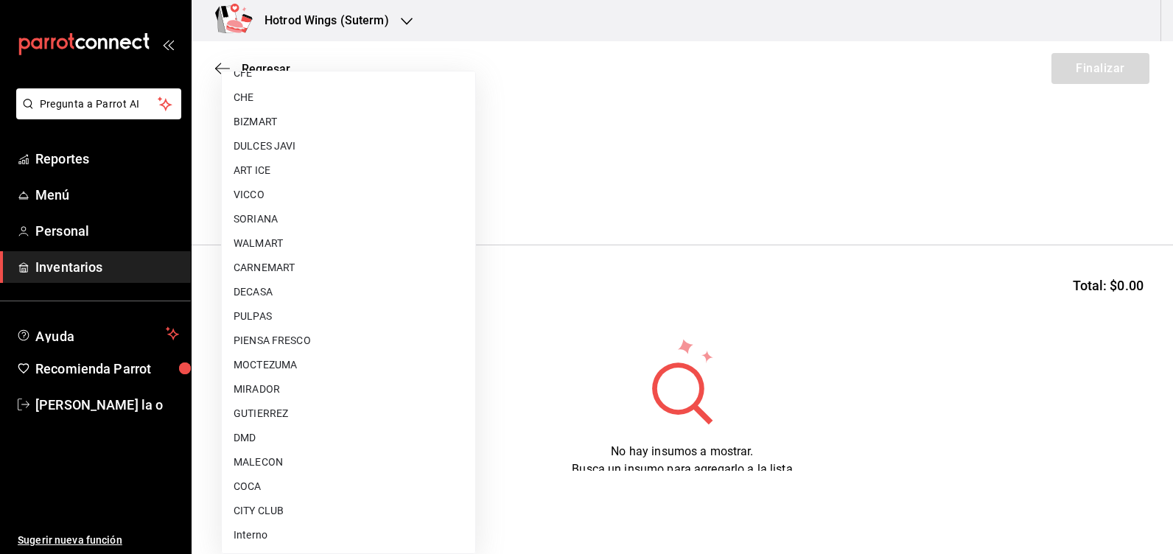
click at [285, 462] on li "MALECON" at bounding box center [349, 462] width 254 height 24
type input "30af0737-a678-46ec-8868-52d87b194834"
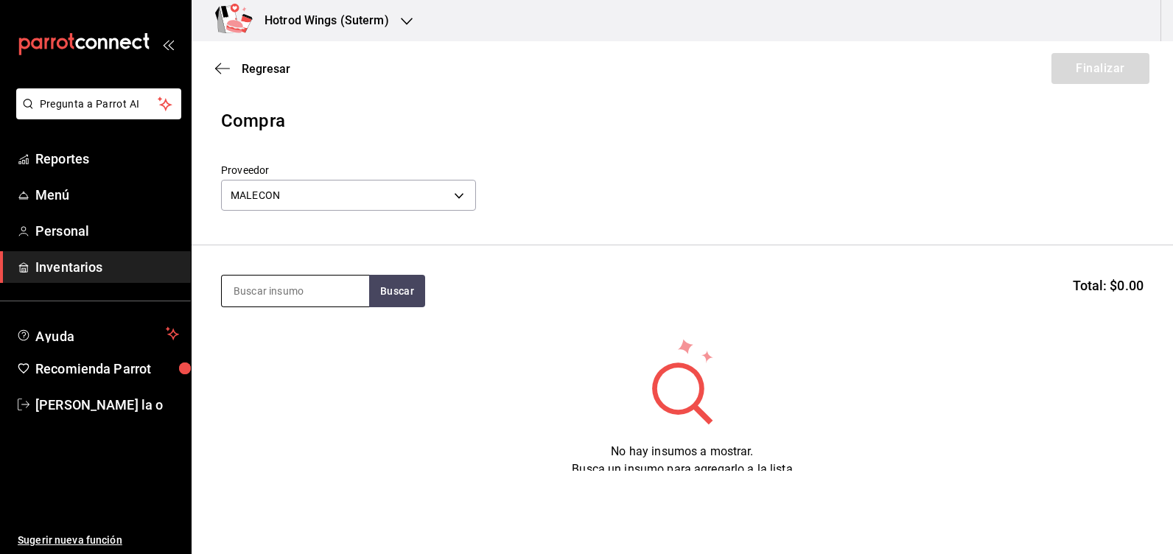
click at [281, 290] on input at bounding box center [295, 291] width 147 height 31
type input "alitas"
click at [394, 301] on button "Buscar" at bounding box center [397, 291] width 56 height 32
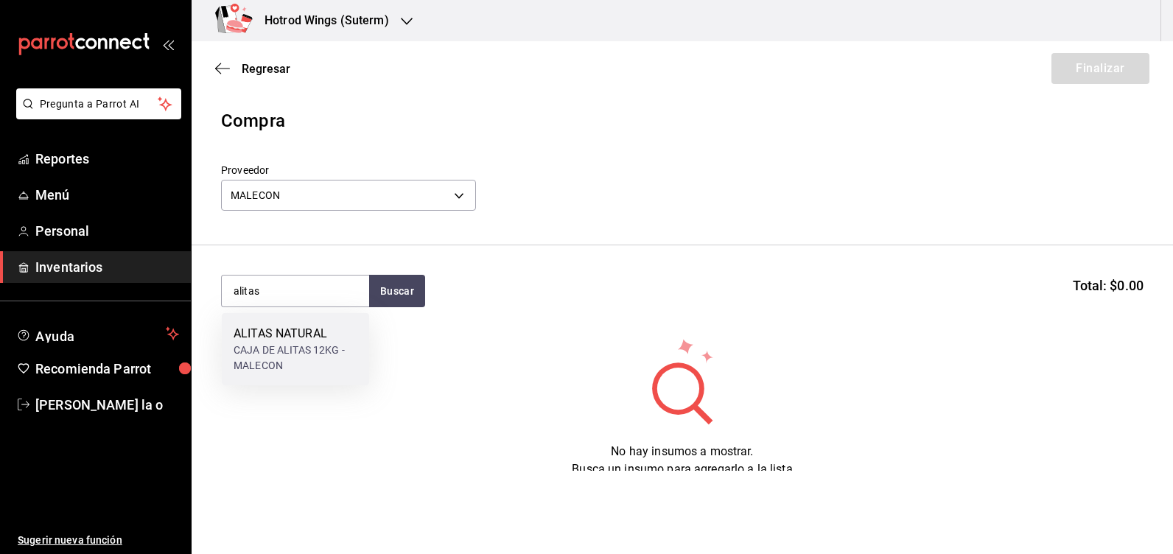
click at [355, 349] on div "CAJA DE ALITAS 12KG - MALECON" at bounding box center [296, 358] width 124 height 31
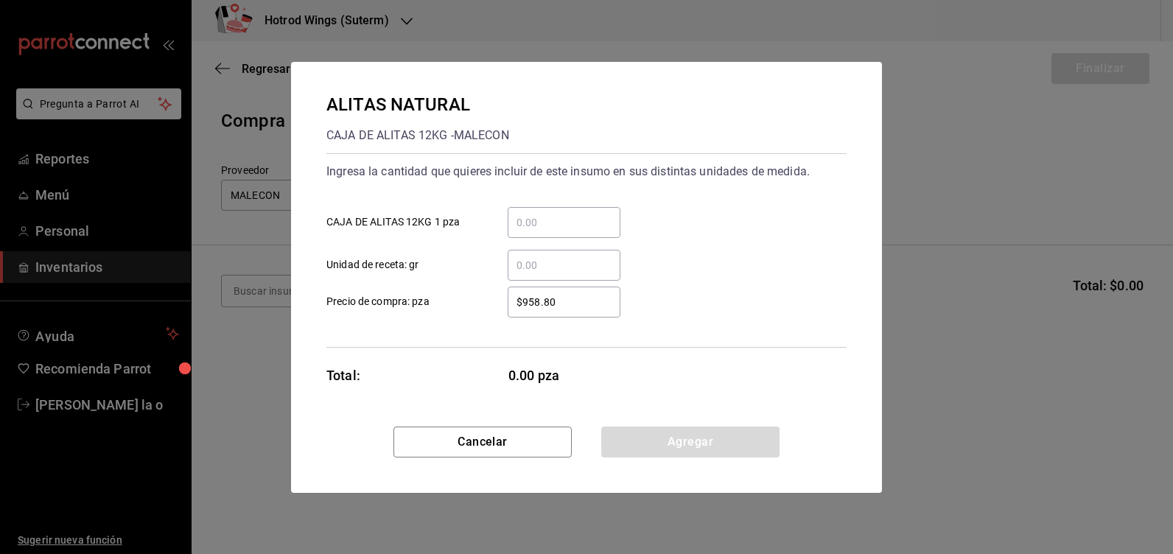
click at [551, 223] on input "​ CAJA DE ALITAS 12KG 1 pza" at bounding box center [564, 223] width 113 height 18
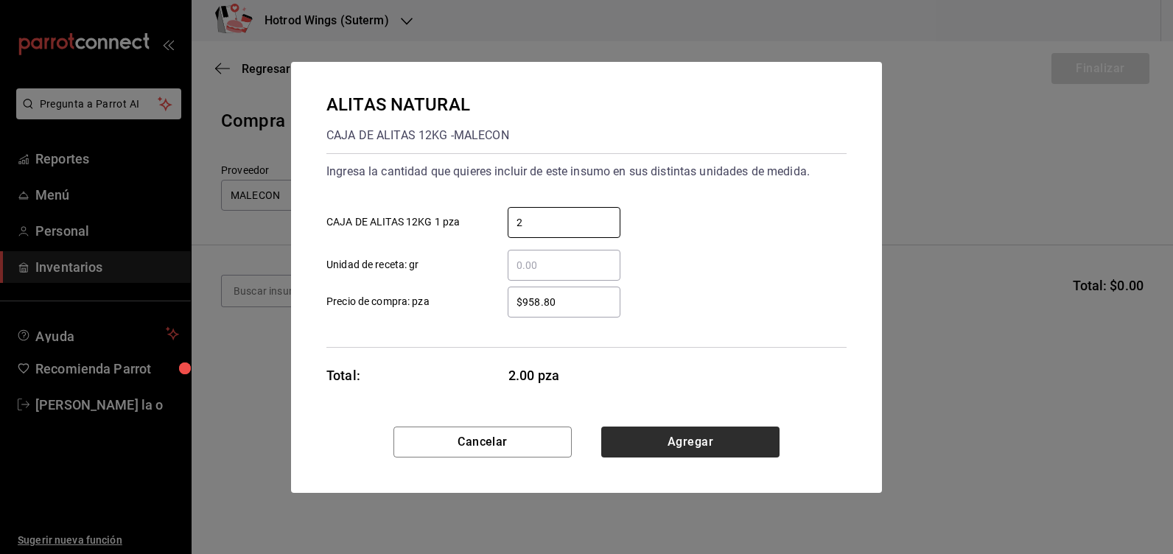
type input "2"
click at [672, 433] on button "Agregar" at bounding box center [690, 442] width 178 height 31
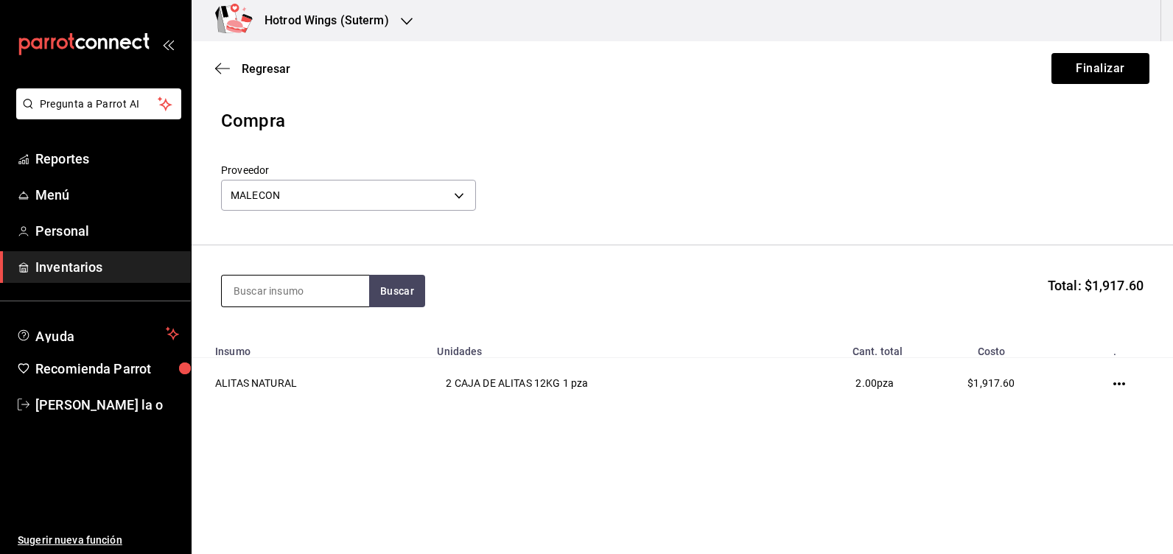
click at [331, 280] on input at bounding box center [295, 291] width 147 height 31
type input "papa"
click at [375, 293] on button "Buscar" at bounding box center [397, 291] width 56 height 32
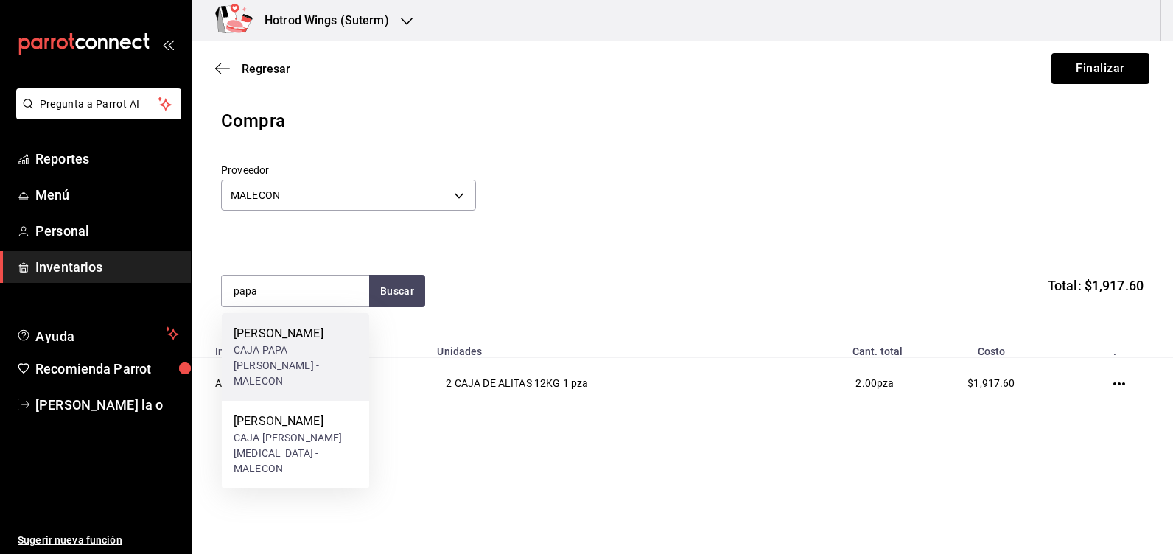
click at [312, 353] on div "CAJA PAPA [PERSON_NAME] - MALECON" at bounding box center [296, 366] width 124 height 46
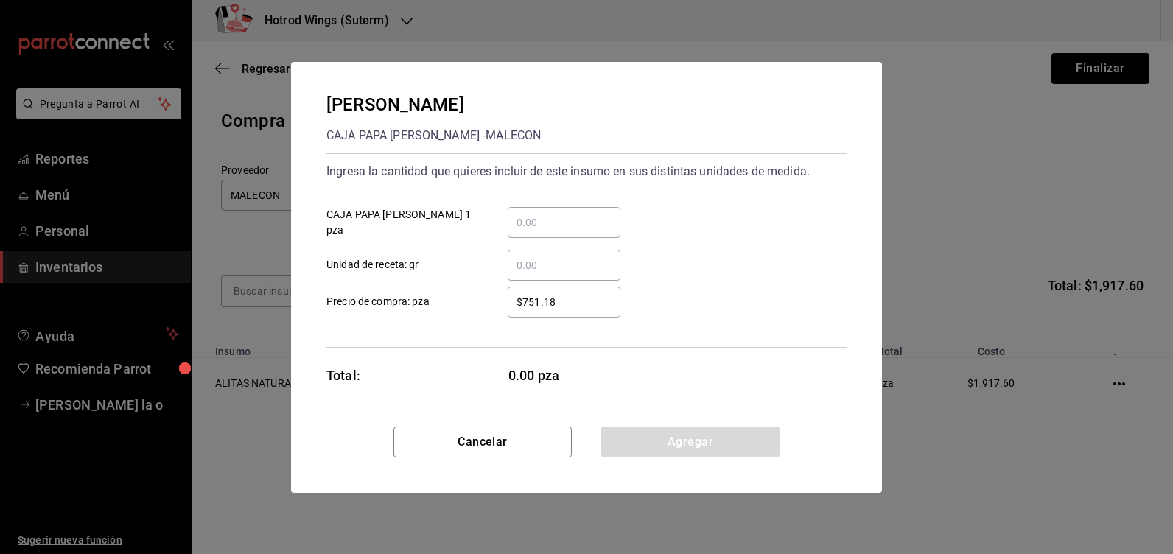
click at [550, 226] on input "​ CAJA PAPA [PERSON_NAME] 1 pza" at bounding box center [564, 223] width 113 height 18
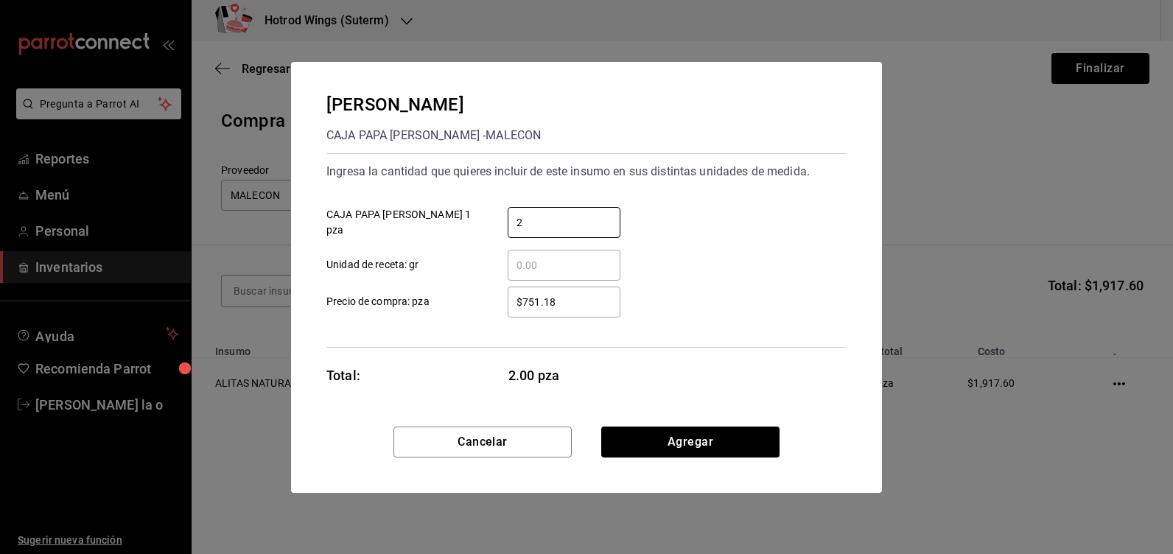
type input "2"
click at [569, 296] on input "$751.18" at bounding box center [564, 302] width 113 height 18
type input "$734.4"
click at [530, 223] on input "2" at bounding box center [564, 223] width 113 height 18
type input "1"
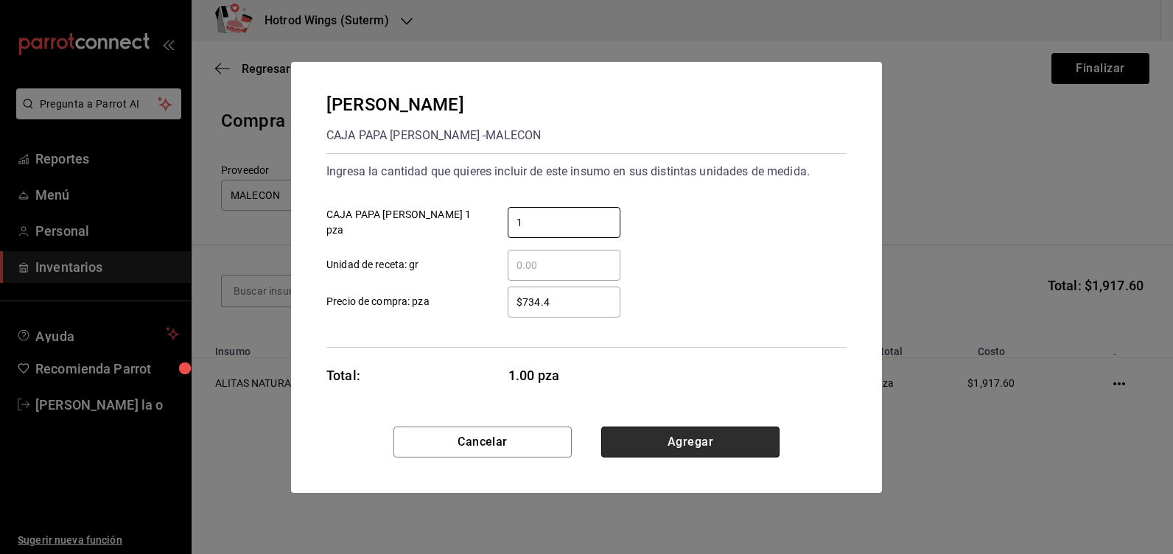
click at [702, 456] on button "Agregar" at bounding box center [690, 442] width 178 height 31
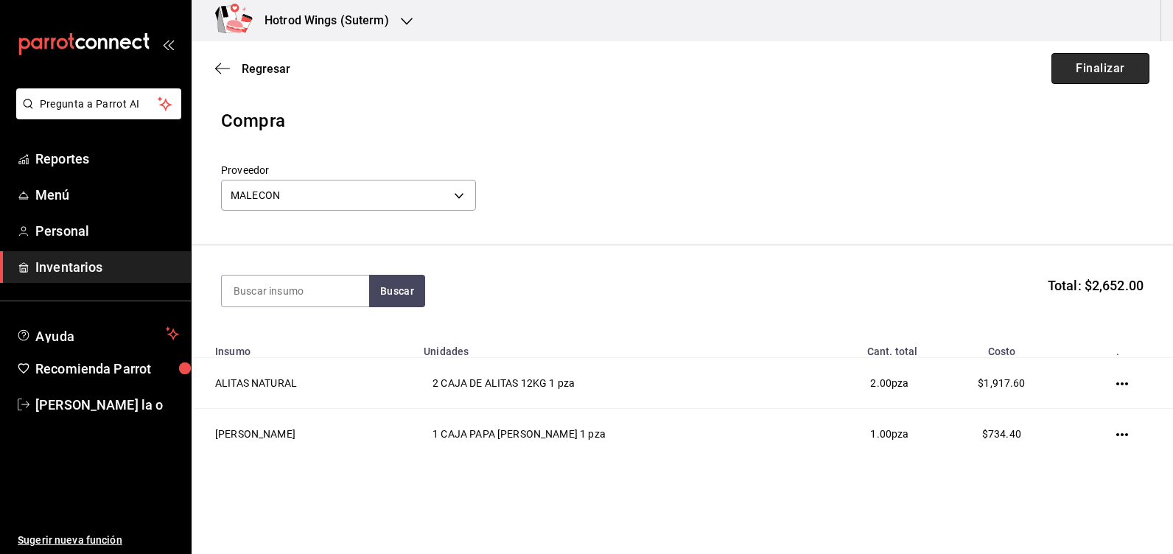
click at [1115, 64] on button "Finalizar" at bounding box center [1101, 68] width 98 height 31
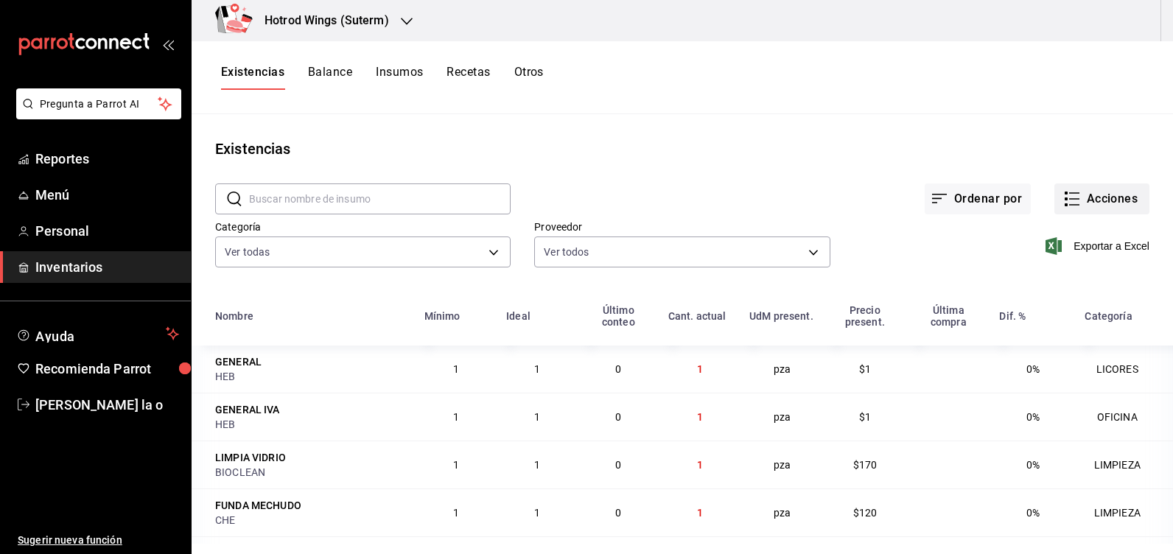
click at [1109, 189] on button "Acciones" at bounding box center [1102, 199] width 95 height 31
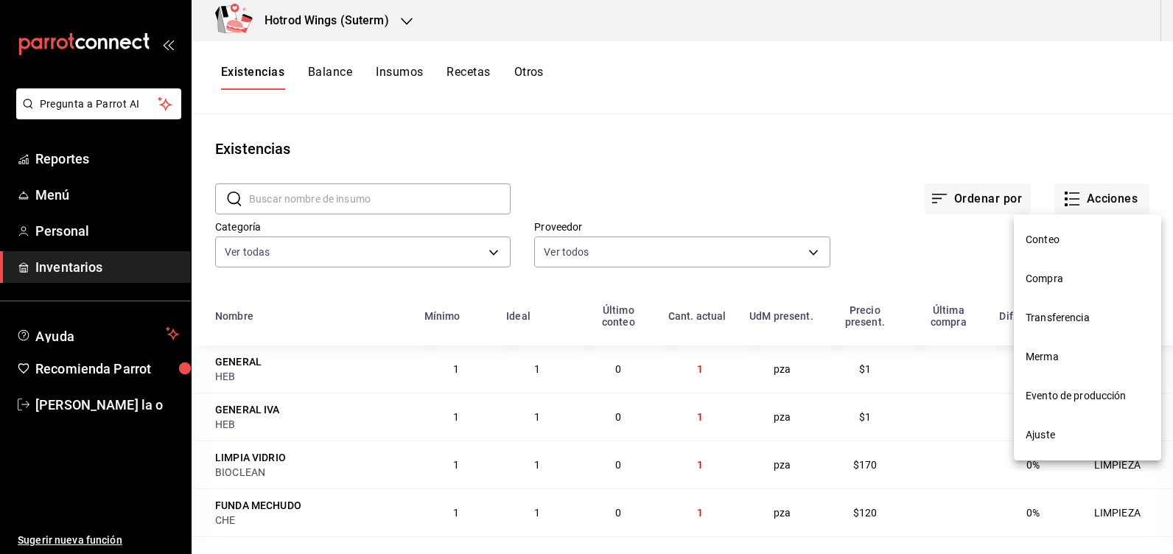
click at [1069, 276] on span "Compra" at bounding box center [1088, 278] width 124 height 15
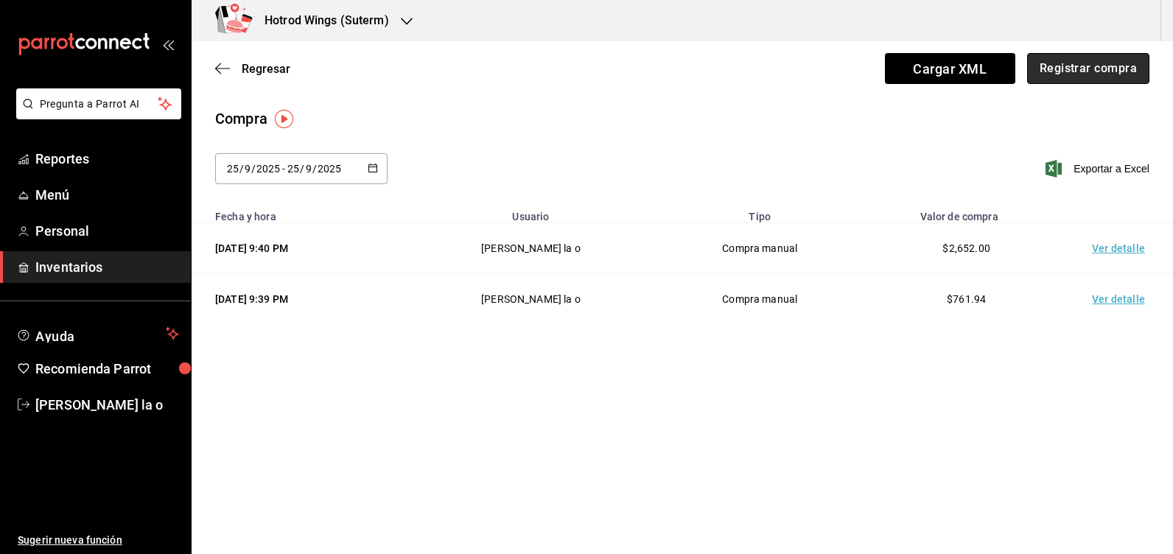
click at [1106, 71] on button "Registrar compra" at bounding box center [1089, 68] width 122 height 31
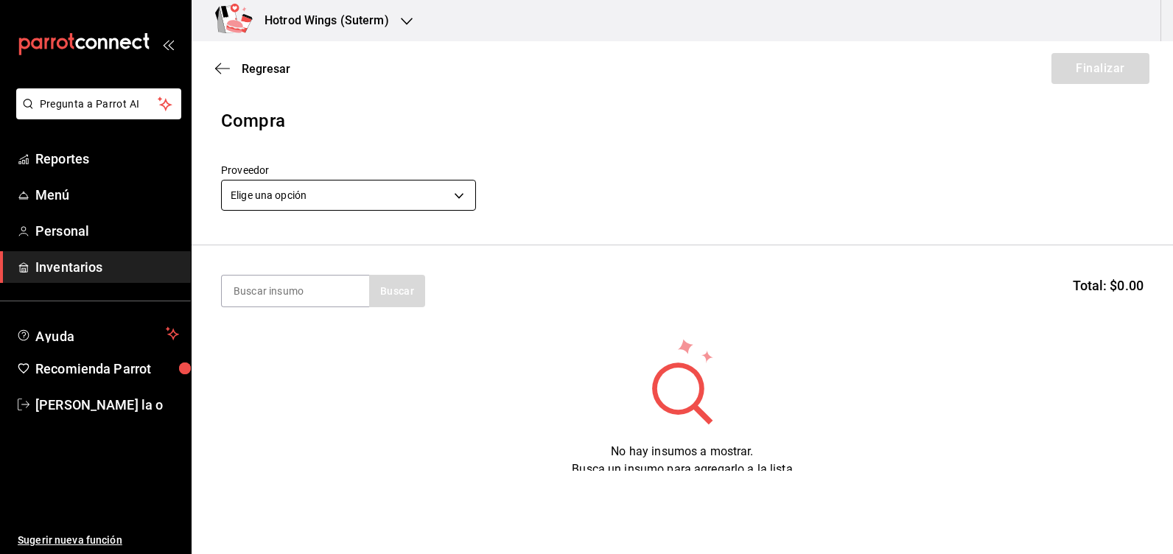
click at [458, 194] on body "Pregunta a Parrot AI Reportes Menú Personal Inventarios Ayuda Recomienda Parrot…" at bounding box center [586, 235] width 1173 height 471
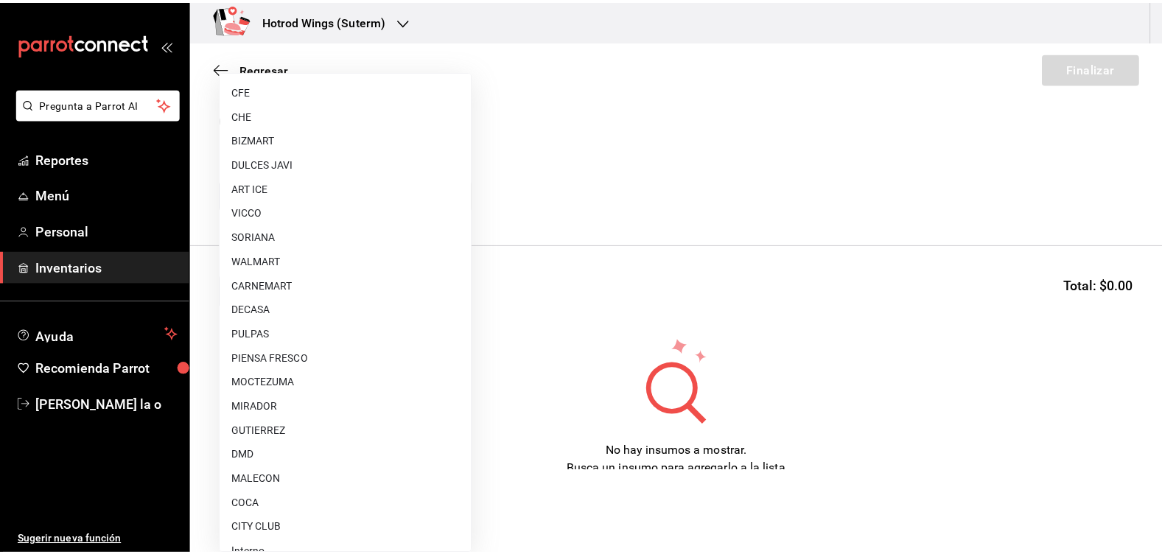
scroll to position [1087, 0]
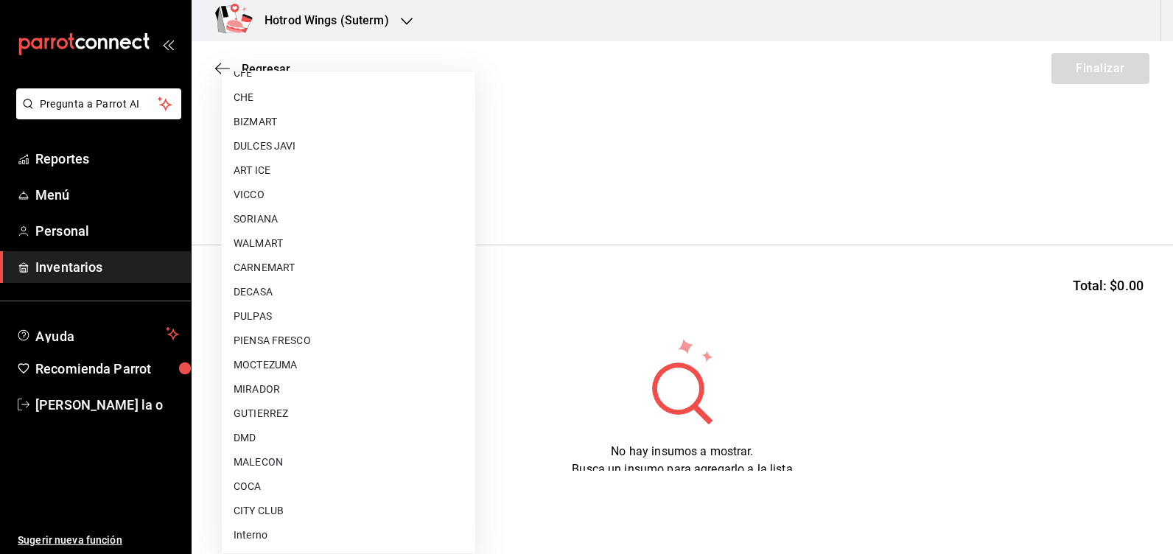
click at [279, 493] on li "COCA" at bounding box center [349, 487] width 254 height 24
type input "7105a62e-4c94-412f-9cd6-1a31d4907a40"
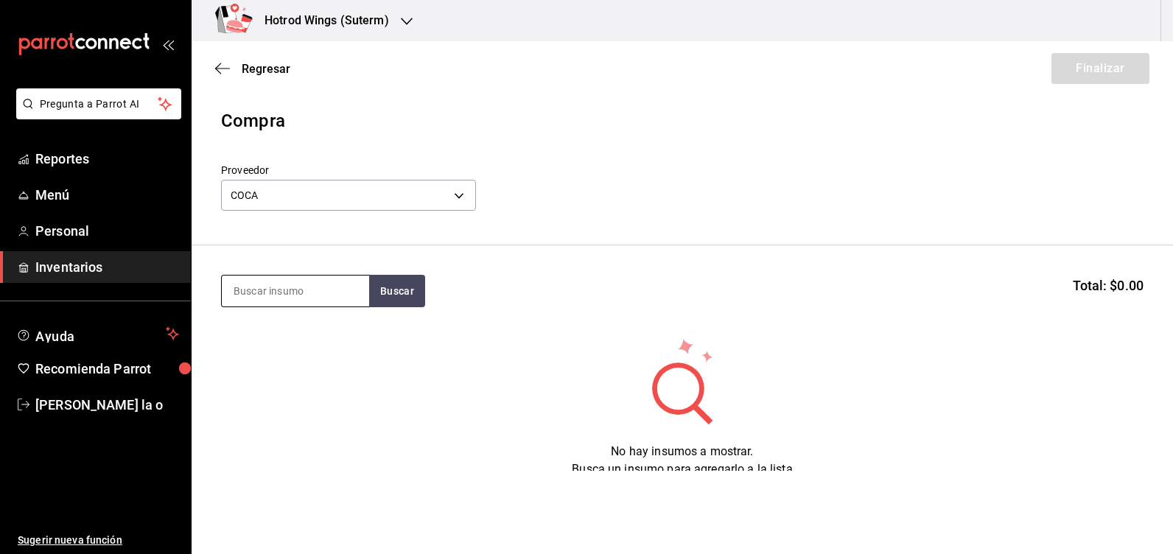
click at [254, 295] on input at bounding box center [295, 291] width 147 height 31
click at [279, 296] on input at bounding box center [295, 291] width 147 height 31
click at [397, 294] on button "Buscar" at bounding box center [397, 291] width 56 height 32
click at [392, 285] on button "Buscar" at bounding box center [397, 291] width 56 height 32
click at [310, 289] on input "mineral 1.5" at bounding box center [295, 291] width 147 height 31
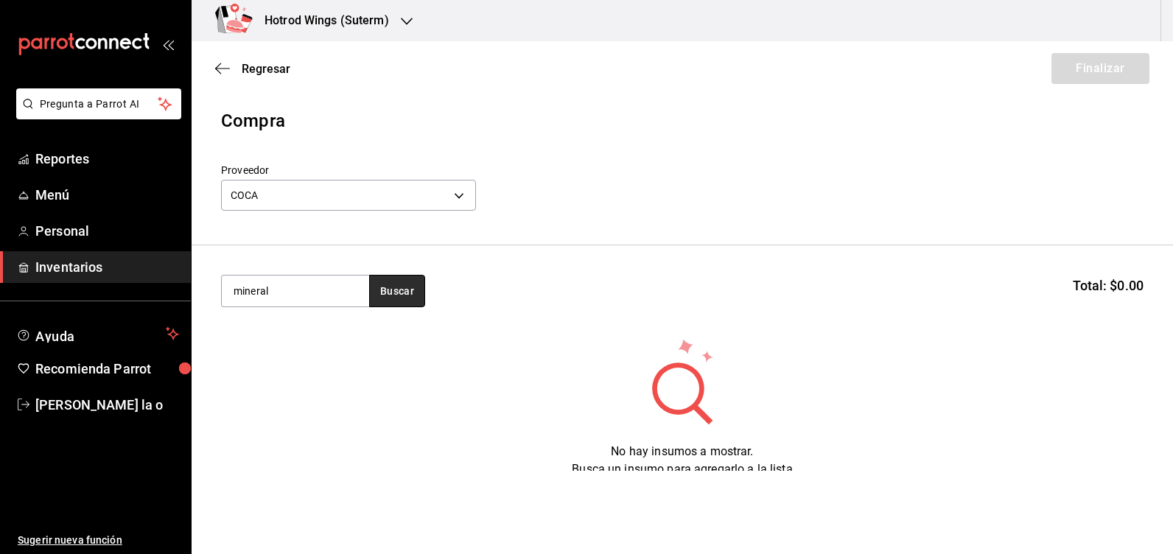
click at [408, 287] on button "Buscar" at bounding box center [397, 291] width 56 height 32
click at [391, 293] on button "Buscar" at bounding box center [397, 291] width 56 height 32
drag, startPoint x: 274, startPoint y: 290, endPoint x: 364, endPoint y: 284, distance: 90.2
click at [279, 290] on input "mineral" at bounding box center [295, 291] width 147 height 31
click at [364, 284] on input "mineral" at bounding box center [295, 291] width 147 height 31
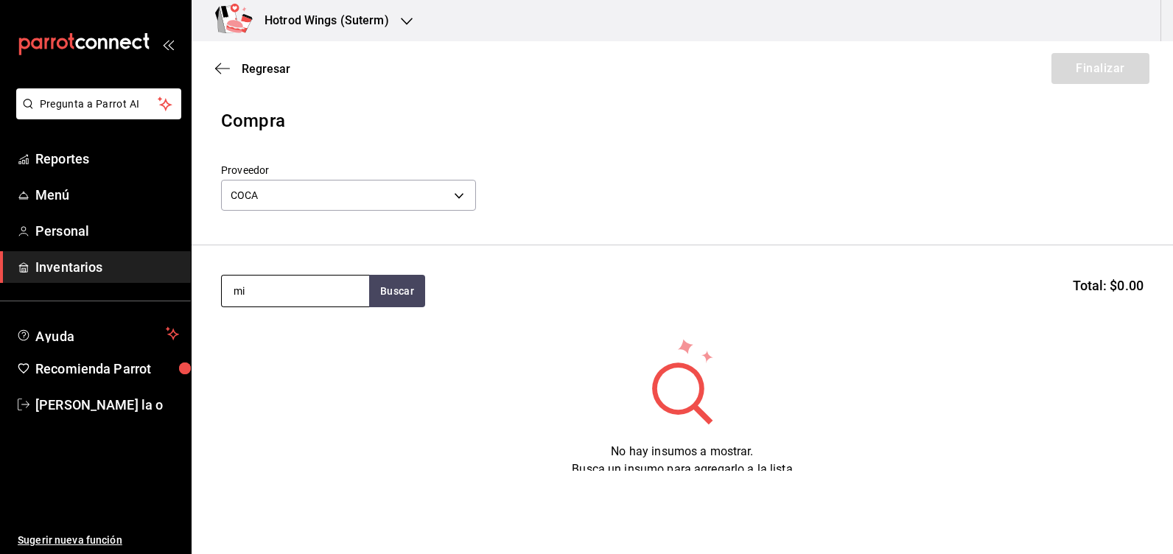
type input "m"
click at [394, 285] on button "Buscar" at bounding box center [397, 291] width 56 height 32
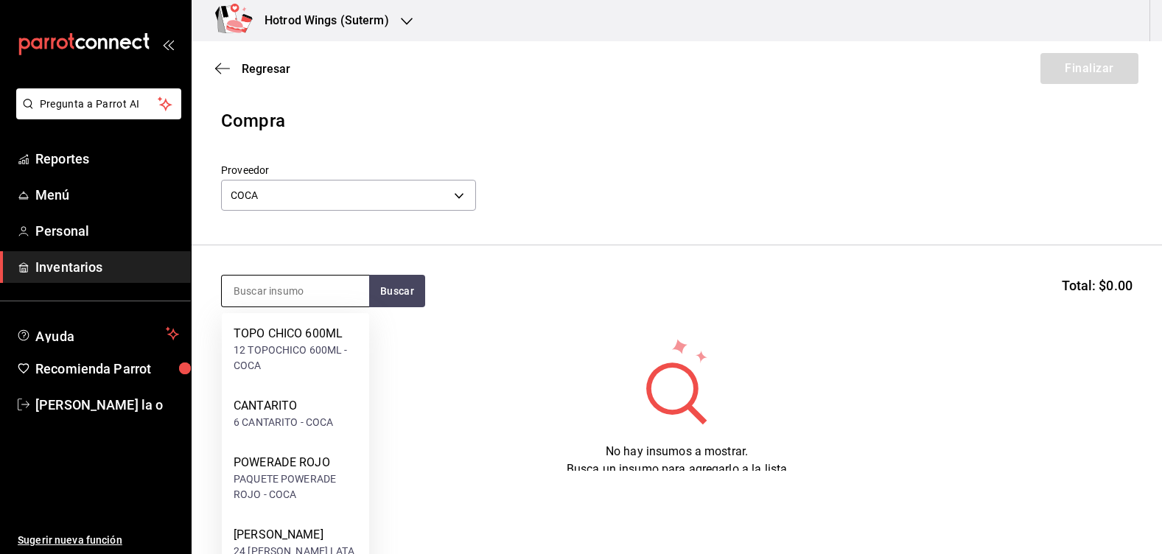
click at [277, 290] on input at bounding box center [295, 291] width 147 height 31
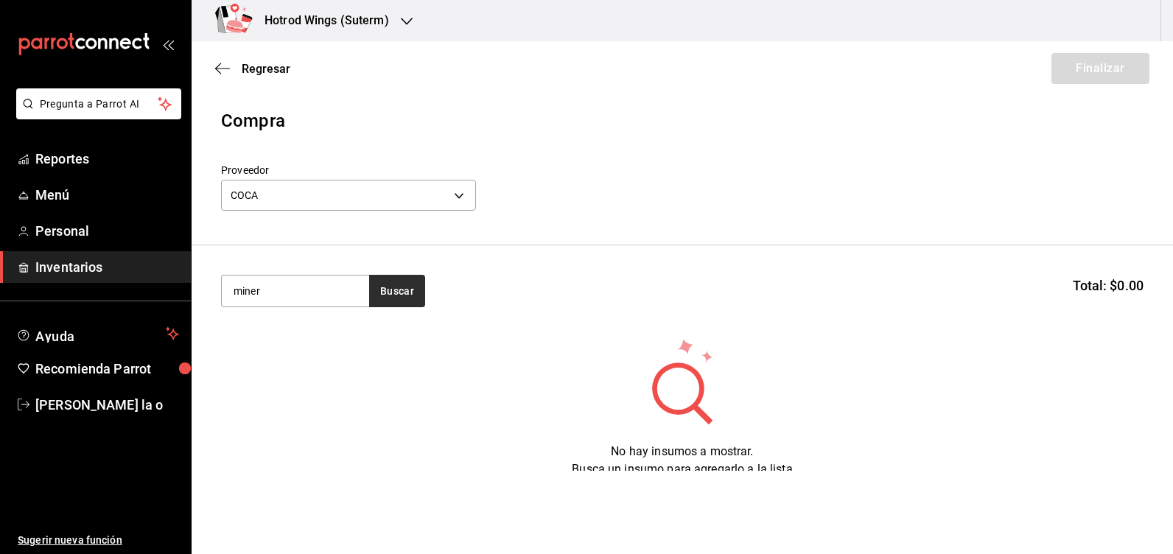
type input "miner"
click at [411, 294] on button "Buscar" at bounding box center [397, 291] width 56 height 32
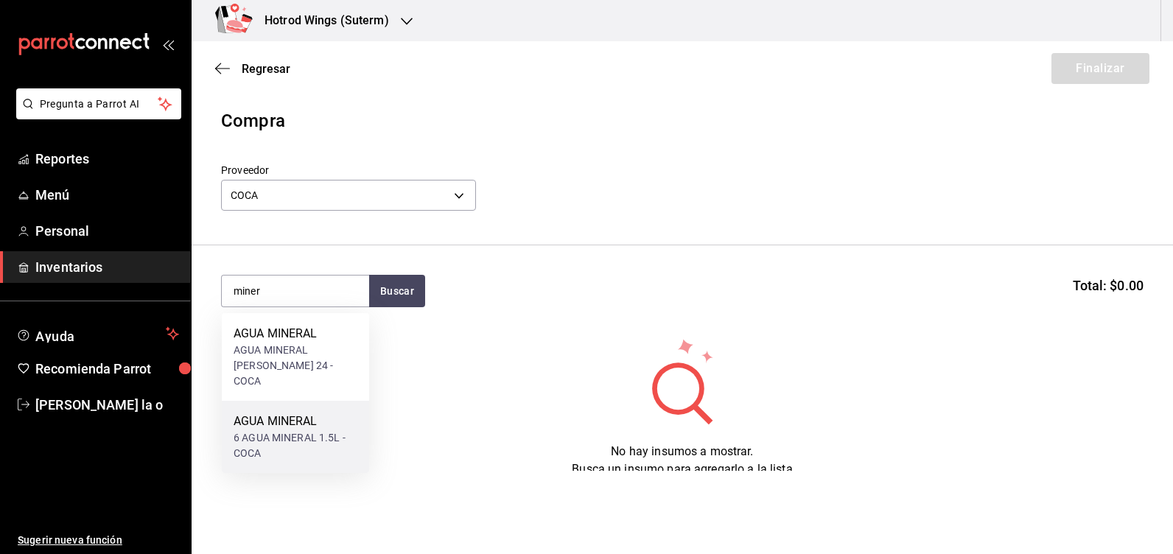
click at [332, 430] on div "6 AGUA MINERAL 1.5L - COCA" at bounding box center [296, 445] width 124 height 31
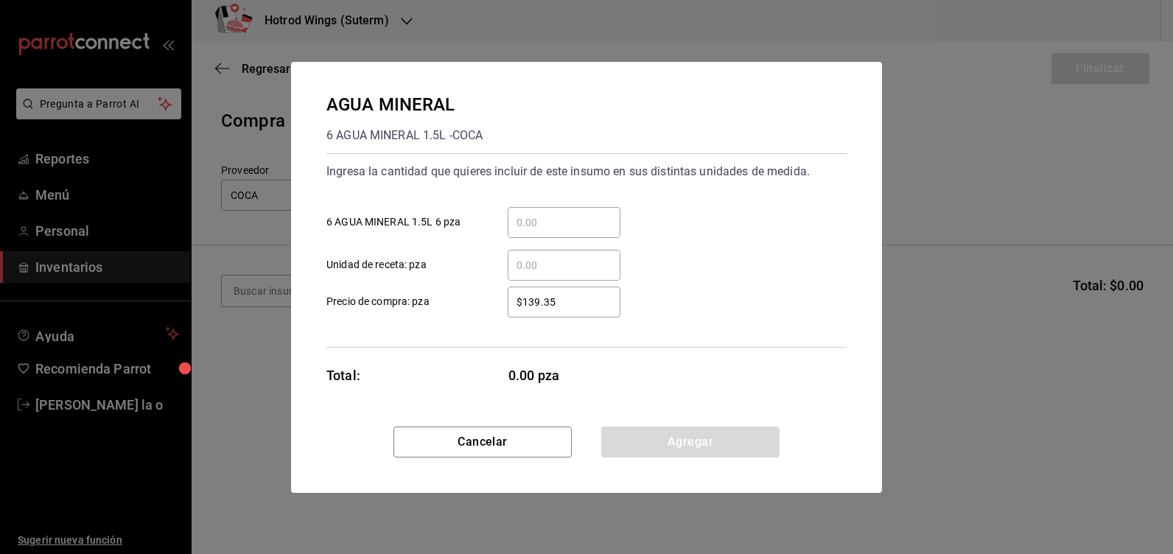
click at [533, 220] on input "​ 6 AGUA MINERAL 1.5L 6 pza" at bounding box center [564, 223] width 113 height 18
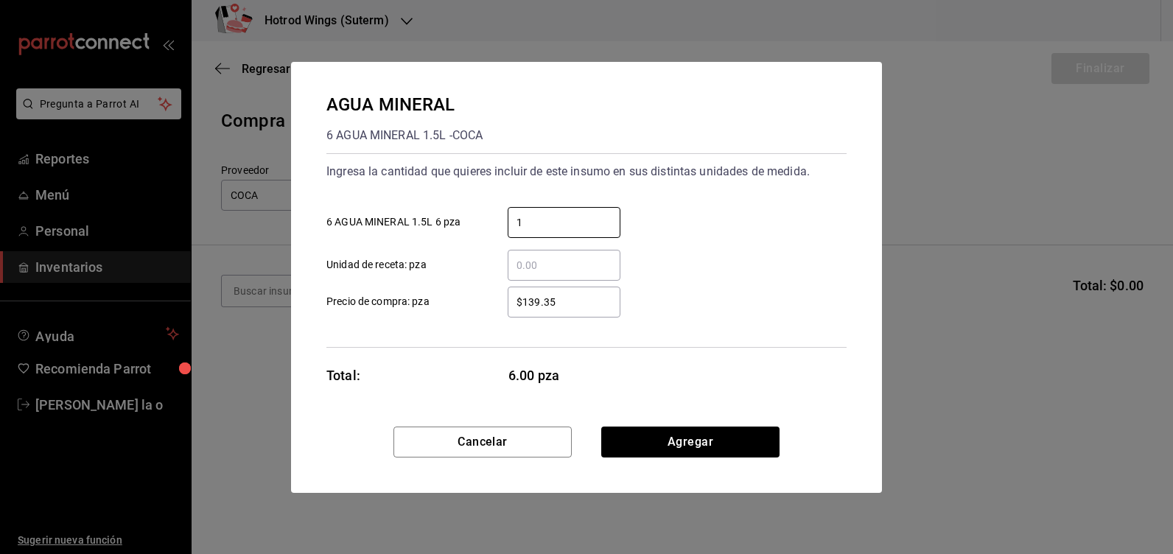
type input "1"
click at [578, 302] on input "$139.35" at bounding box center [564, 302] width 113 height 18
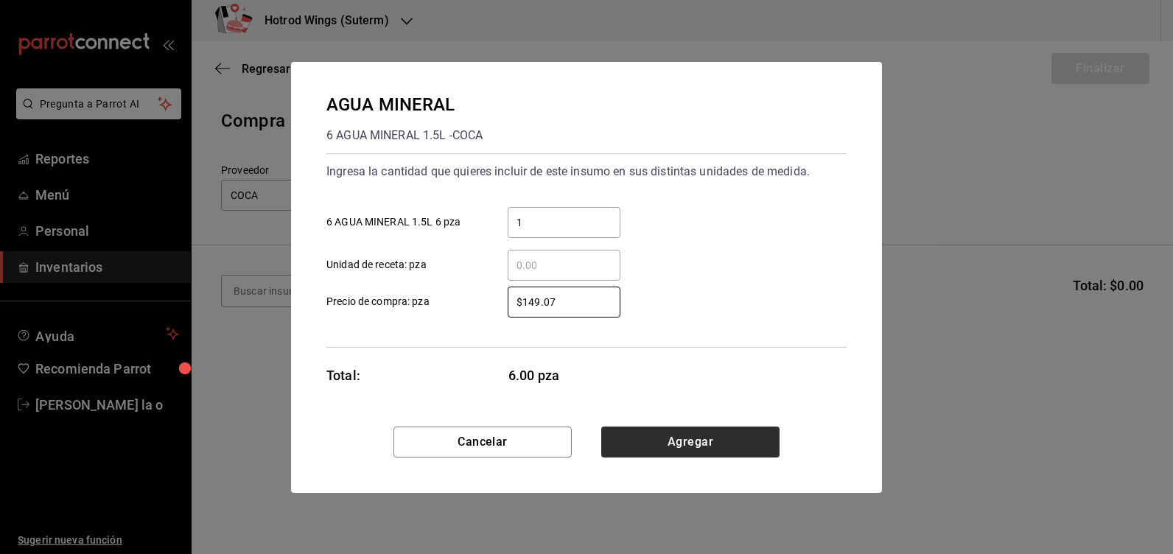
type input "$149.07"
click at [731, 433] on button "Agregar" at bounding box center [690, 442] width 178 height 31
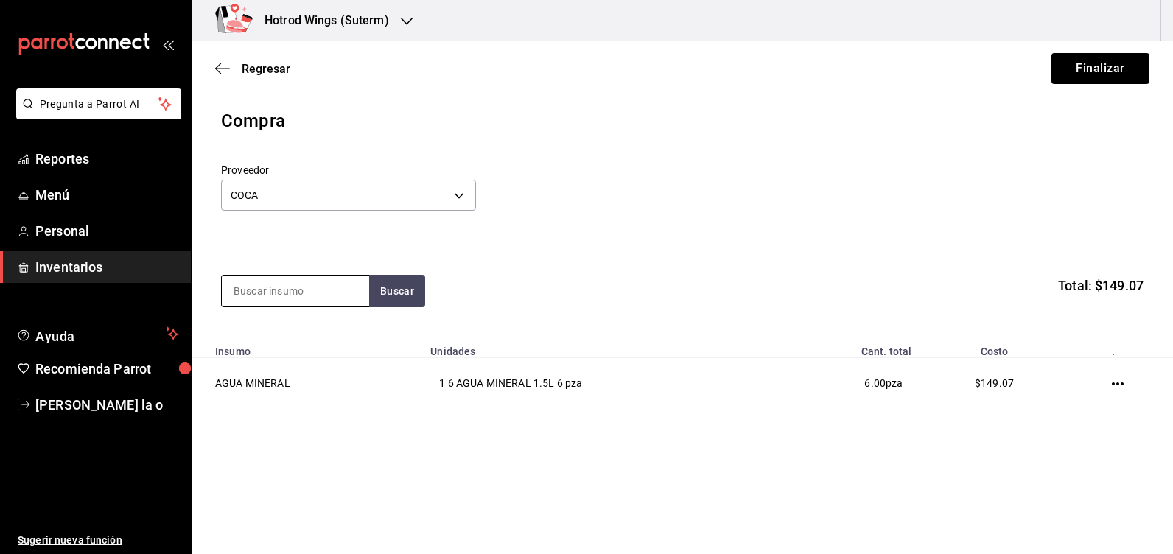
click at [236, 288] on input at bounding box center [295, 291] width 147 height 31
click at [426, 285] on div "zero Buscar Total: $149.07" at bounding box center [682, 291] width 923 height 32
click at [396, 290] on button "Buscar" at bounding box center [397, 291] width 56 height 32
click at [394, 290] on button "Buscar" at bounding box center [397, 291] width 56 height 32
type input "z"
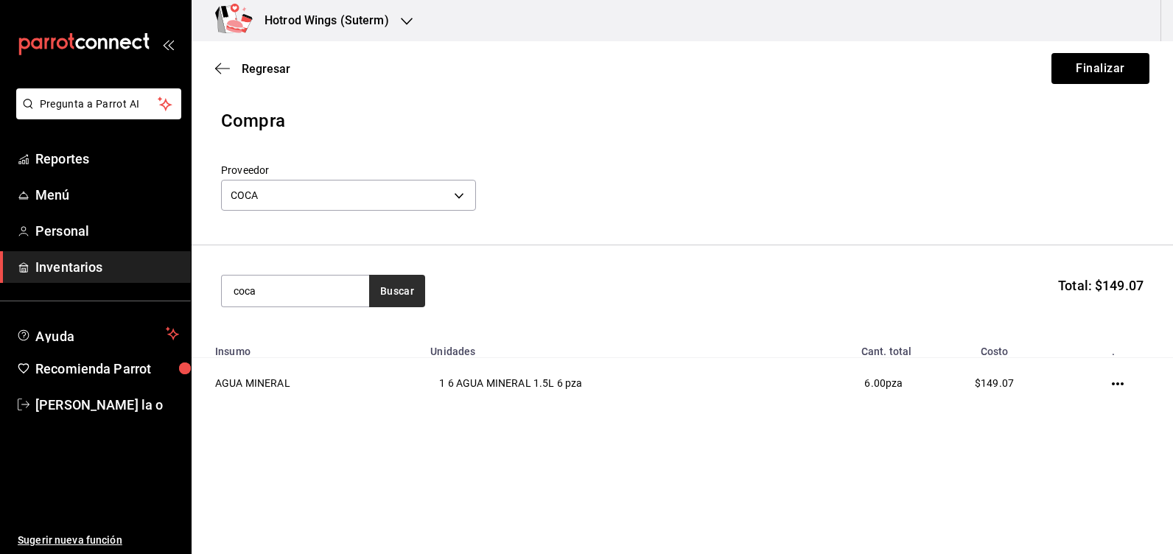
type input "coca"
click at [407, 288] on button "Buscar" at bounding box center [397, 291] width 56 height 32
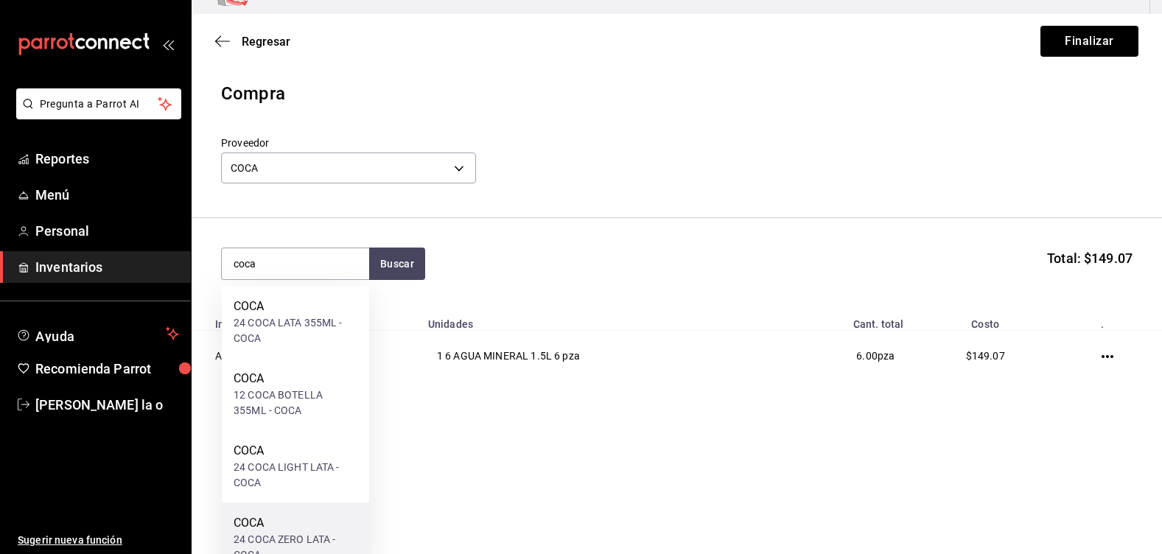
scroll to position [54, 0]
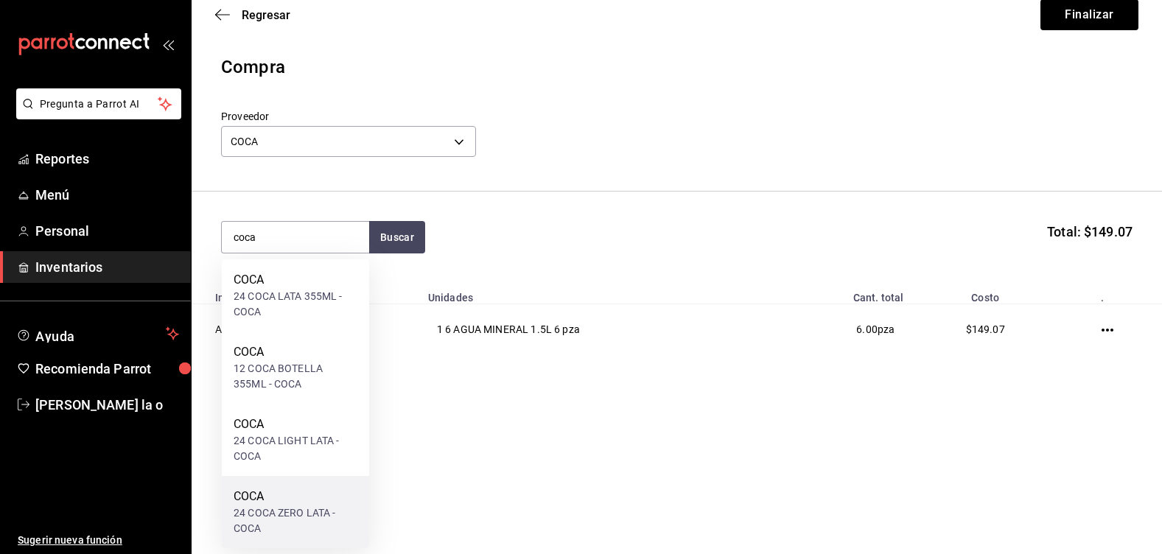
click at [299, 501] on div "COCA 24 COCA ZERO LATA - COCA" at bounding box center [296, 512] width 124 height 49
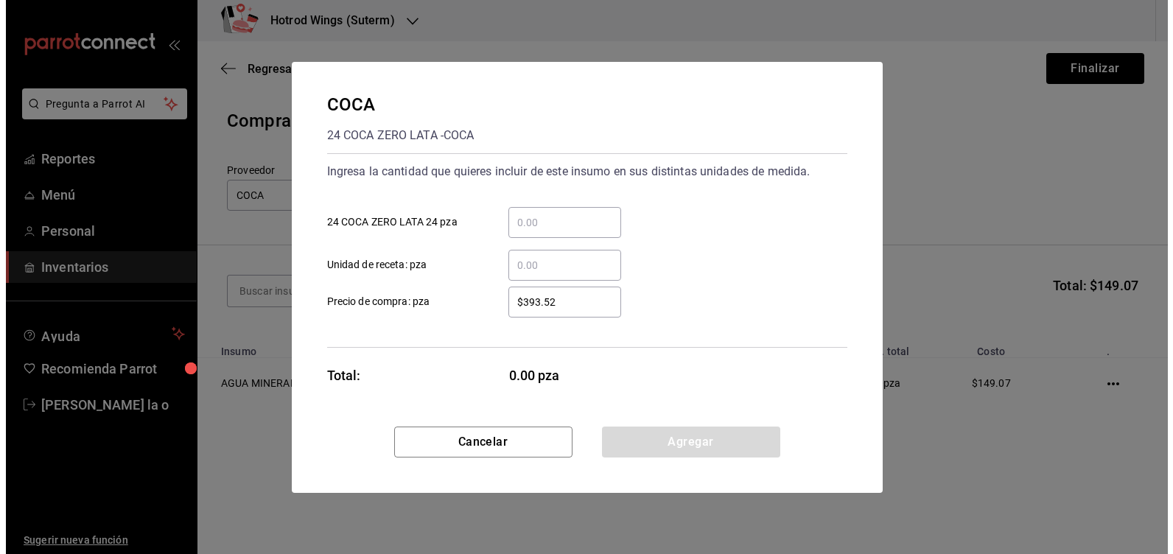
scroll to position [0, 0]
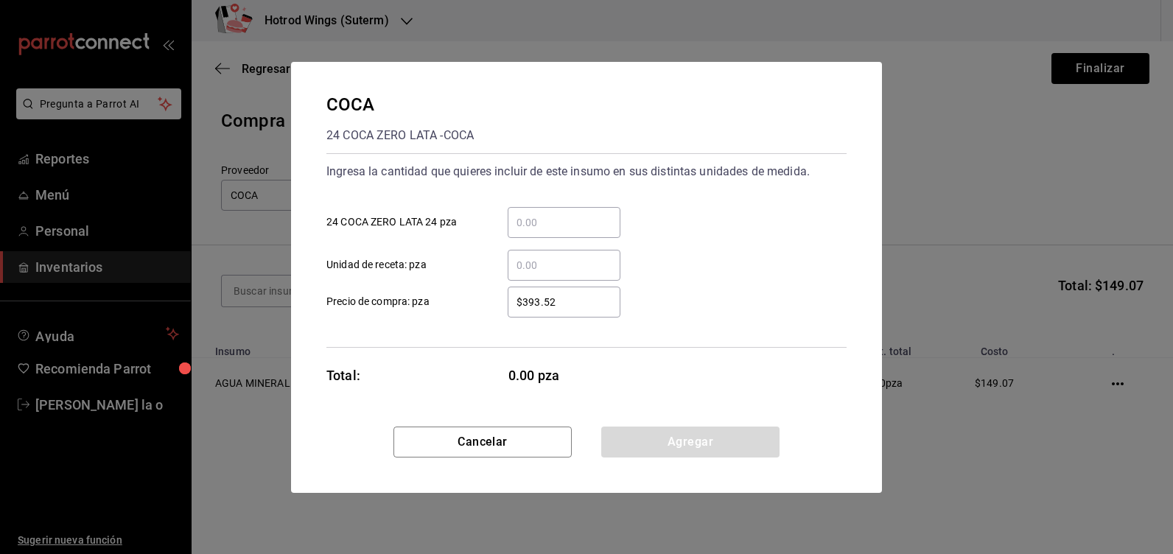
click at [526, 214] on input "​ 24 COCA ZERO LATA 24 pza" at bounding box center [564, 223] width 113 height 18
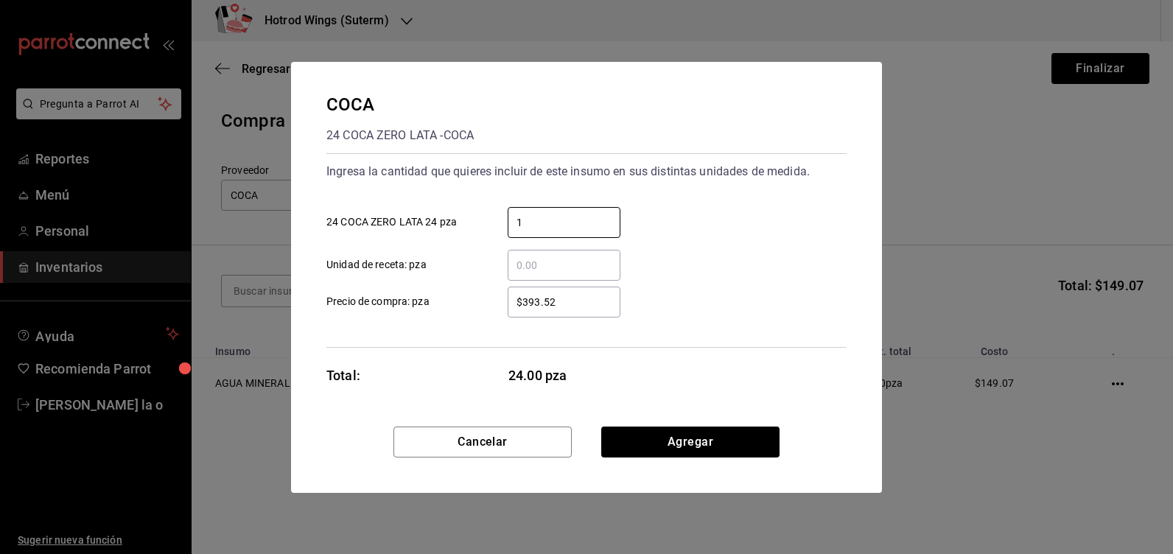
type input "1"
click at [562, 301] on input "$393.52" at bounding box center [564, 302] width 113 height 18
type input "$3"
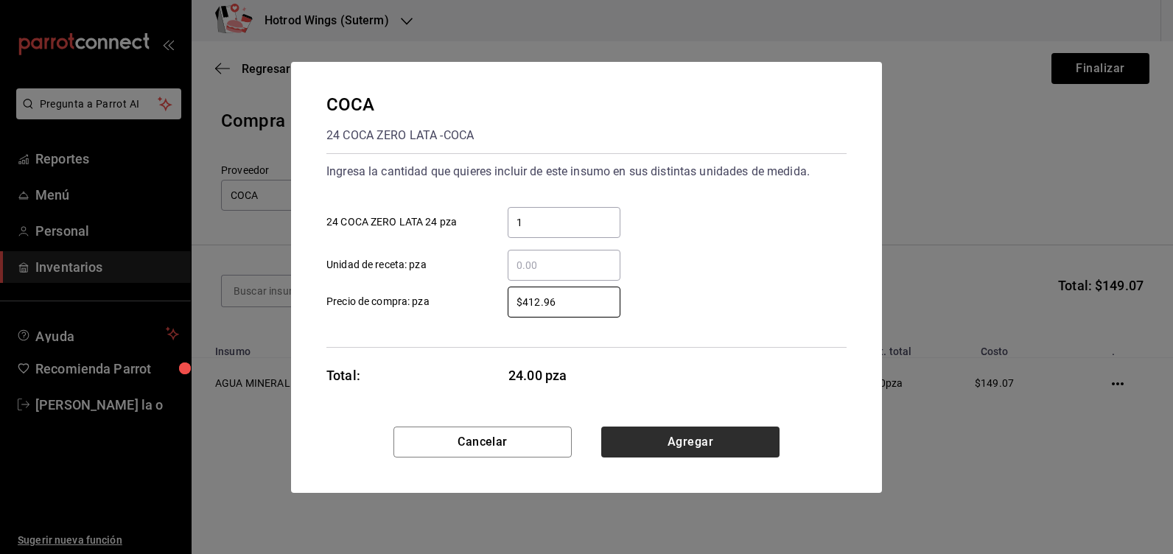
type input "$412.96"
click at [656, 442] on button "Agregar" at bounding box center [690, 442] width 178 height 31
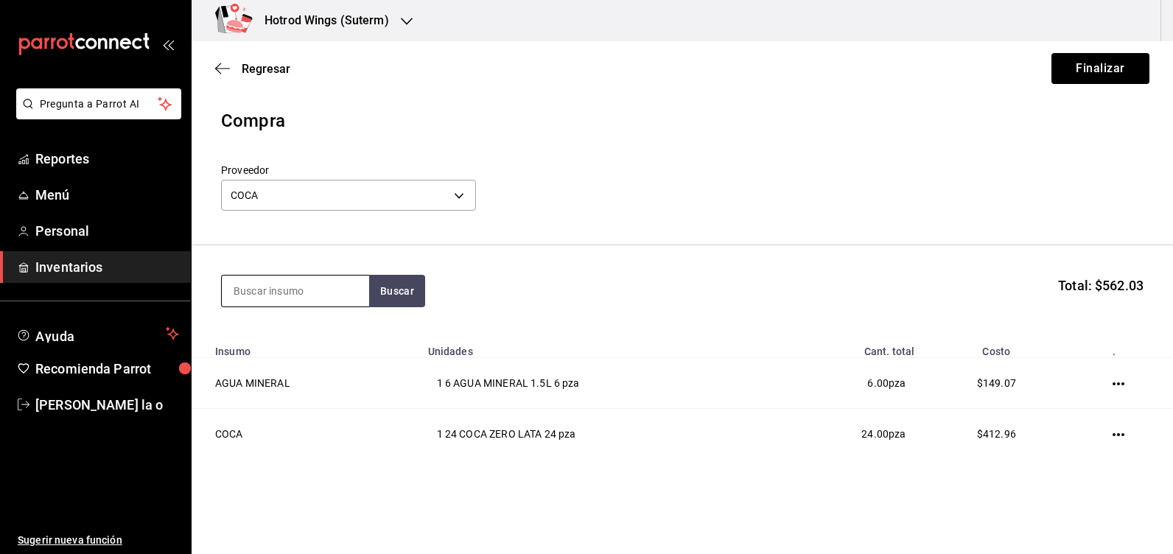
click at [247, 307] on div at bounding box center [295, 291] width 148 height 32
click at [254, 294] on input at bounding box center [295, 291] width 147 height 31
type input "frutsi"
click at [394, 295] on button "Buscar" at bounding box center [397, 291] width 56 height 32
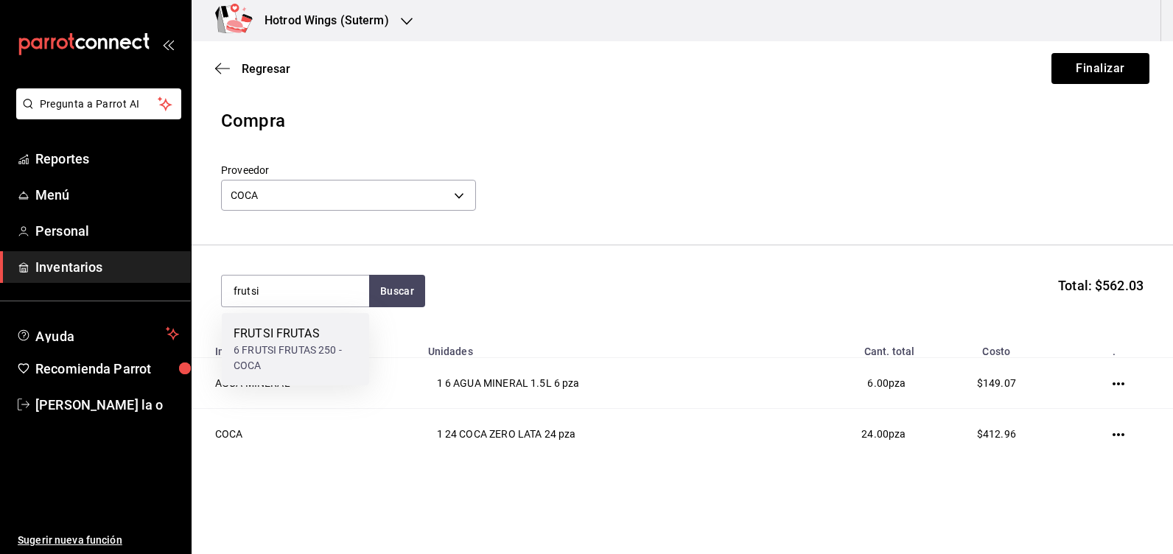
click at [311, 355] on div "6 FRUTSI FRUTAS 250 - COCA" at bounding box center [296, 358] width 124 height 31
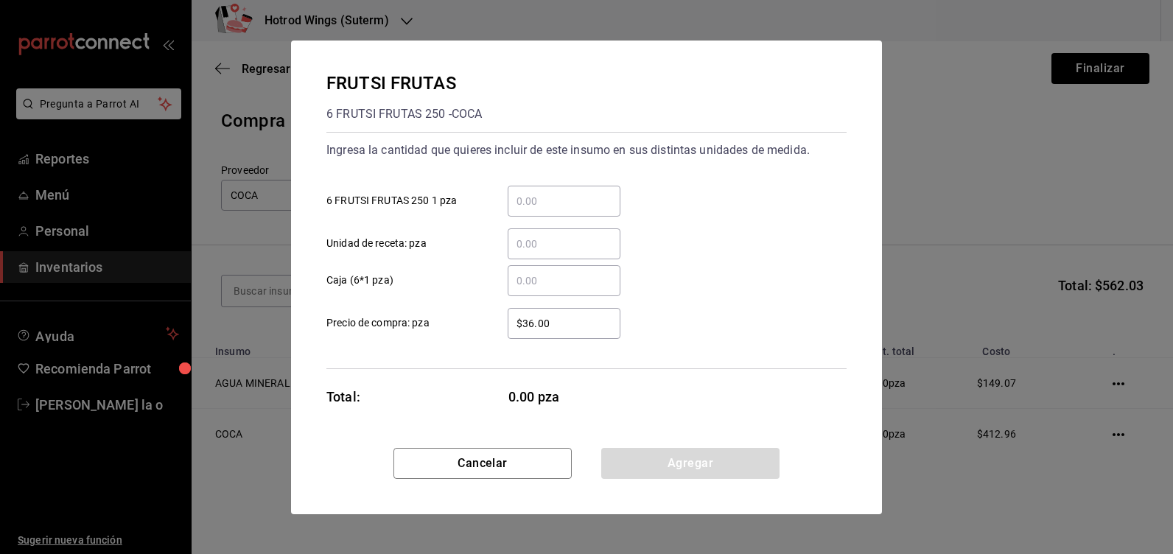
click at [526, 183] on div "​ 6 FRUTSI FRUTAS 250 1 pza" at bounding box center [581, 195] width 532 height 43
click at [529, 208] on input "​ 6 FRUTSI FRUTAS 250 1 pza" at bounding box center [564, 201] width 113 height 18
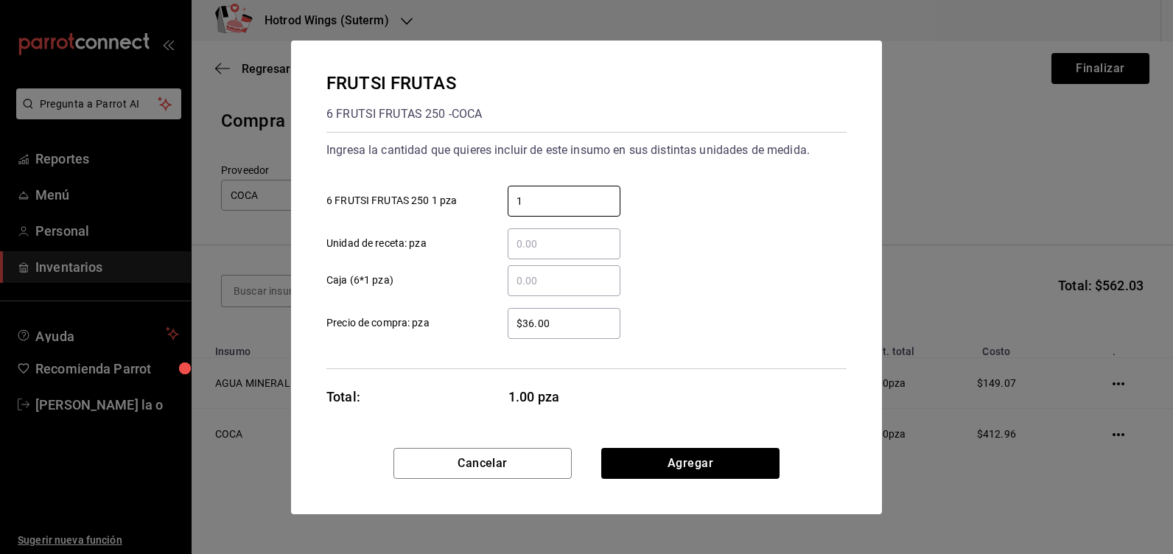
type input "1"
click at [562, 315] on input "$36.00" at bounding box center [564, 324] width 113 height 18
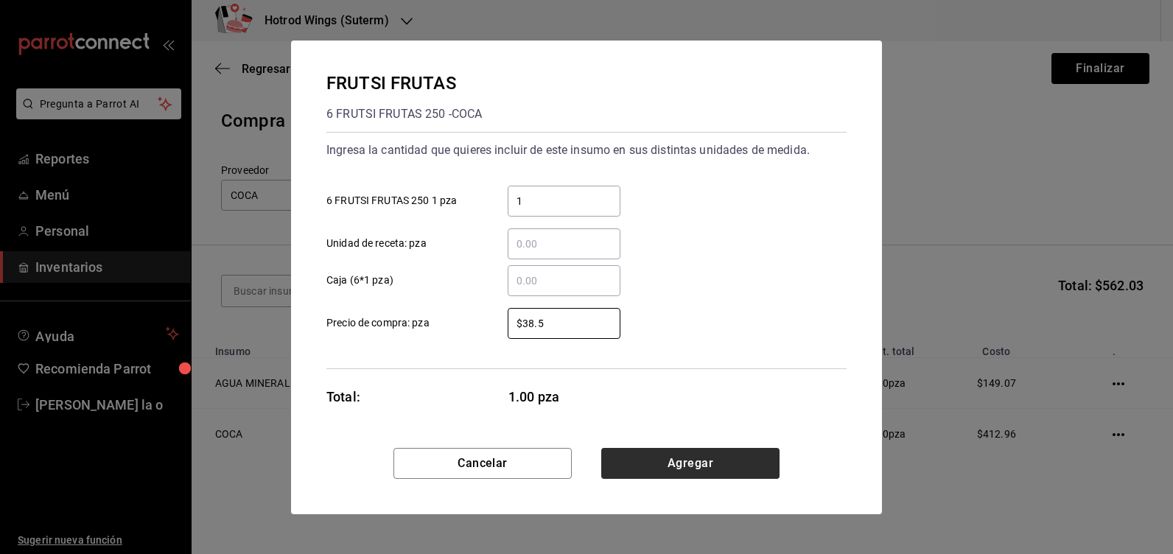
type input "$38.5"
click at [683, 453] on button "Agregar" at bounding box center [690, 463] width 178 height 31
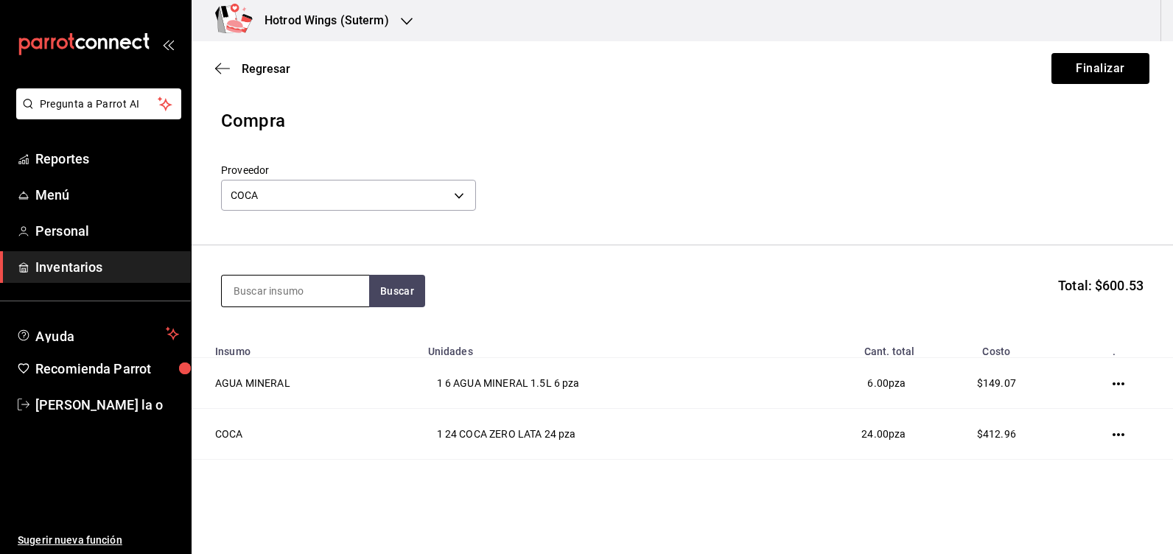
click at [263, 290] on input at bounding box center [295, 291] width 147 height 31
type input "powera"
click at [406, 293] on button "Buscar" at bounding box center [397, 291] width 56 height 32
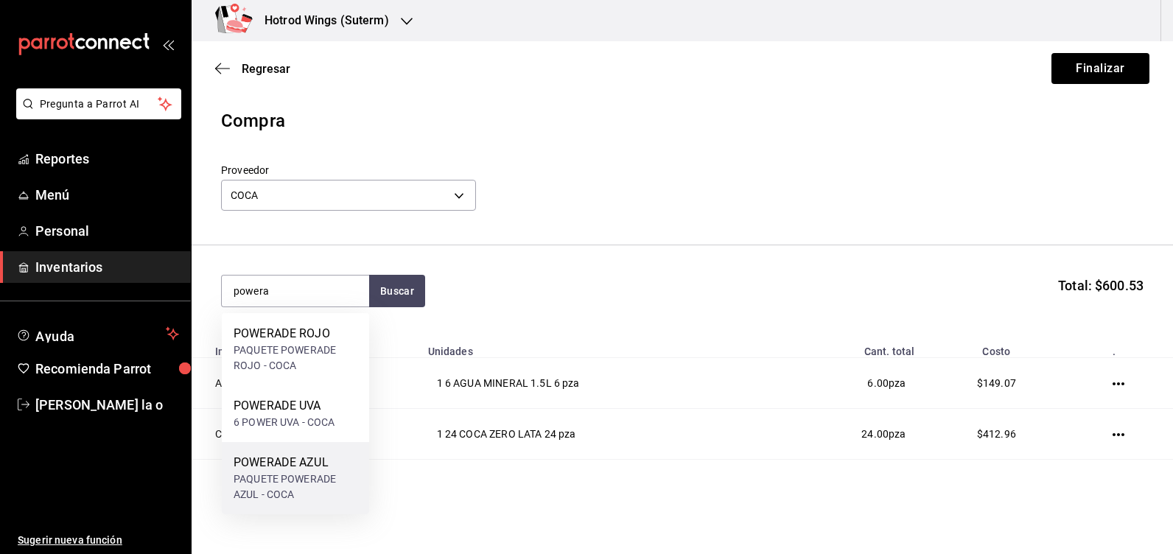
click at [303, 459] on div "POWERADE AZUL" at bounding box center [296, 463] width 124 height 18
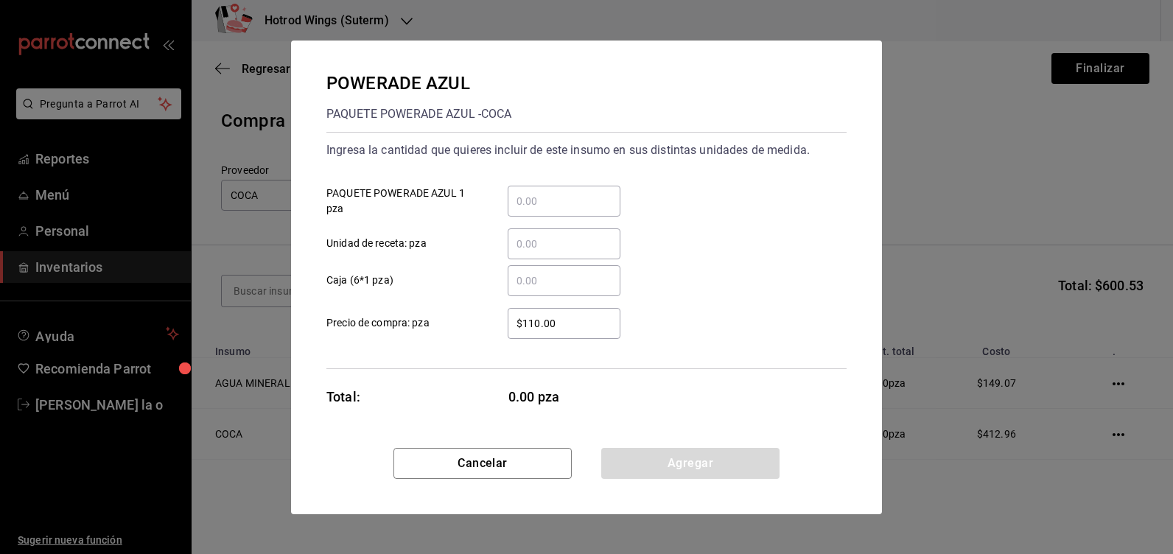
click at [538, 199] on input "​ PAQUETE POWERADE AZUL 1 pza" at bounding box center [564, 201] width 113 height 18
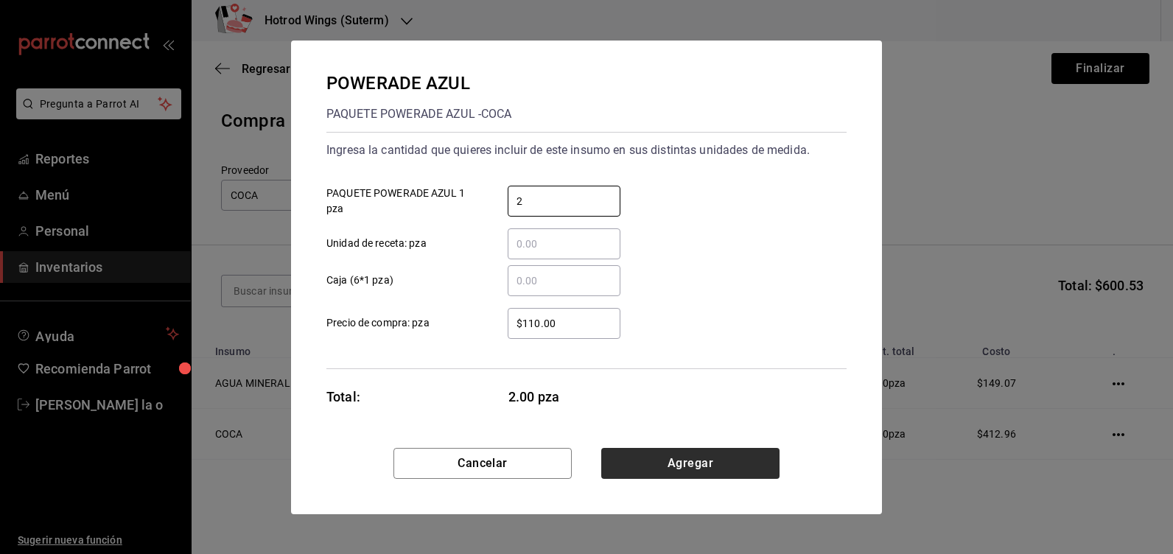
type input "2"
click at [713, 472] on button "Agregar" at bounding box center [690, 463] width 178 height 31
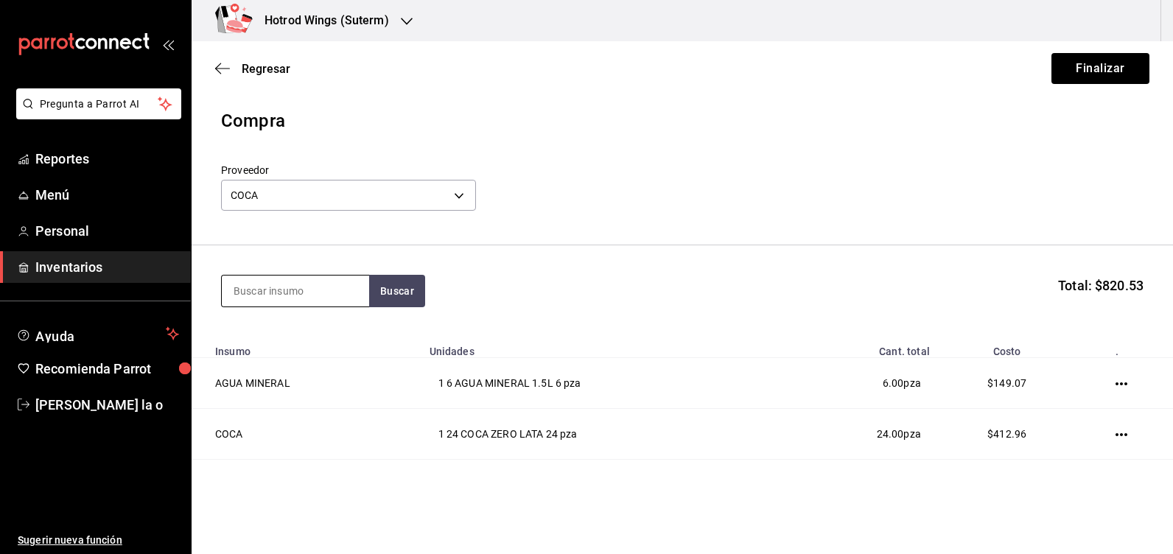
click at [254, 288] on input at bounding box center [295, 291] width 147 height 31
type input "powera"
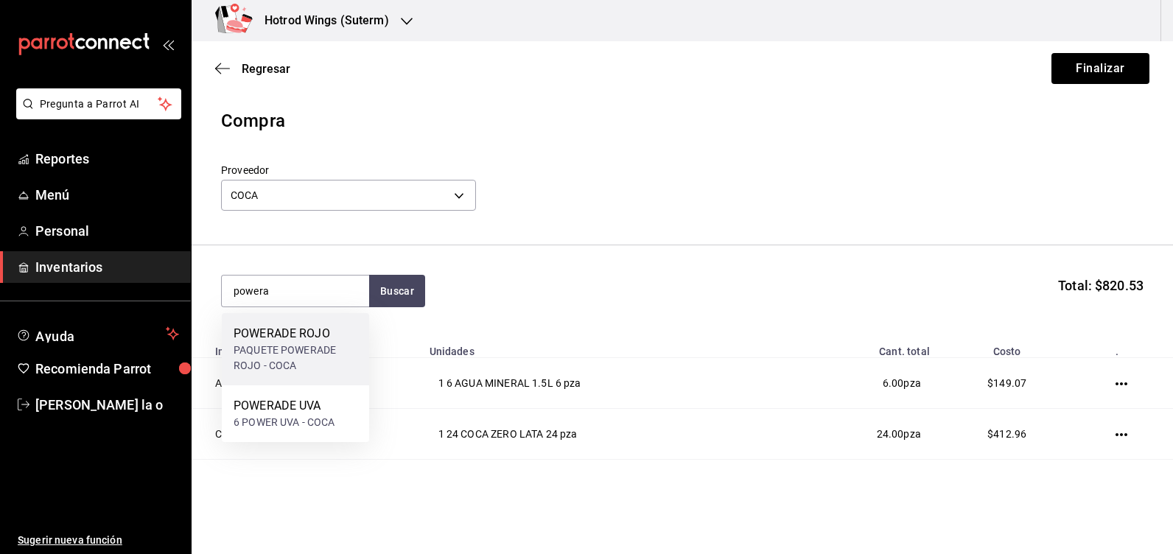
click at [285, 341] on div "POWERADE ROJO" at bounding box center [296, 334] width 124 height 18
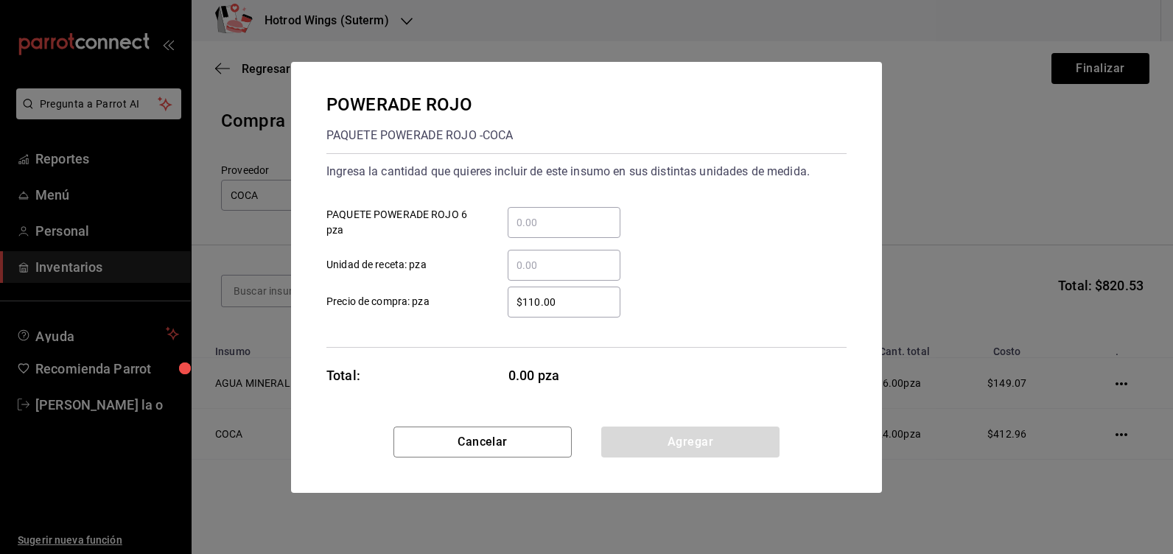
click at [545, 223] on input "​ PAQUETE POWERADE ROJO 6 pza" at bounding box center [564, 223] width 113 height 18
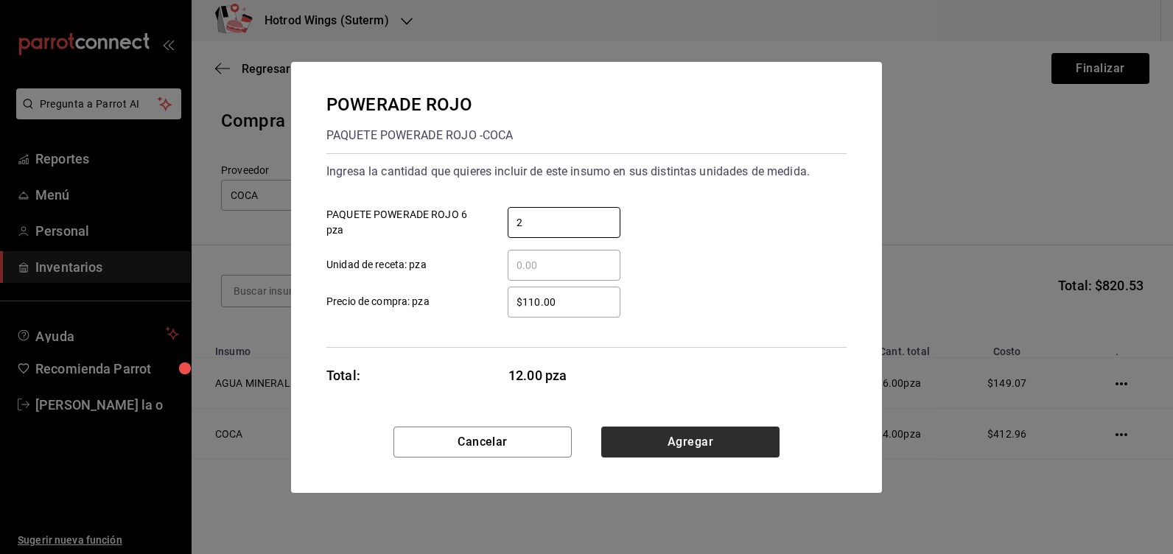
type input "2"
click at [726, 440] on button "Agregar" at bounding box center [690, 442] width 178 height 31
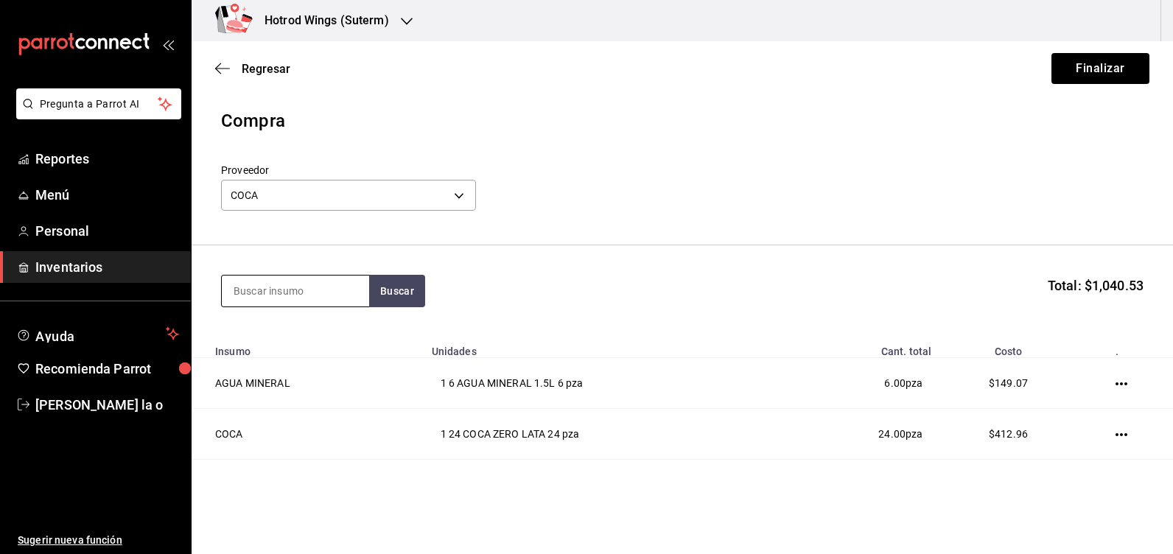
click at [227, 292] on input at bounding box center [295, 291] width 147 height 31
click at [405, 279] on button "Buscar" at bounding box center [397, 291] width 56 height 32
click at [380, 290] on button "button" at bounding box center [397, 291] width 56 height 32
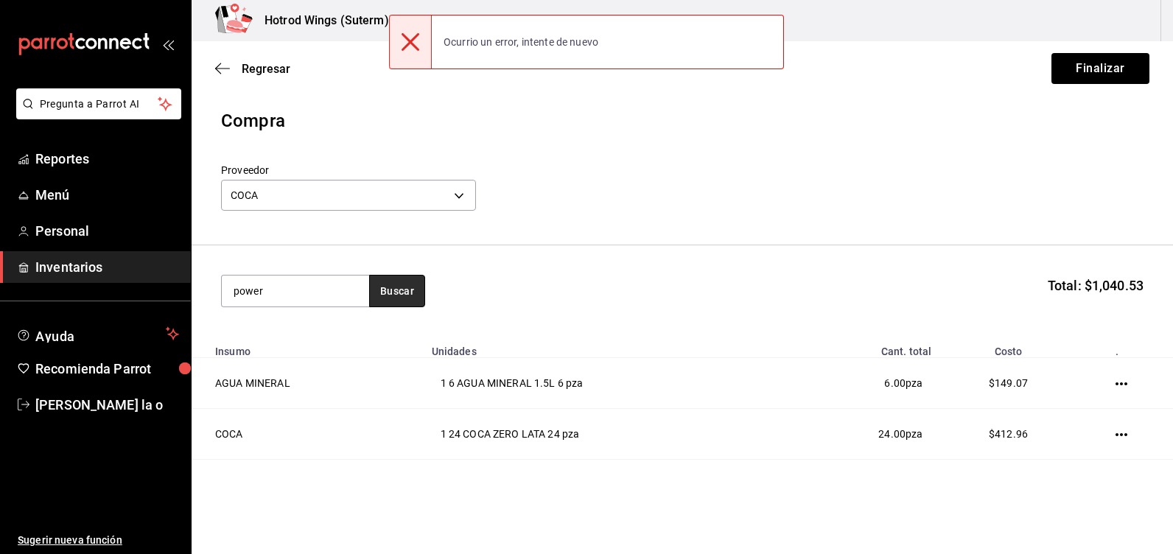
click at [391, 291] on button "Buscar" at bounding box center [397, 291] width 56 height 32
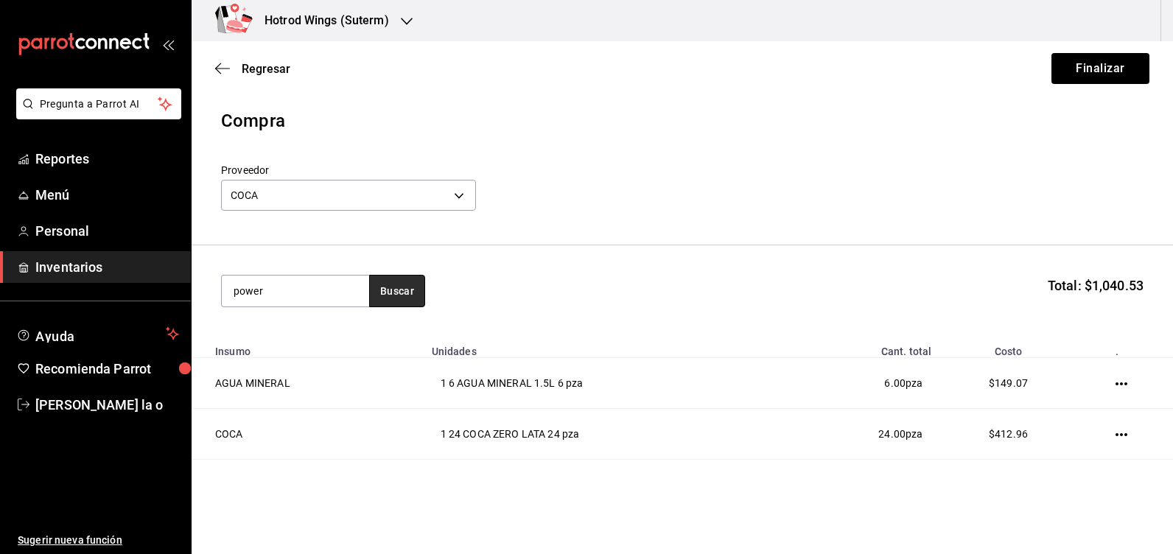
click at [392, 292] on button "Buscar" at bounding box center [397, 291] width 56 height 32
click at [287, 285] on input "power" at bounding box center [295, 291] width 147 height 31
type input "powe"
click at [394, 284] on button "Buscar" at bounding box center [397, 291] width 56 height 32
click at [401, 290] on span "button" at bounding box center [397, 291] width 7 height 13
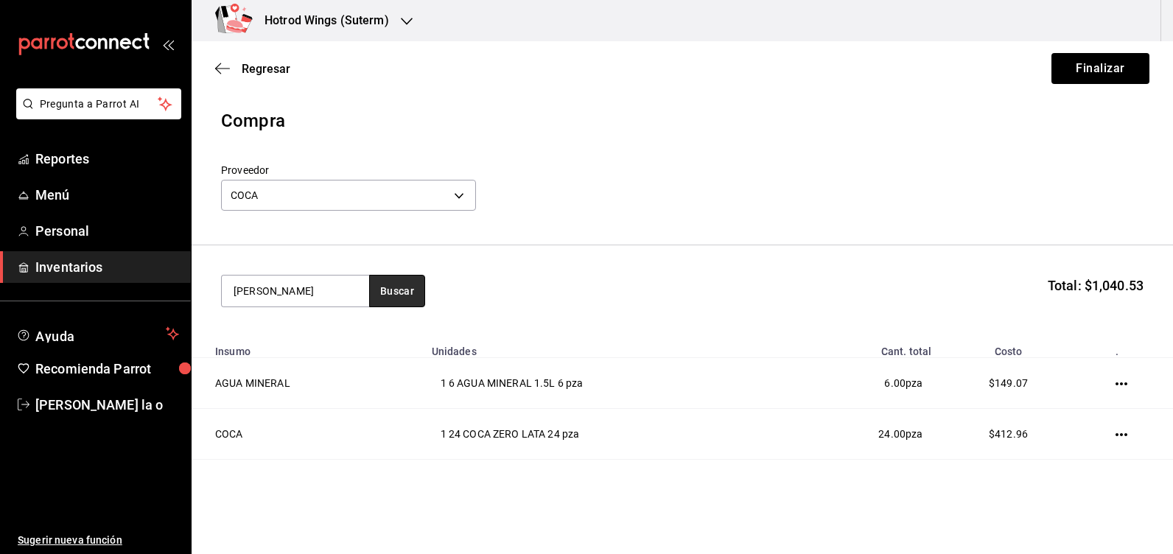
click at [402, 286] on button "Buscar" at bounding box center [397, 291] width 56 height 32
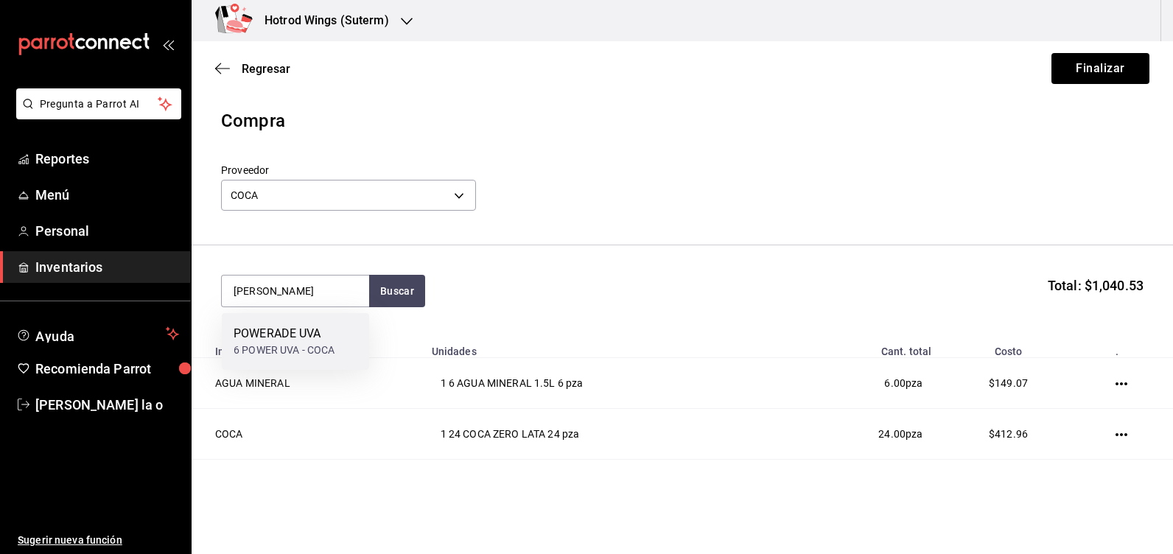
click at [321, 342] on div "POWERADE UVA" at bounding box center [284, 334] width 101 height 18
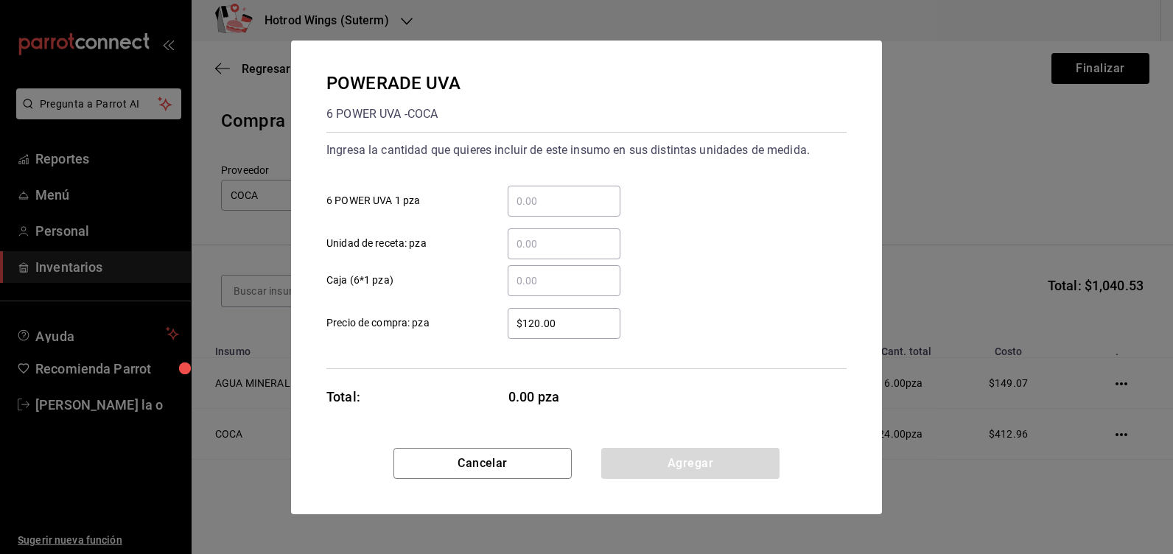
click at [523, 209] on input "​ 6 POWER UVA 1 pza" at bounding box center [564, 201] width 113 height 18
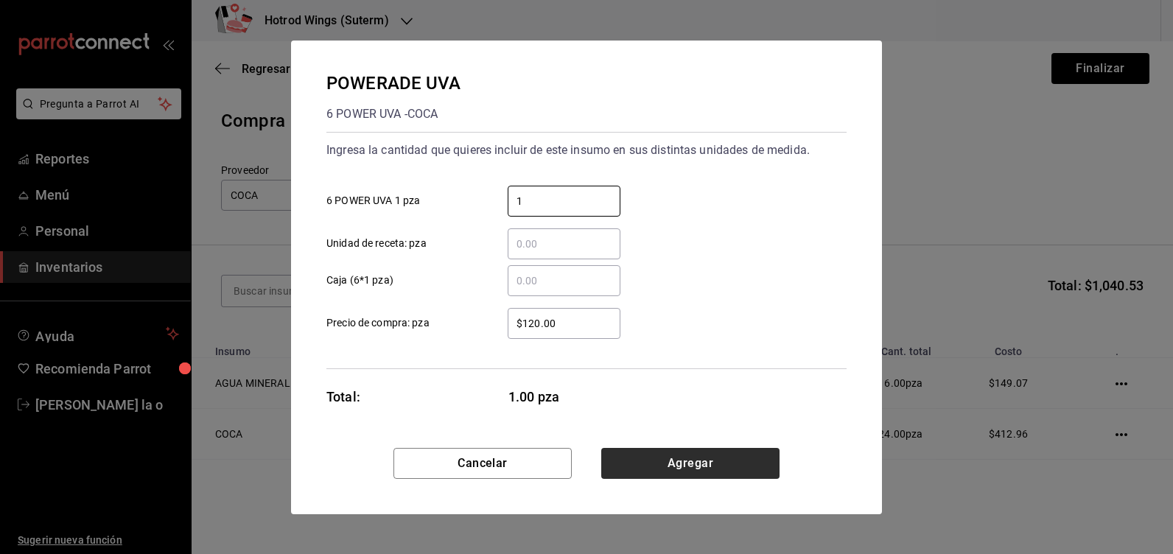
type input "1"
click at [702, 464] on button "Agregar" at bounding box center [690, 463] width 178 height 31
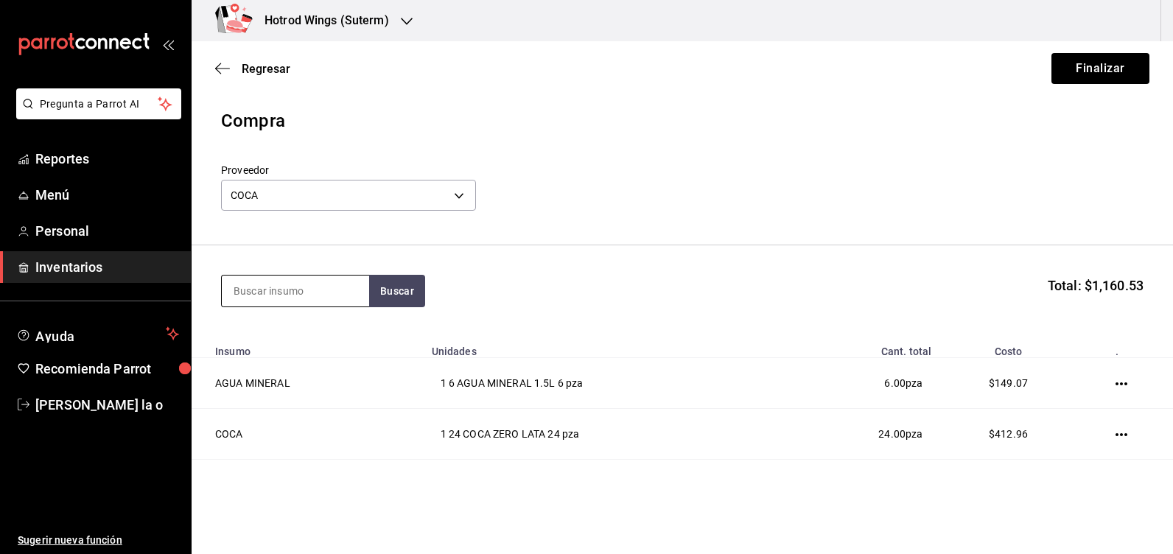
click at [256, 301] on input at bounding box center [295, 291] width 147 height 31
type input "coca"
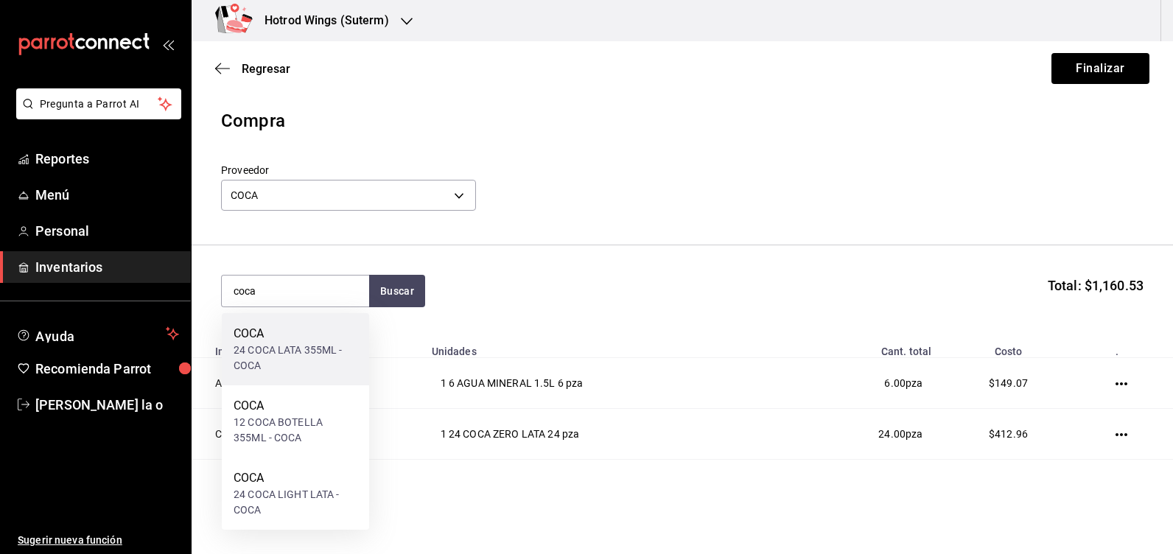
click at [273, 347] on div "24 COCA LATA 355ML - COCA" at bounding box center [296, 358] width 124 height 31
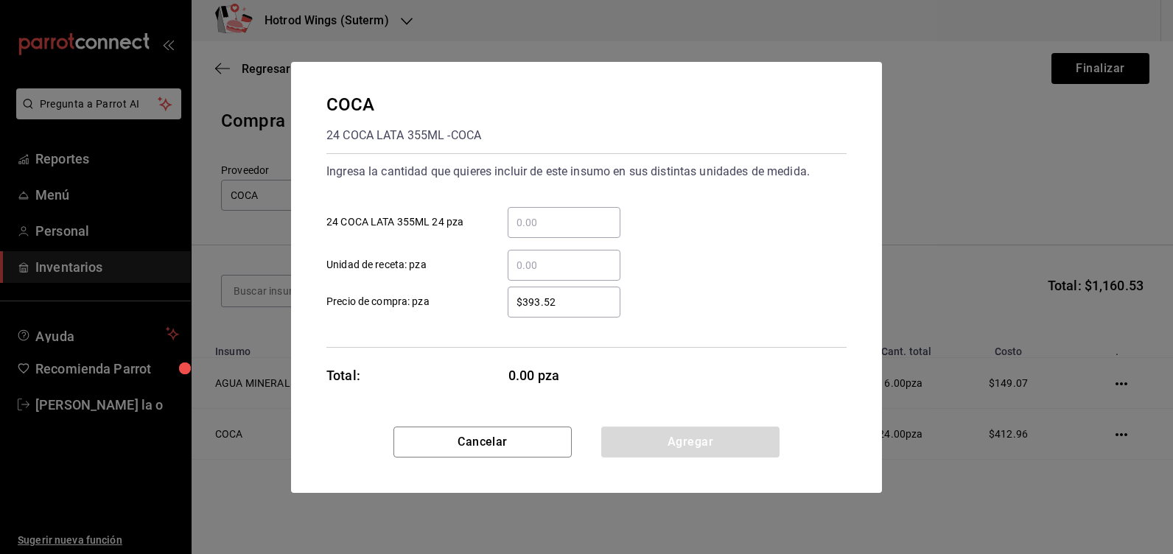
click at [585, 304] on input "$393.52" at bounding box center [564, 302] width 113 height 18
type input "$3"
type input "$412.96"
click at [517, 227] on input "​ 24 COCA LATA 355ML 24 pza" at bounding box center [564, 223] width 113 height 18
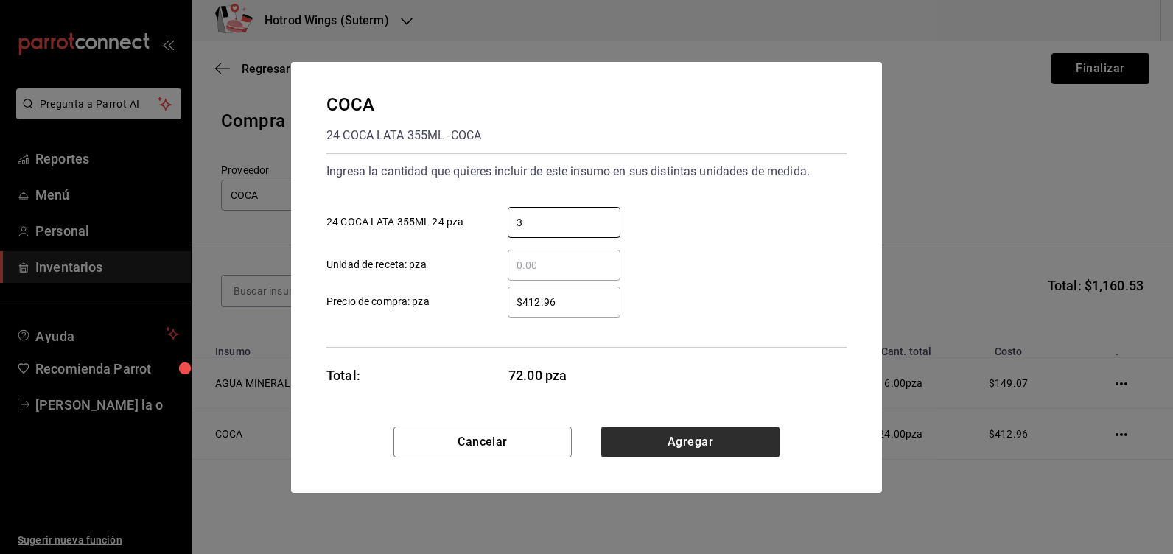
type input "3"
click at [688, 438] on button "Agregar" at bounding box center [690, 442] width 178 height 31
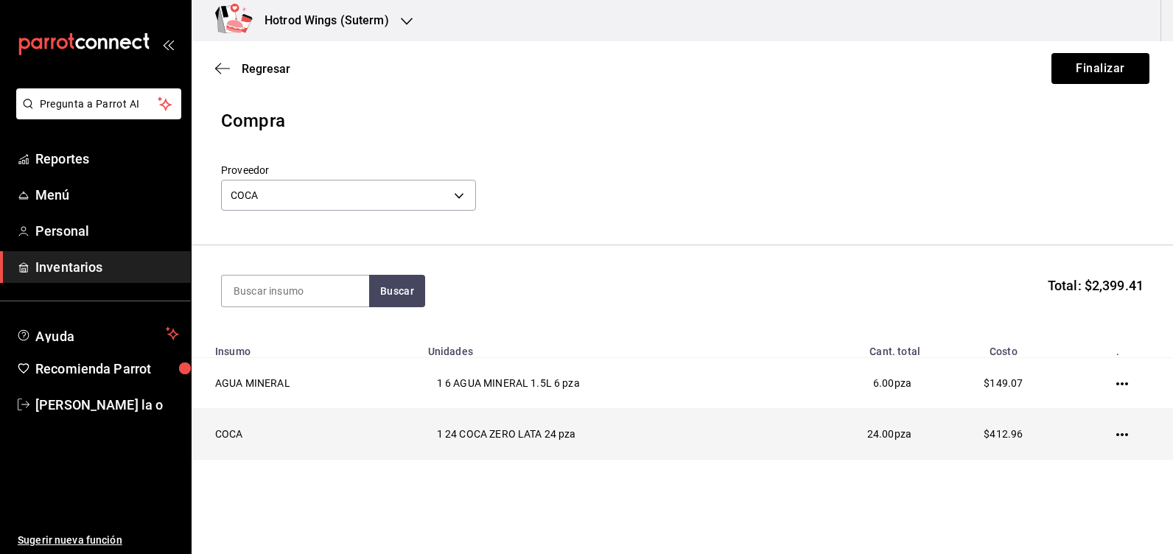
click at [1117, 433] on icon "button" at bounding box center [1123, 435] width 12 height 12
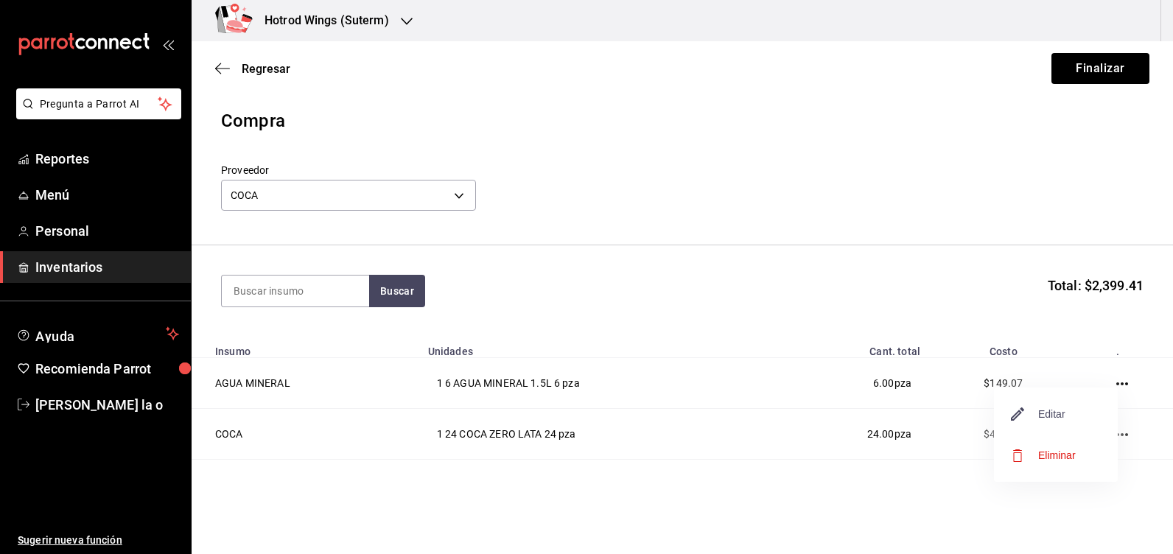
click at [1061, 408] on span "Editar" at bounding box center [1039, 414] width 54 height 18
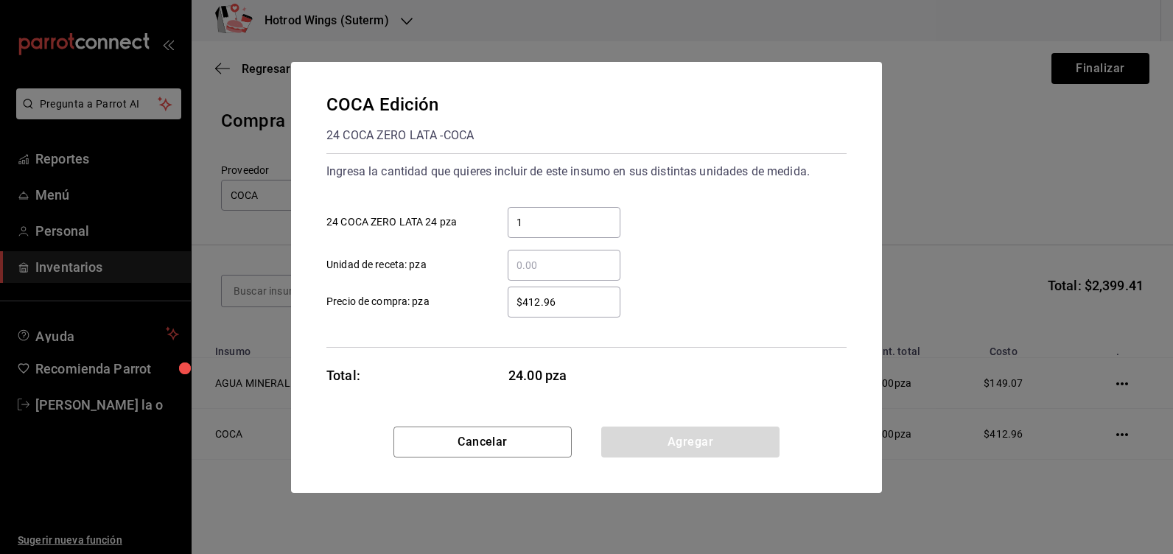
click at [559, 299] on input "$412.96" at bounding box center [564, 302] width 113 height 18
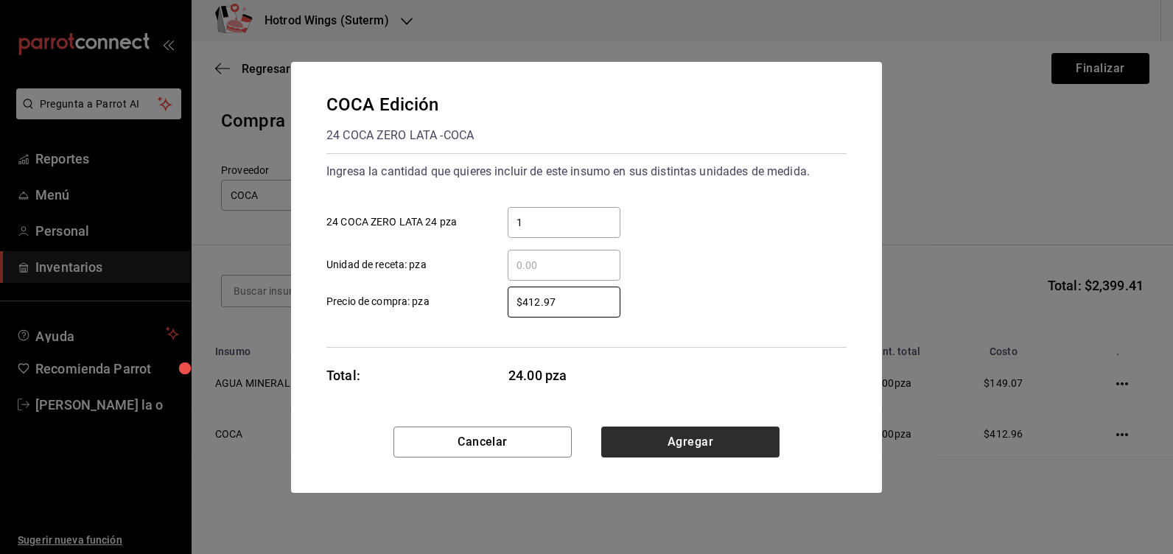
type input "$412.97"
click at [704, 443] on button "Agregar" at bounding box center [690, 442] width 178 height 31
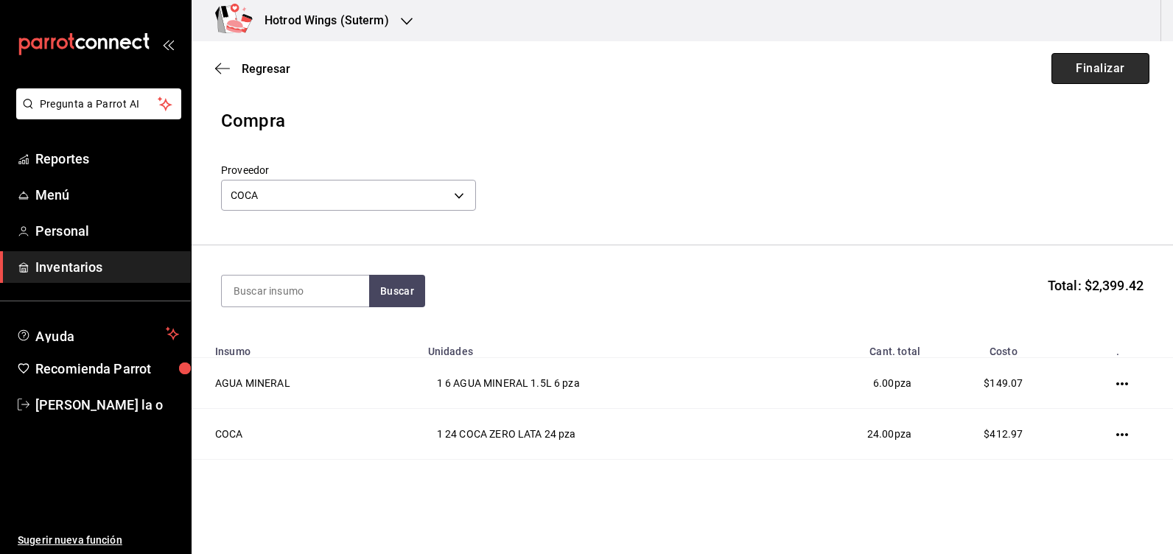
click at [1123, 74] on button "Finalizar" at bounding box center [1101, 68] width 98 height 31
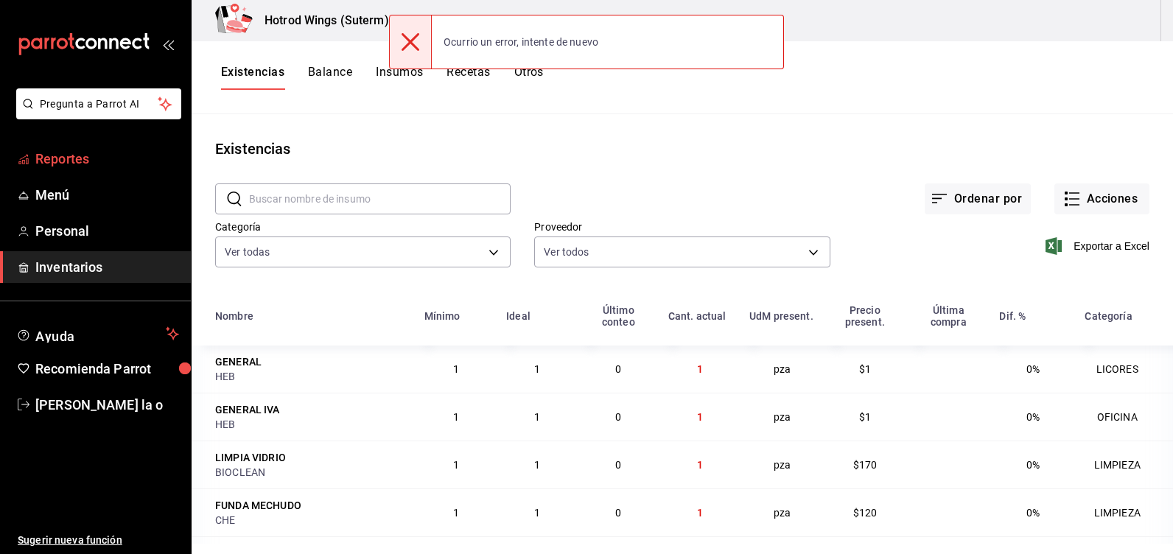
click at [69, 157] on span "Reportes" at bounding box center [107, 159] width 144 height 20
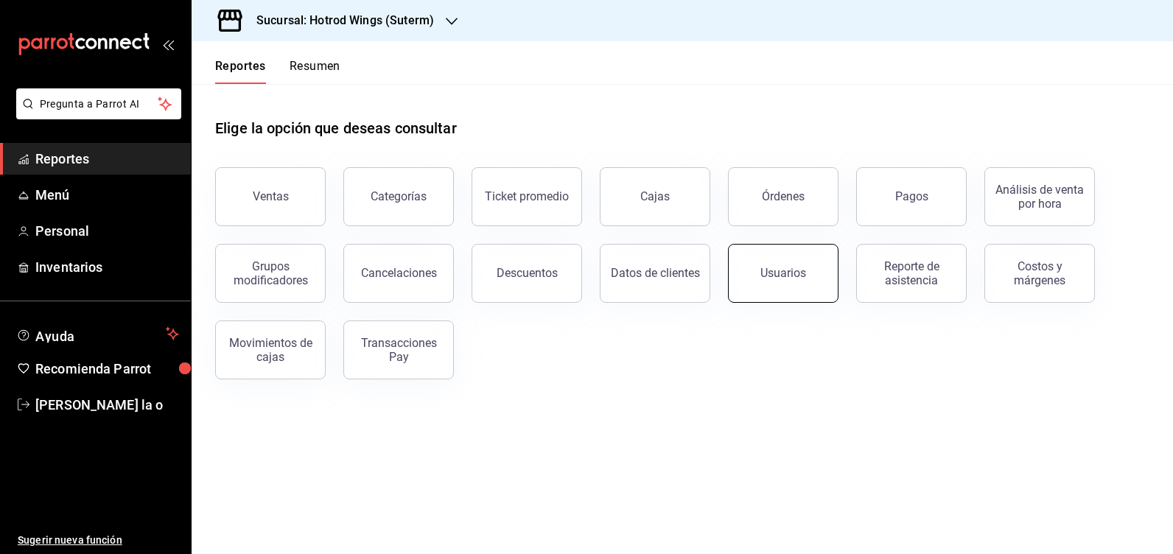
click at [783, 266] on button "Usuarios" at bounding box center [783, 273] width 111 height 59
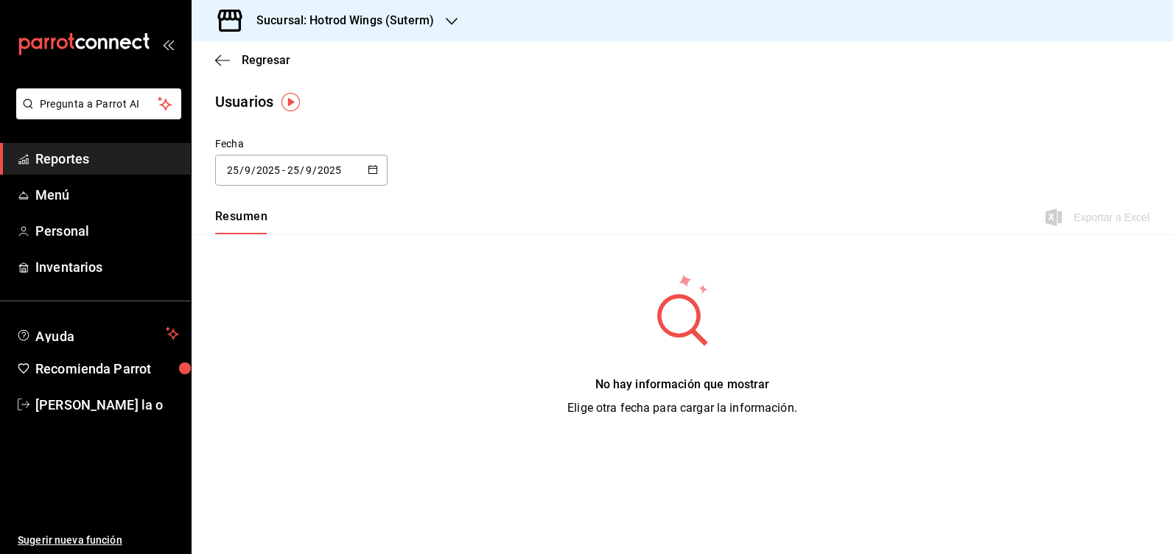
click at [377, 169] on \(Stroke\) "button" at bounding box center [373, 170] width 9 height 8
click at [293, 386] on li "Rango de fechas" at bounding box center [284, 382] width 139 height 33
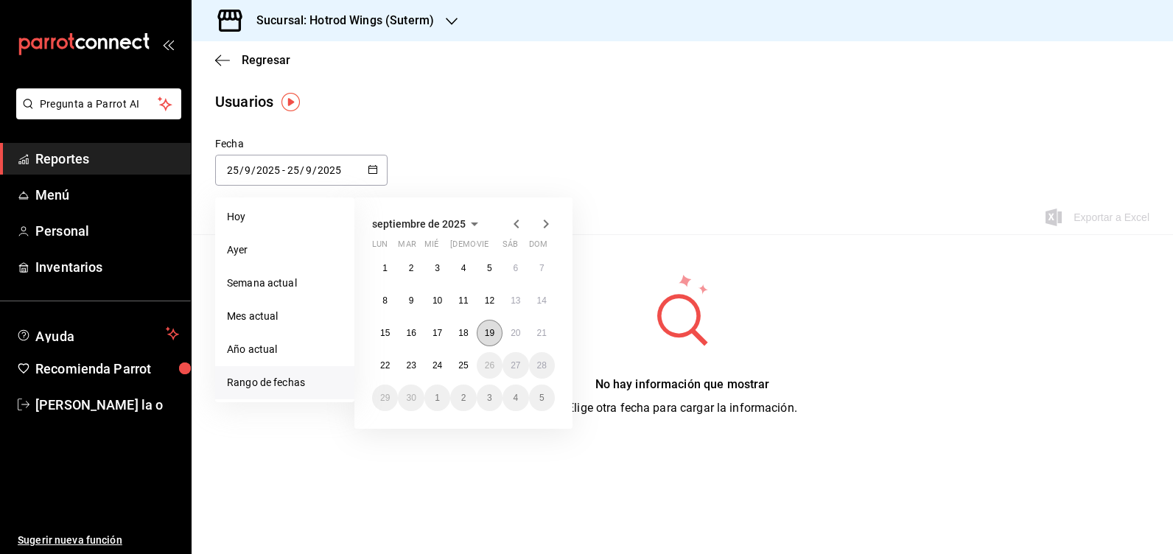
click at [493, 337] on abbr "19" at bounding box center [490, 333] width 10 height 10
click at [464, 364] on abbr "25" at bounding box center [463, 365] width 10 height 10
type input "2025-09-19"
type input "19"
